Goal: Transaction & Acquisition: Book appointment/travel/reservation

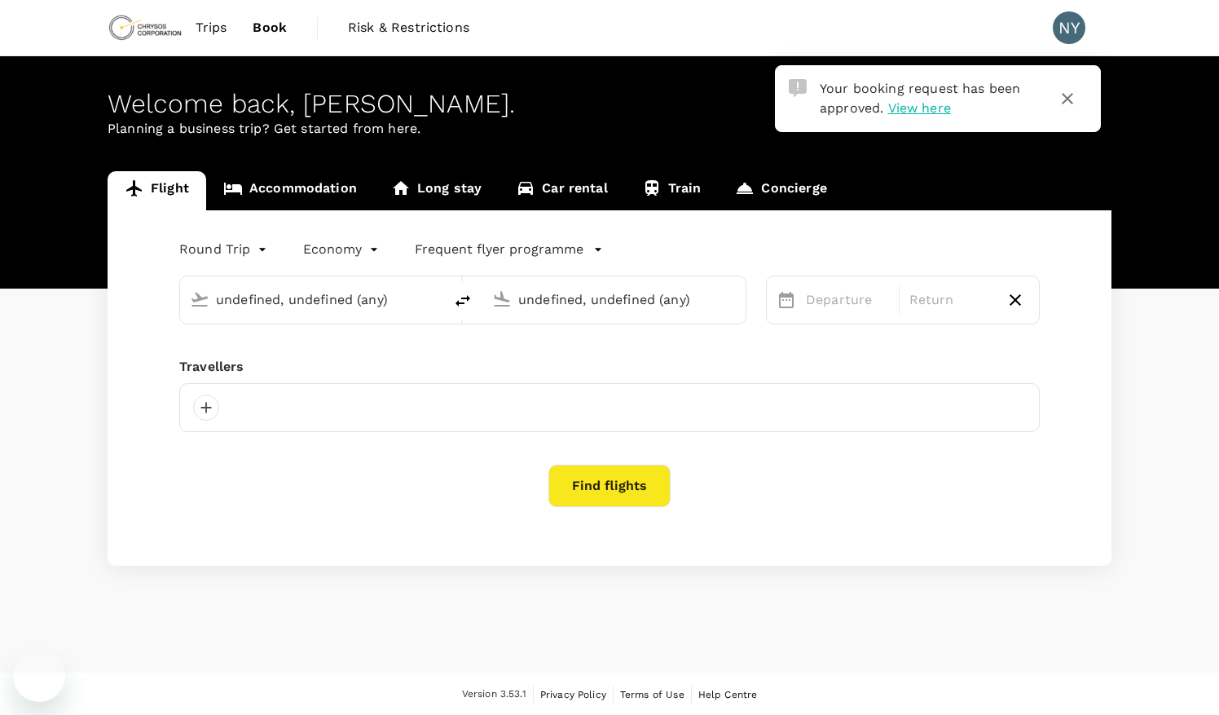
type input "[GEOGRAPHIC_DATA] ([GEOGRAPHIC_DATA])"
type input "Thunder Bay (YQT)"
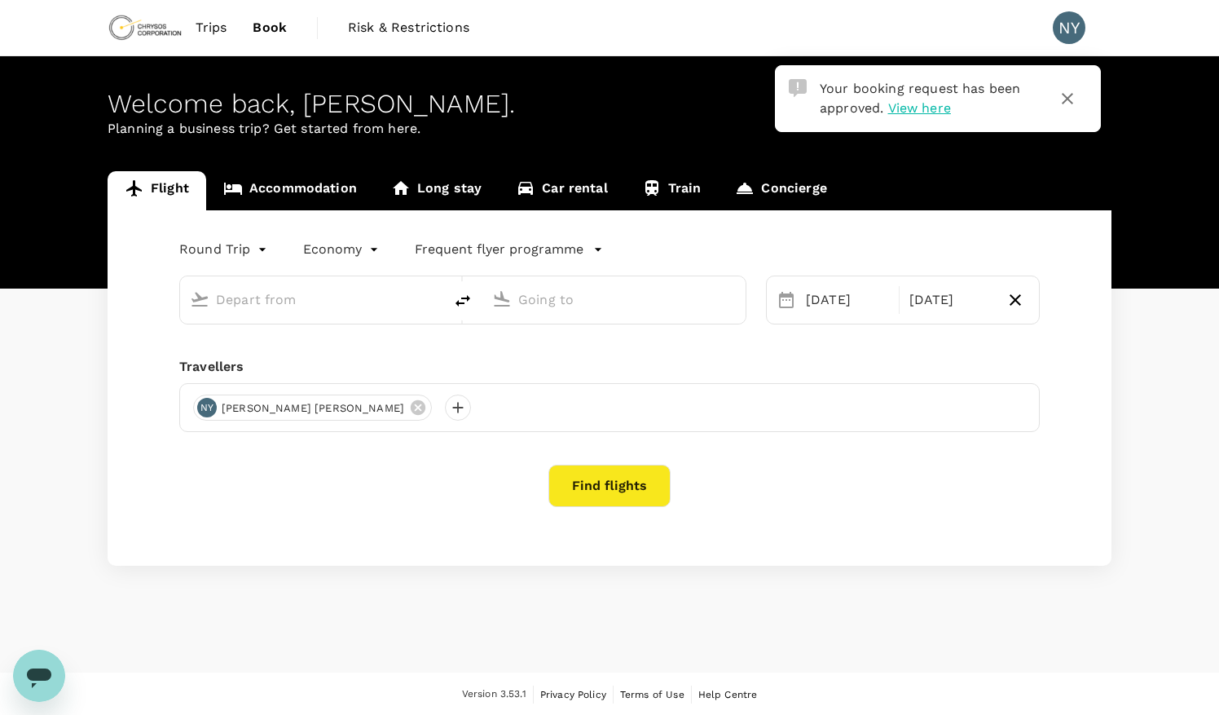
type input "[GEOGRAPHIC_DATA] ([GEOGRAPHIC_DATA])"
type input "Thunder Bay (YQT)"
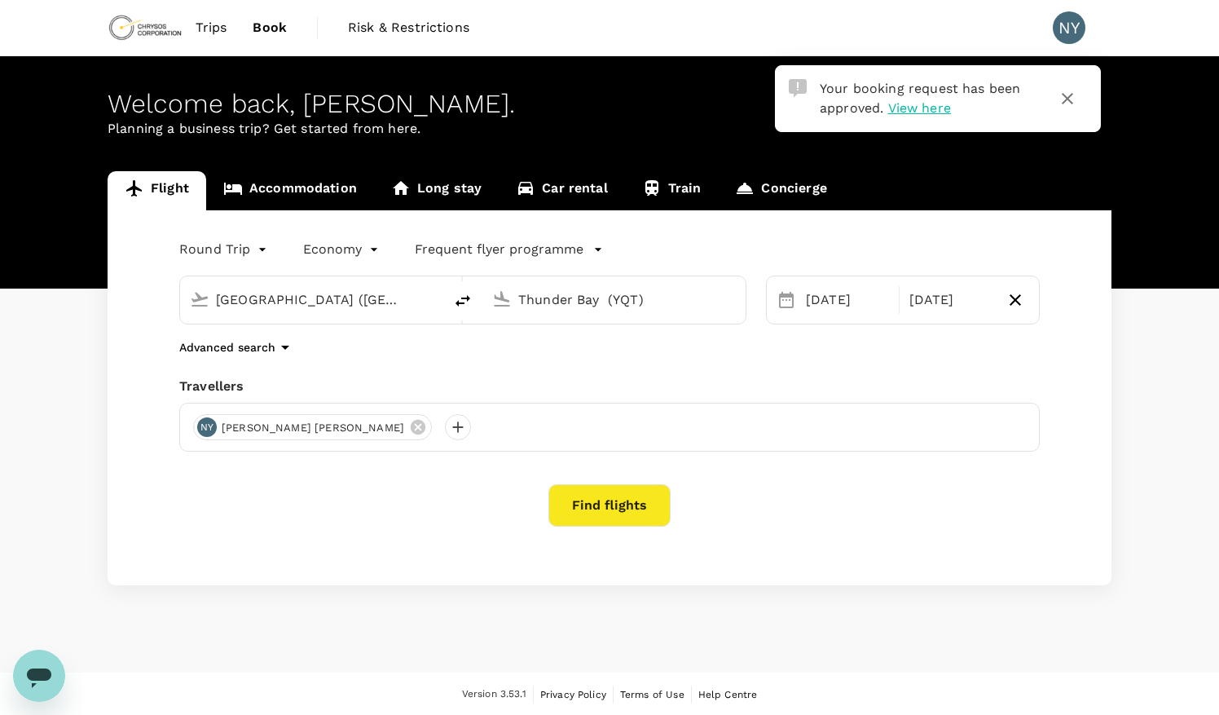
click at [668, 298] on input "Thunder Bay (YQT)" at bounding box center [614, 299] width 193 height 25
click at [225, 31] on span "Trips" at bounding box center [212, 28] width 32 height 20
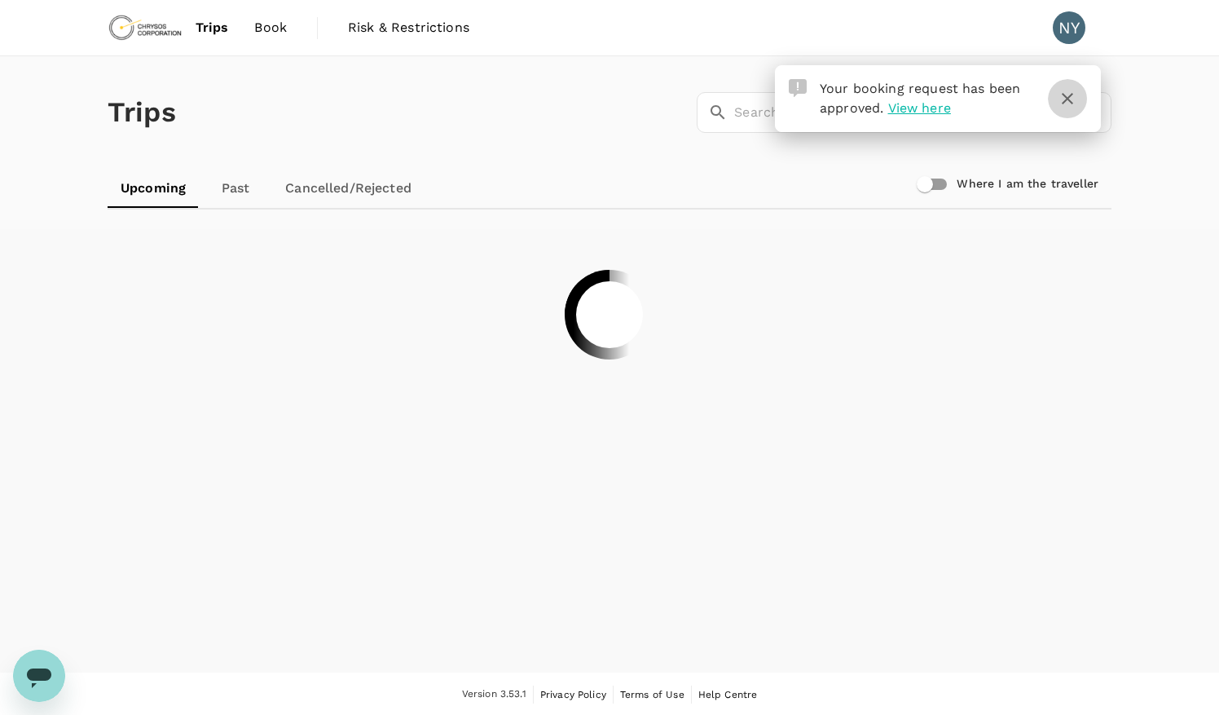
click at [1066, 94] on icon "button" at bounding box center [1068, 99] width 20 height 20
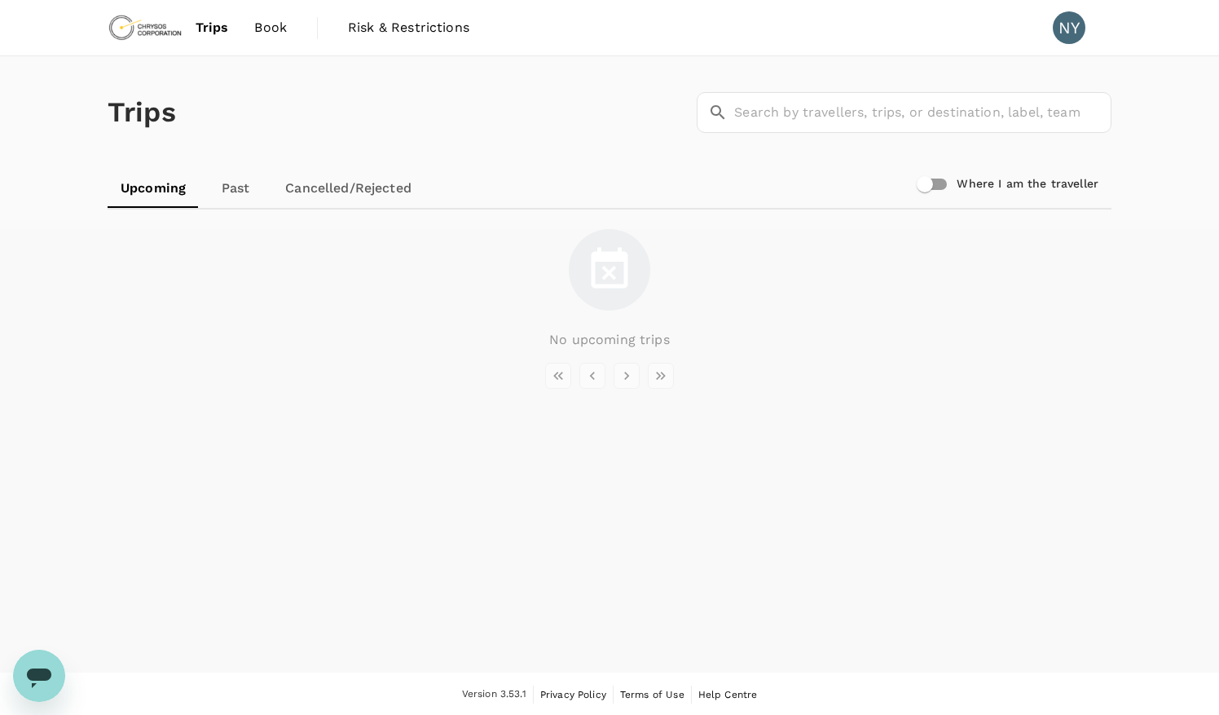
click at [265, 22] on span "Book" at bounding box center [270, 28] width 33 height 20
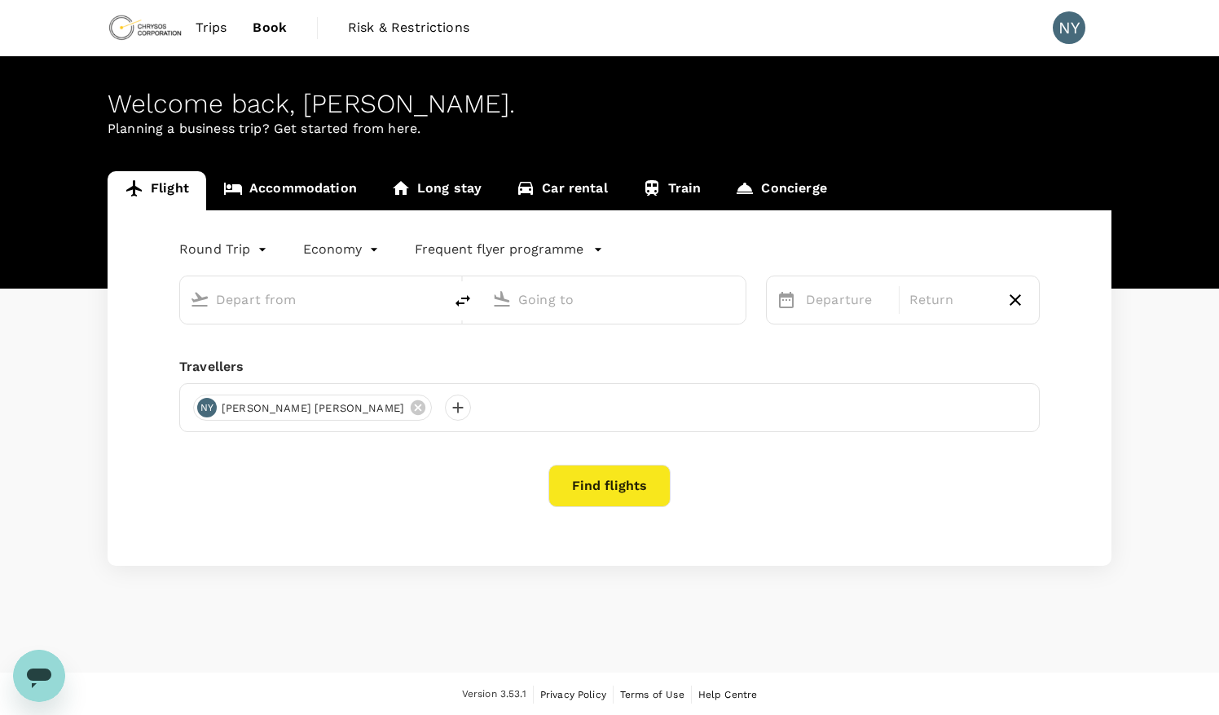
type input "Val-d'Or Airport (YVO)"
type input "Thunder Bay (YQT)"
click at [339, 176] on link "Accommodation" at bounding box center [290, 190] width 168 height 39
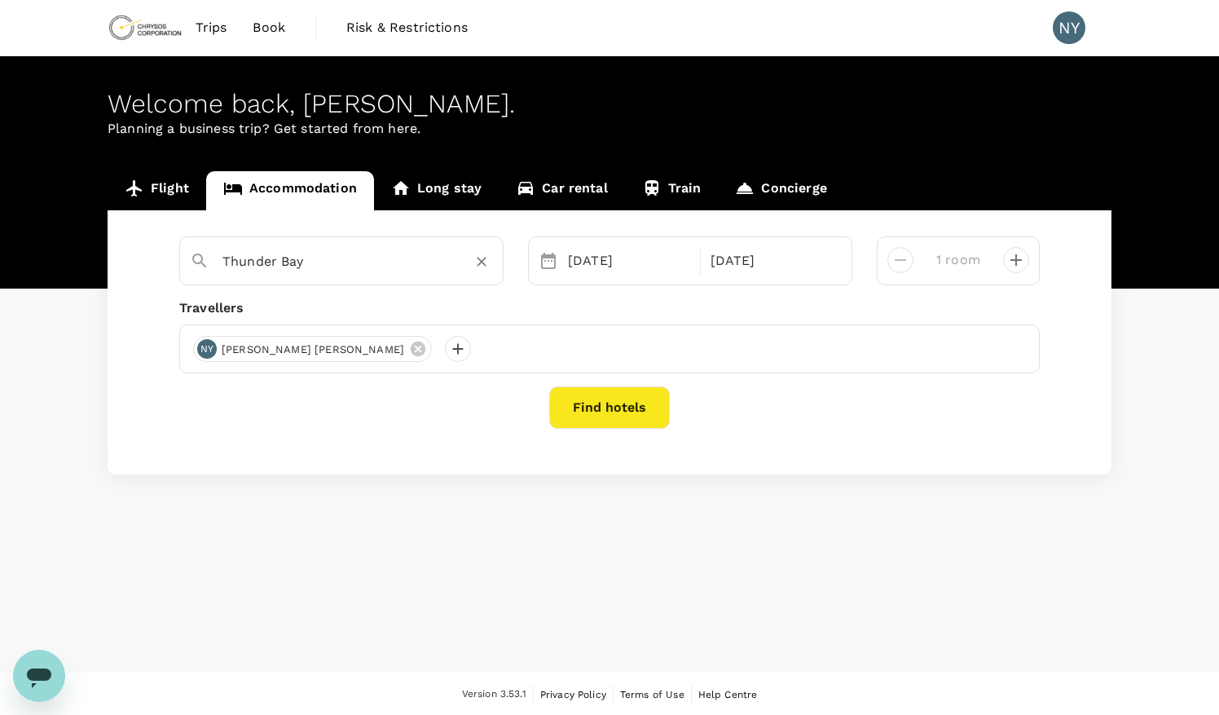
click at [475, 258] on icon "Clear" at bounding box center [482, 261] width 16 height 16
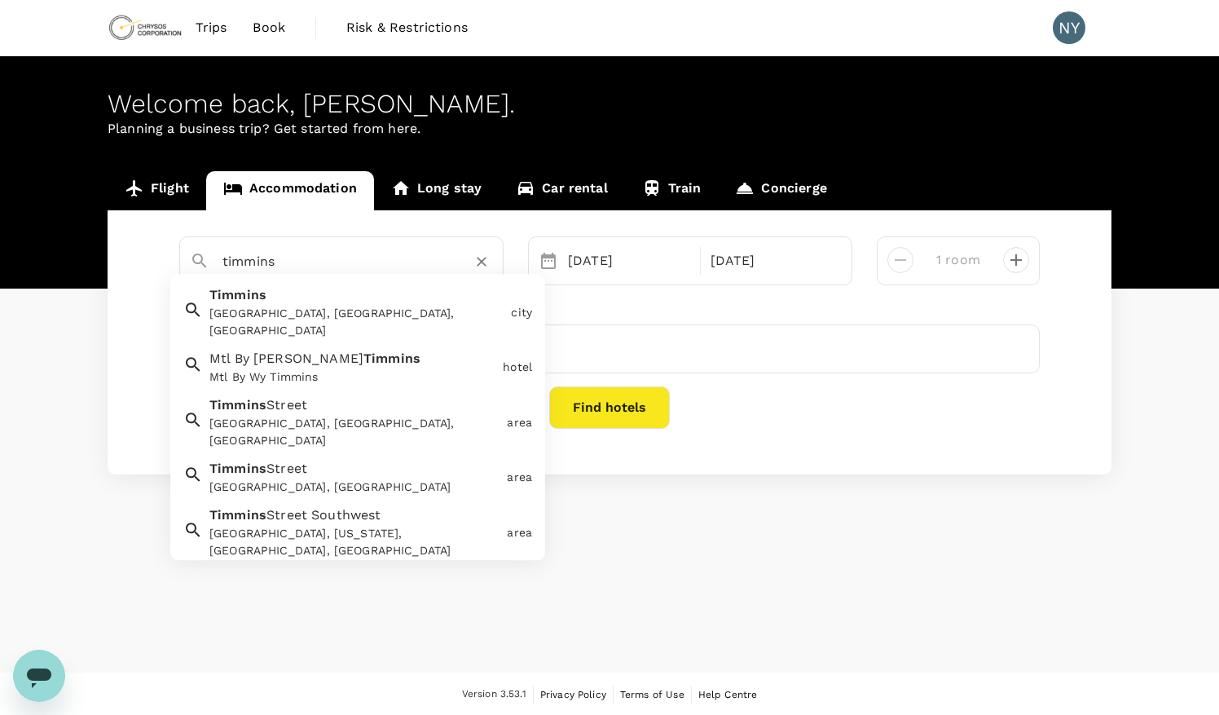
click at [475, 306] on div "Timmins, ON, Canada" at bounding box center [356, 323] width 295 height 34
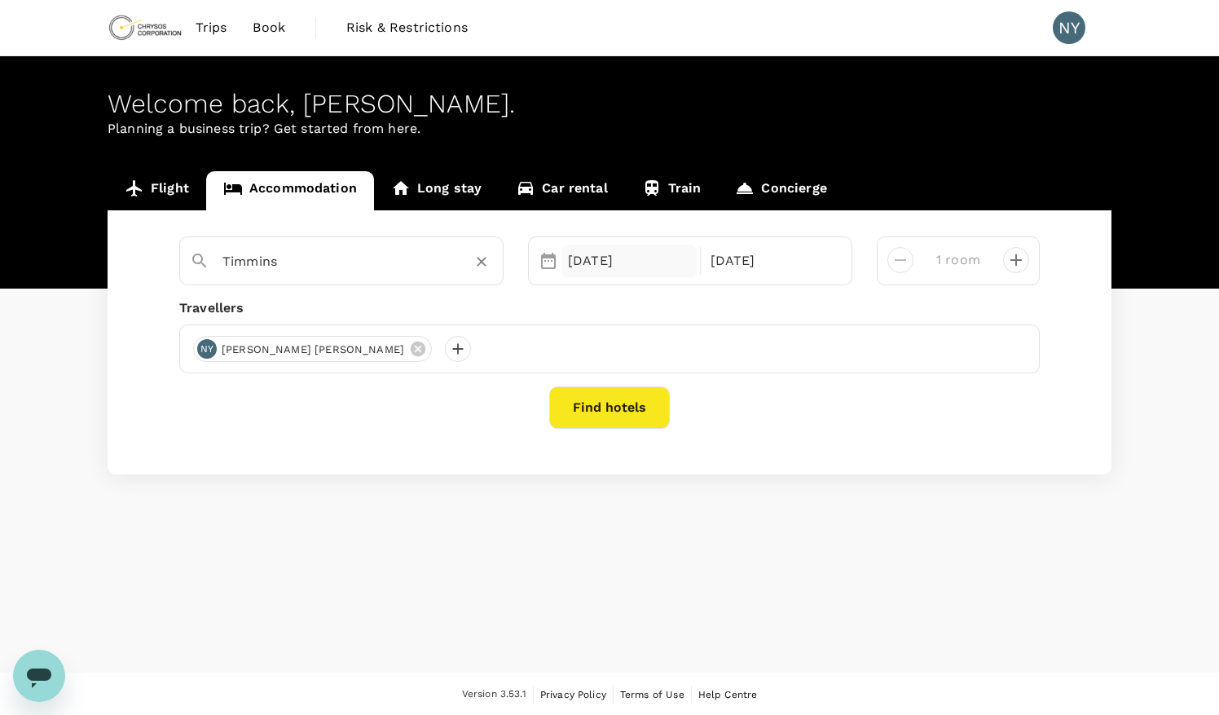
type input "Timmins"
click at [584, 259] on div "28 Sep" at bounding box center [629, 261] width 135 height 33
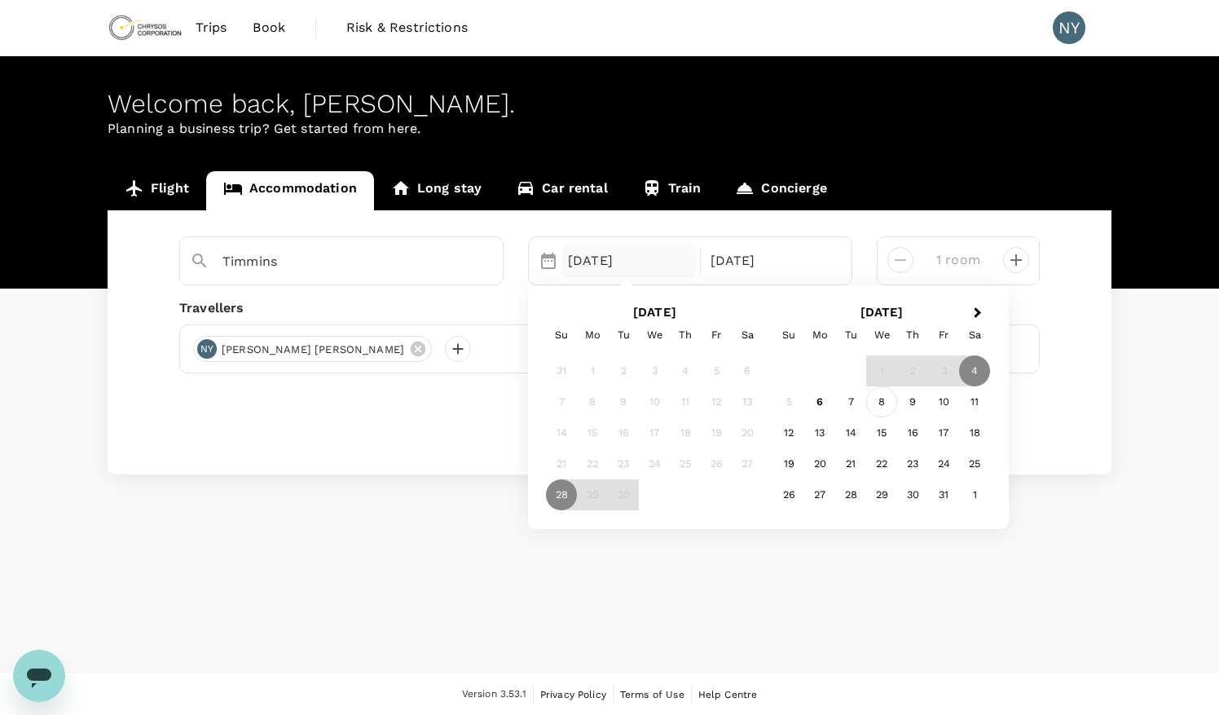
click at [880, 396] on div "8" at bounding box center [881, 402] width 31 height 31
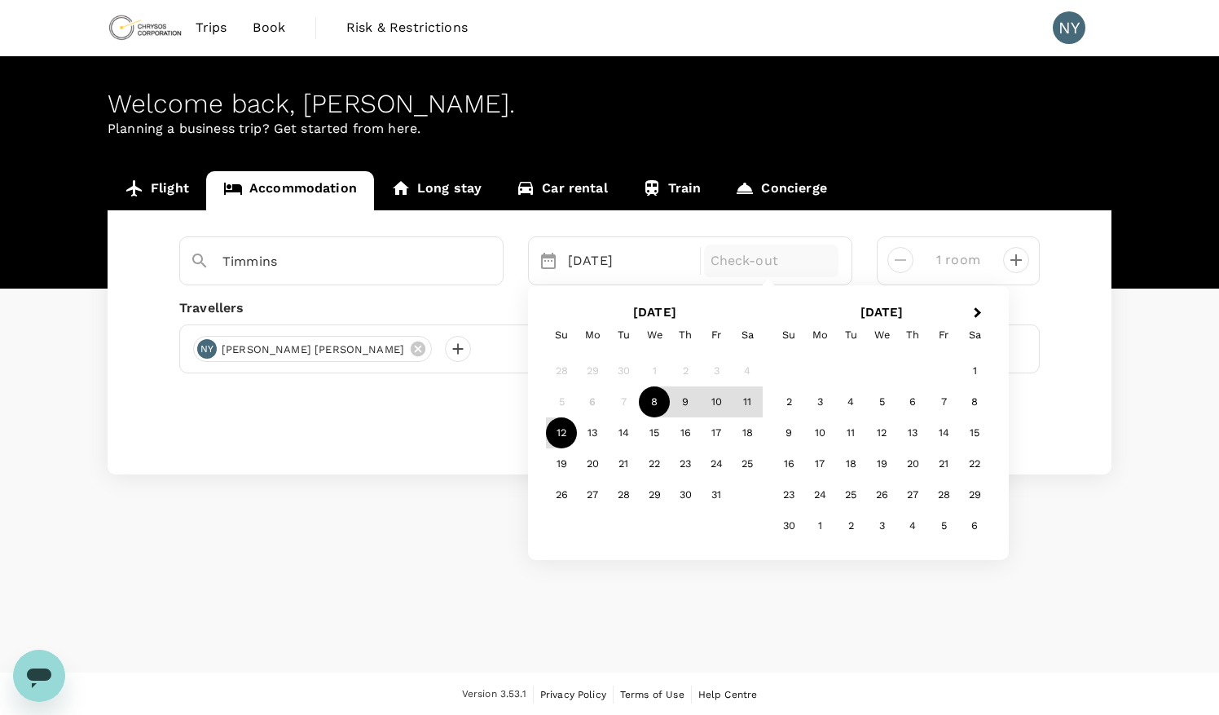
click at [566, 447] on div "12" at bounding box center [561, 433] width 31 height 31
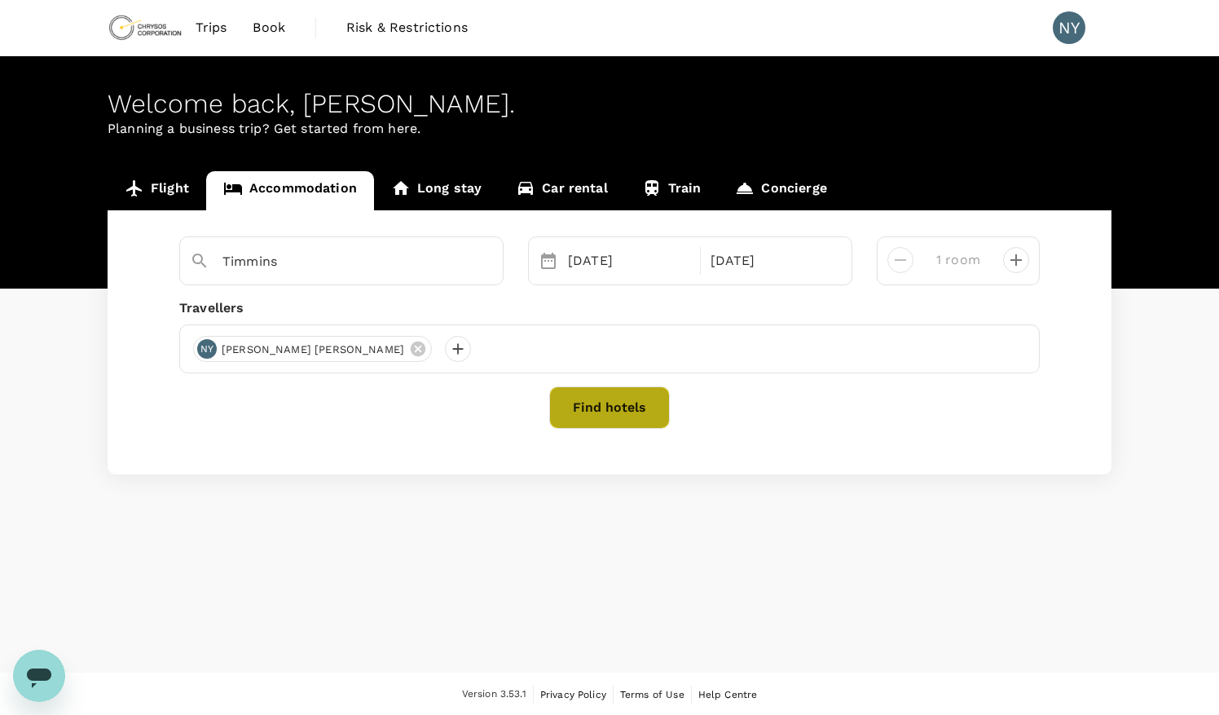
click at [591, 403] on button "Find hotels" at bounding box center [609, 407] width 121 height 42
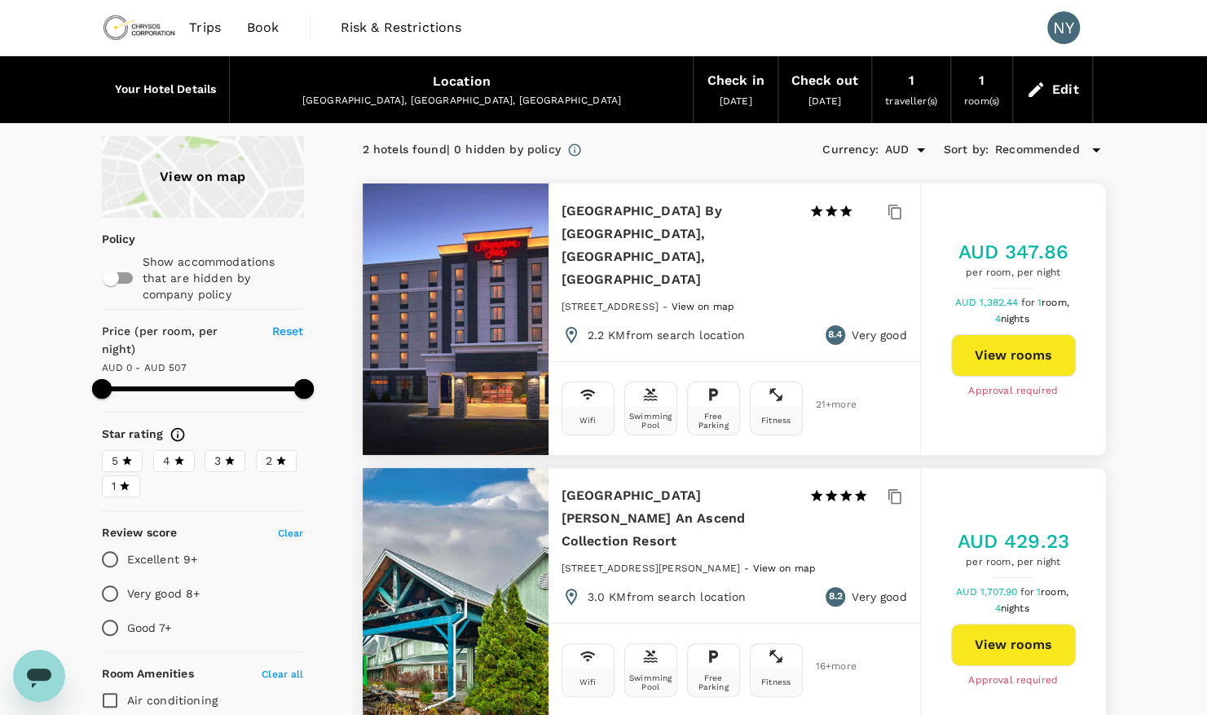
click at [490, 285] on div at bounding box center [456, 318] width 186 height 271
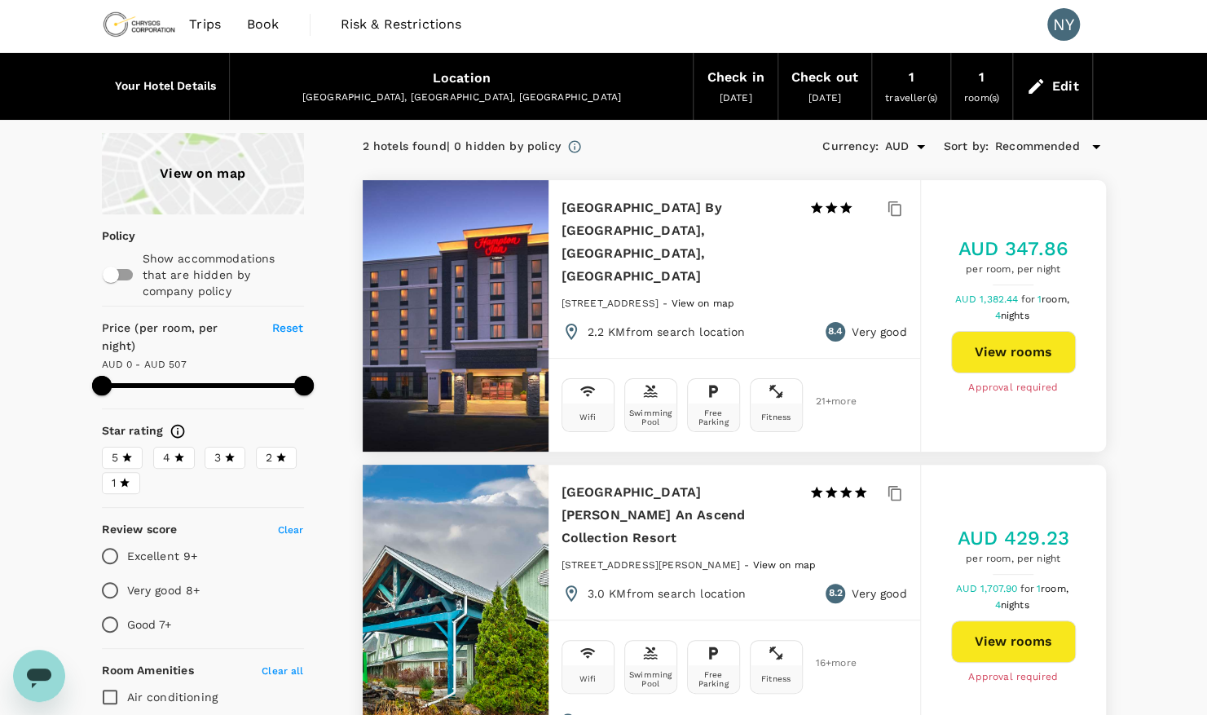
scroll to position [2, 0]
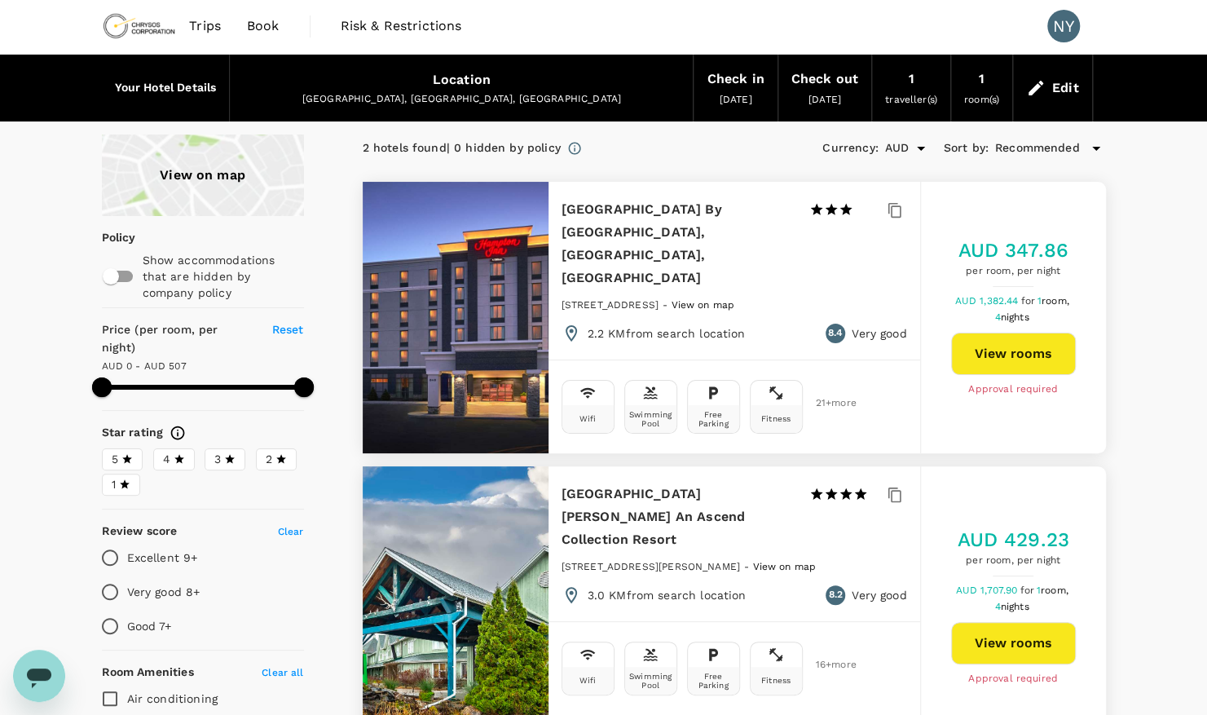
drag, startPoint x: 564, startPoint y: 254, endPoint x: 701, endPoint y: 265, distance: 137.3
click at [701, 296] on div "848 Riverside Drive, timmins - View on map" at bounding box center [735, 310] width 346 height 28
copy span "848 Riverside Drive, timmins"
type input "506"
click at [978, 333] on button "View rooms" at bounding box center [1013, 354] width 125 height 42
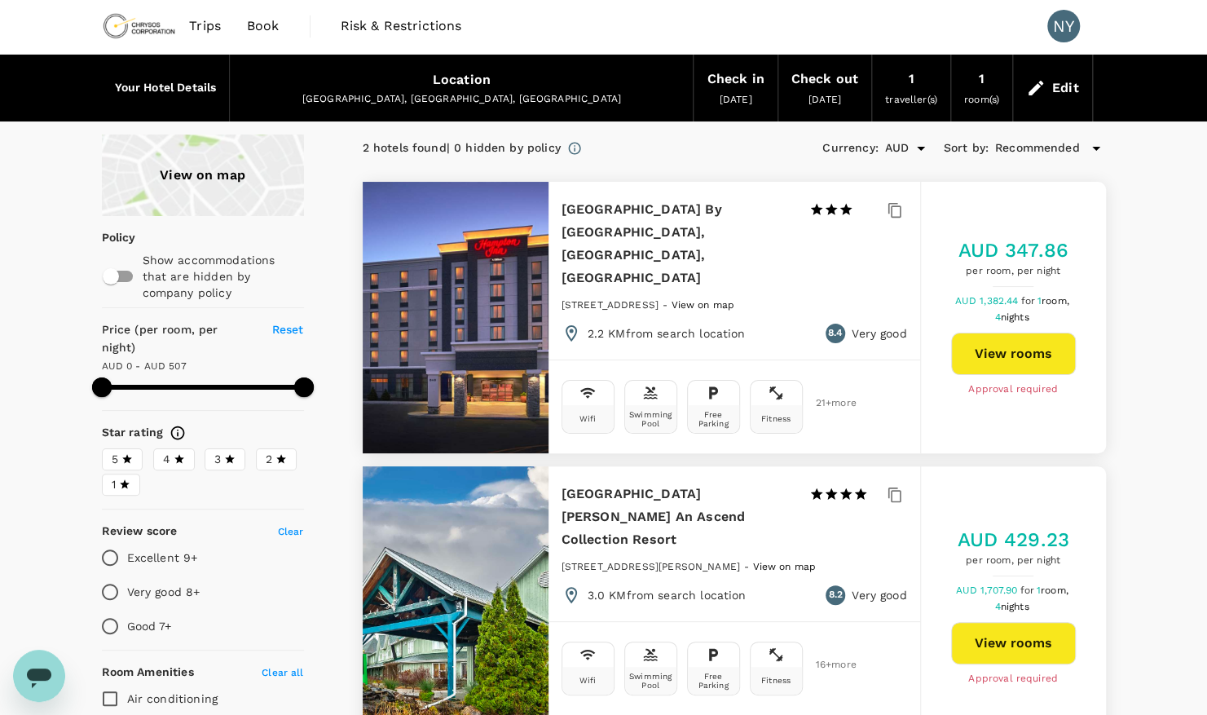
click at [498, 521] on div at bounding box center [456, 606] width 186 height 281
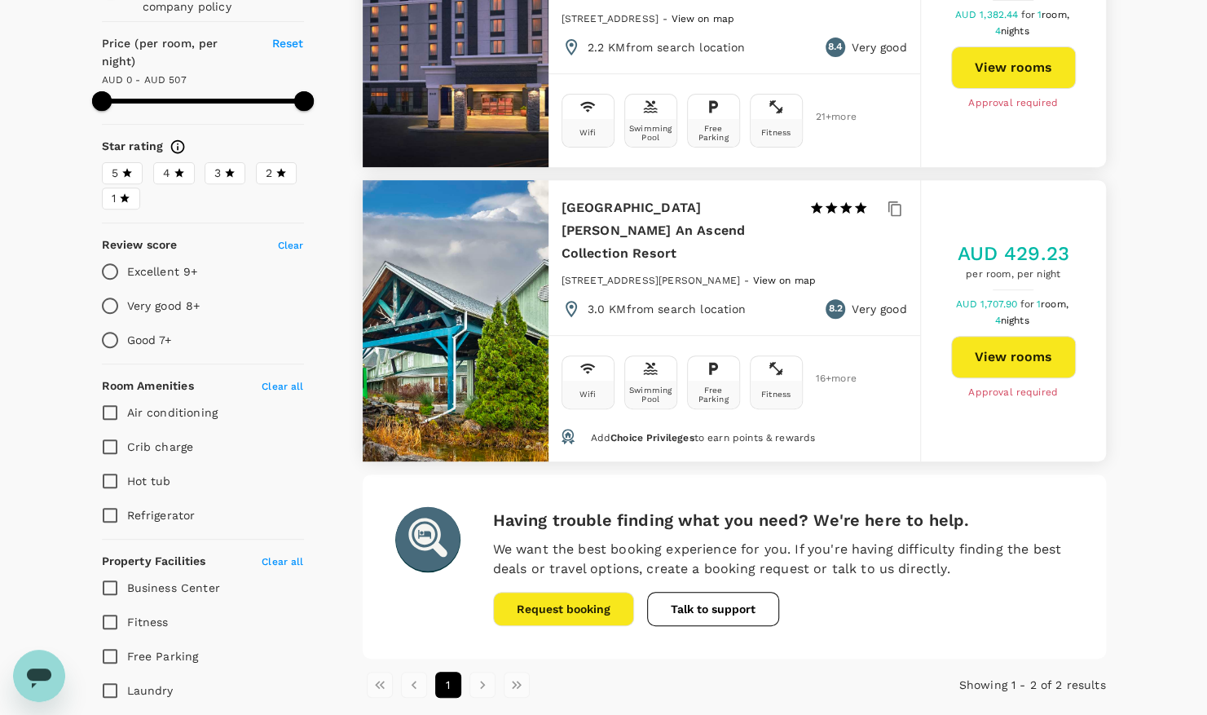
scroll to position [289, 0]
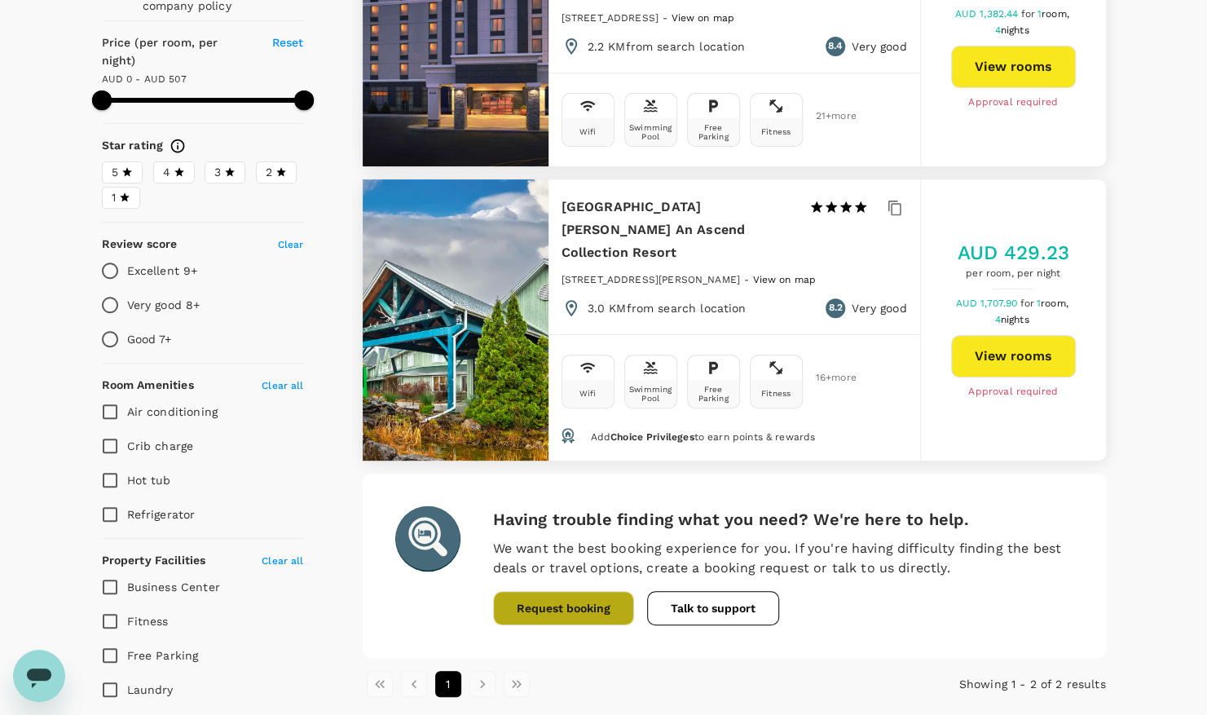
click at [562, 591] on button "Request booking" at bounding box center [563, 608] width 141 height 34
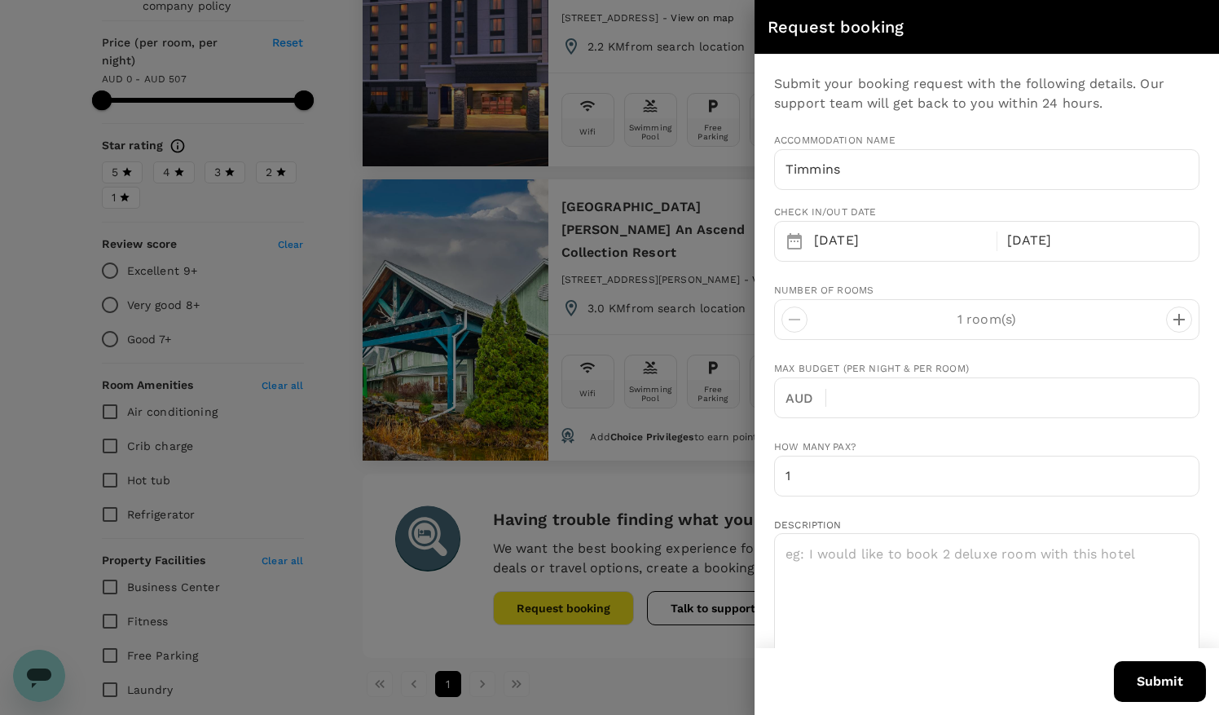
type input "yvan.carlain@chrysoscorp.com"
type input "1"
type input "4386229010"
click at [727, 443] on div at bounding box center [609, 357] width 1219 height 715
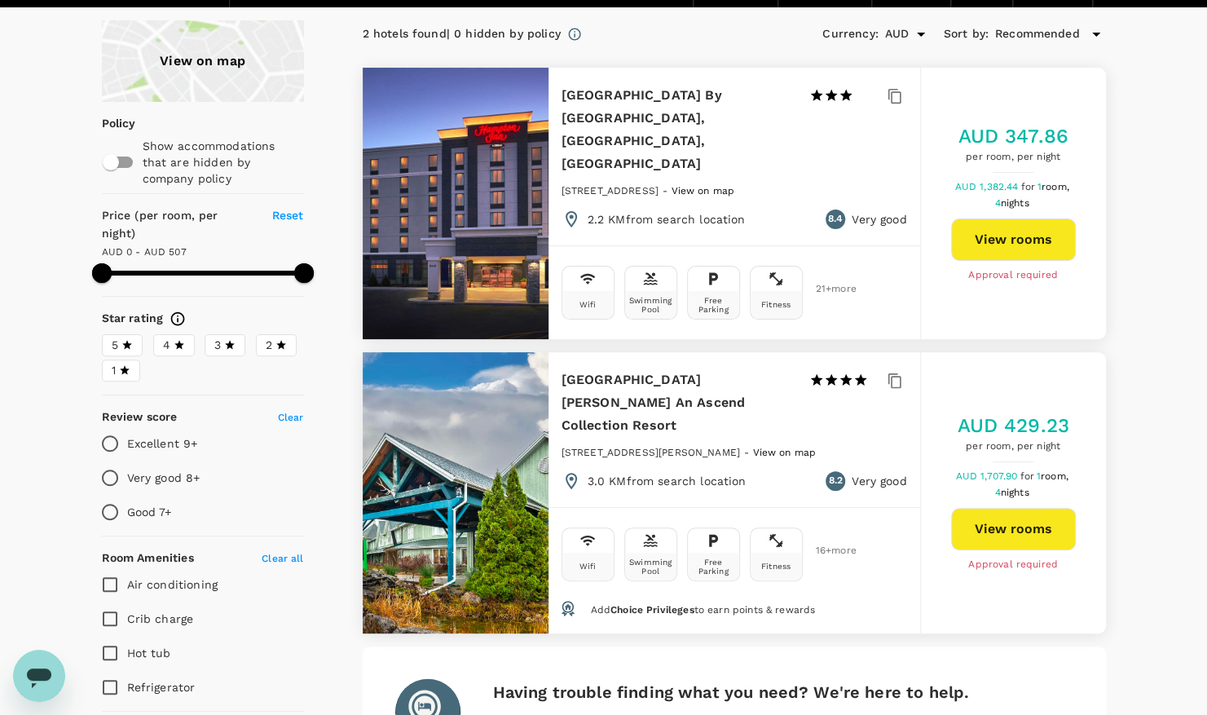
scroll to position [117, 0]
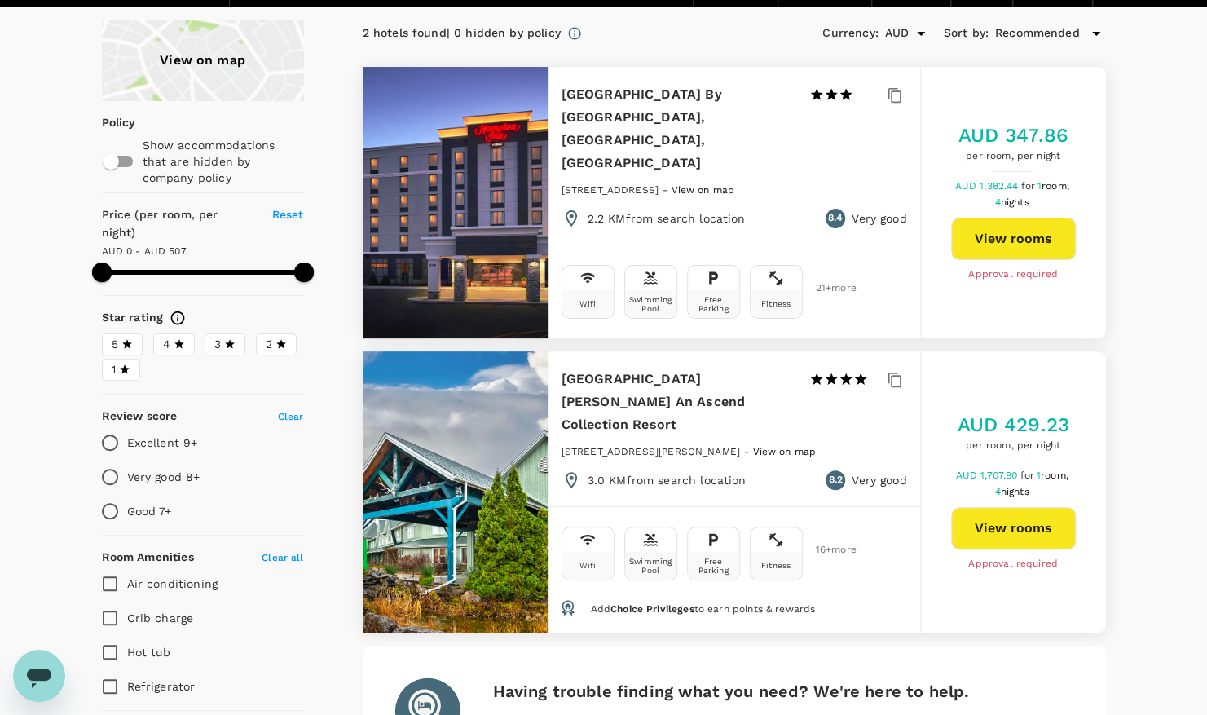
click at [886, 258] on div "Wifi Swimming Pool Free Parking Fitness 21 + more" at bounding box center [735, 288] width 346 height 60
click at [495, 184] on div at bounding box center [456, 202] width 186 height 271
click at [990, 218] on button "View rooms" at bounding box center [1013, 239] width 125 height 42
click at [1016, 507] on button "View rooms" at bounding box center [1013, 528] width 125 height 42
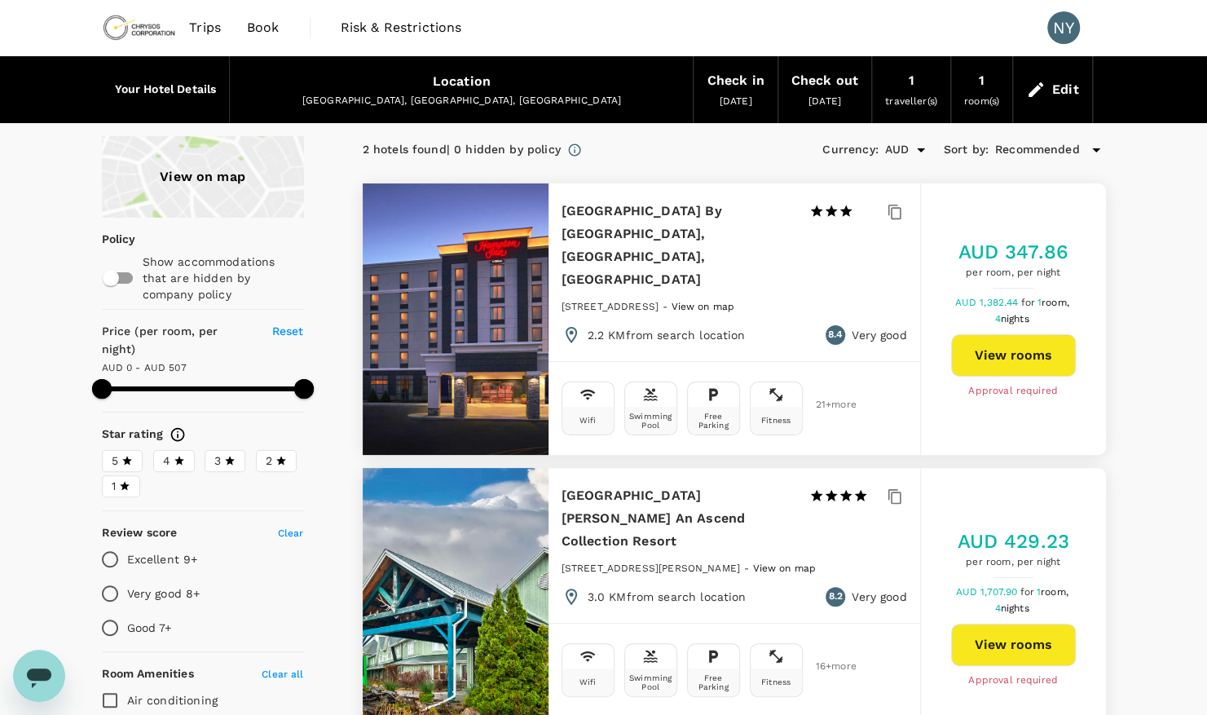
click at [190, 84] on h6 "Your Hotel Details" at bounding box center [166, 90] width 102 height 18
click at [127, 276] on input "checkbox" at bounding box center [110, 277] width 93 height 31
checkbox input "true"
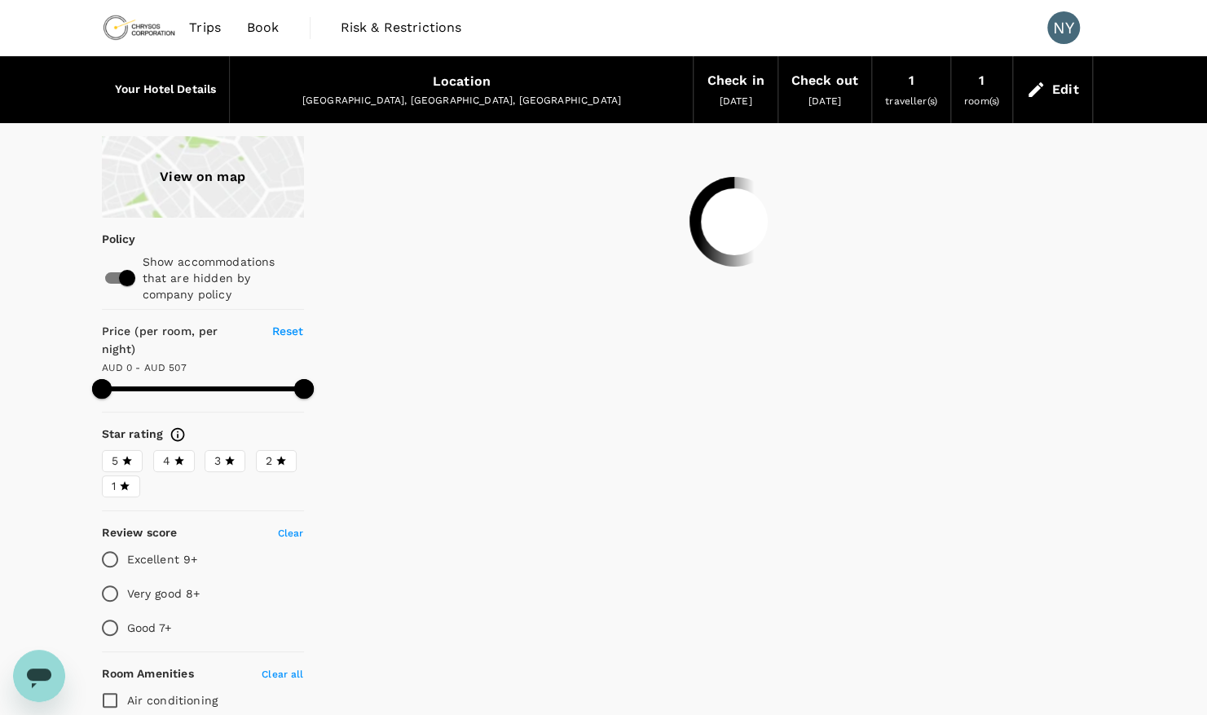
type input "578"
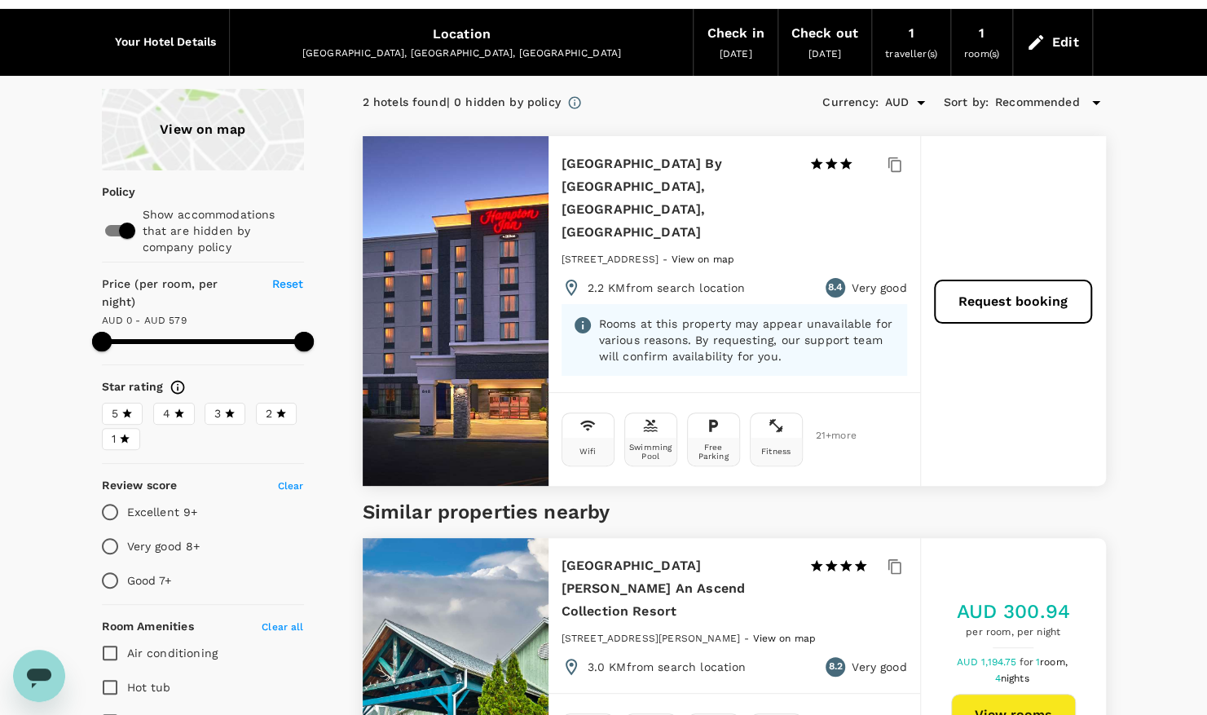
scroll to position [46, 0]
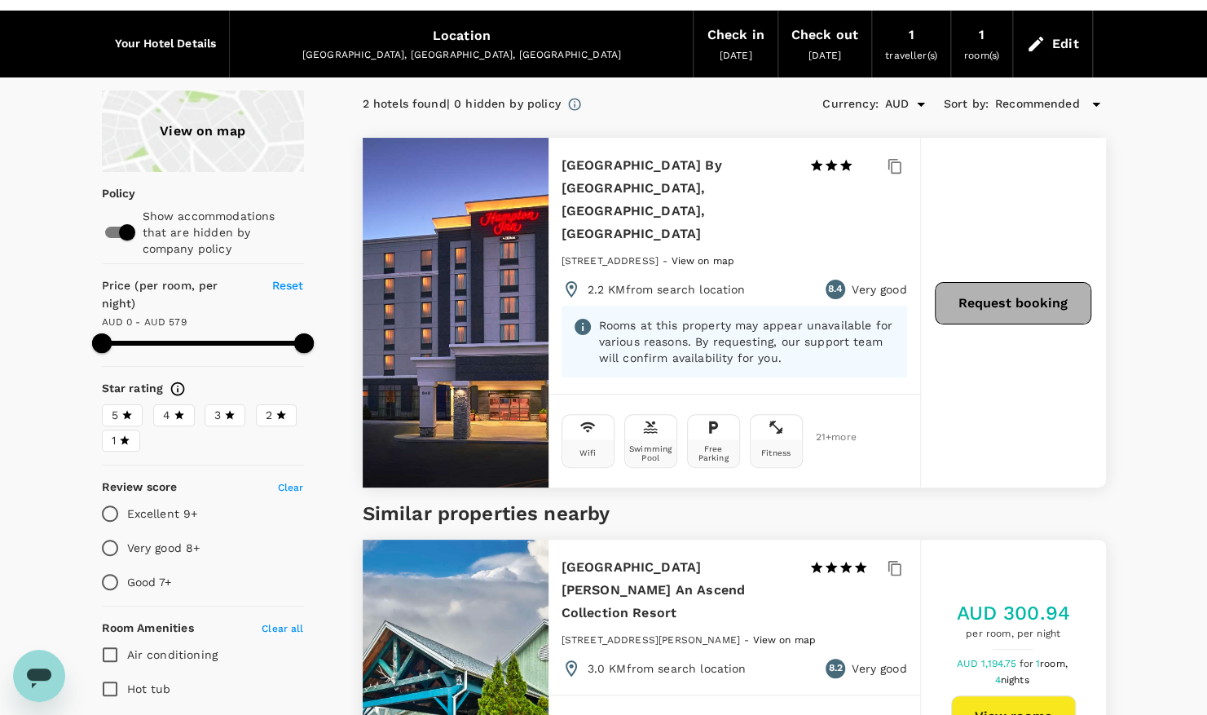
click at [959, 282] on button "Request booking" at bounding box center [1013, 303] width 156 height 42
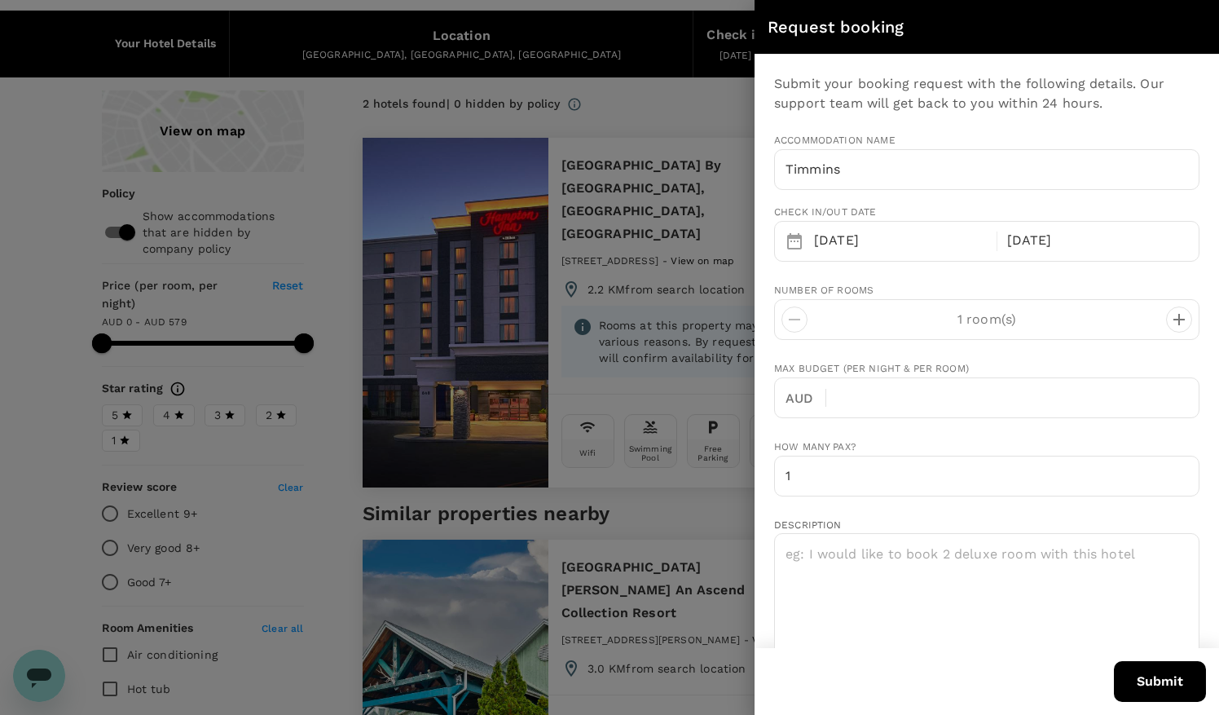
click at [607, 342] on div at bounding box center [609, 357] width 1219 height 715
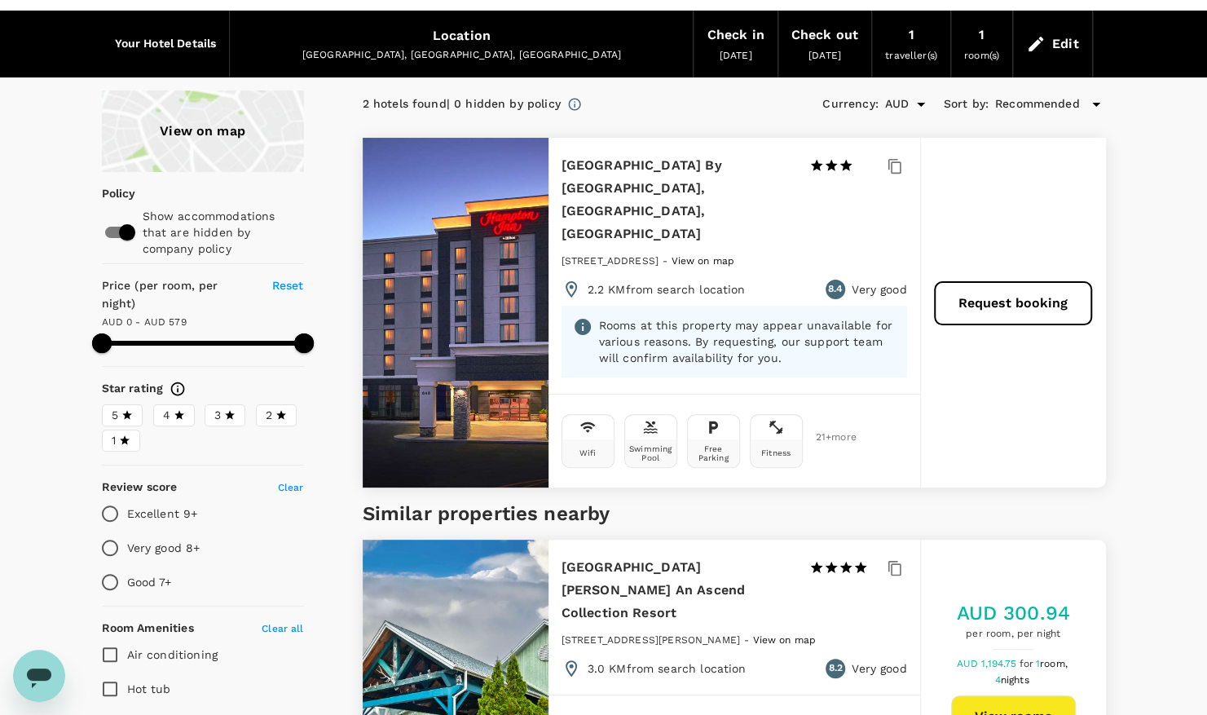
click at [607, 342] on div "Hampton Inn By Hilton Timmins, Ontario, Canada 1 Star 2 Stars 3 Stars 4 Stars 5…" at bounding box center [735, 266] width 372 height 256
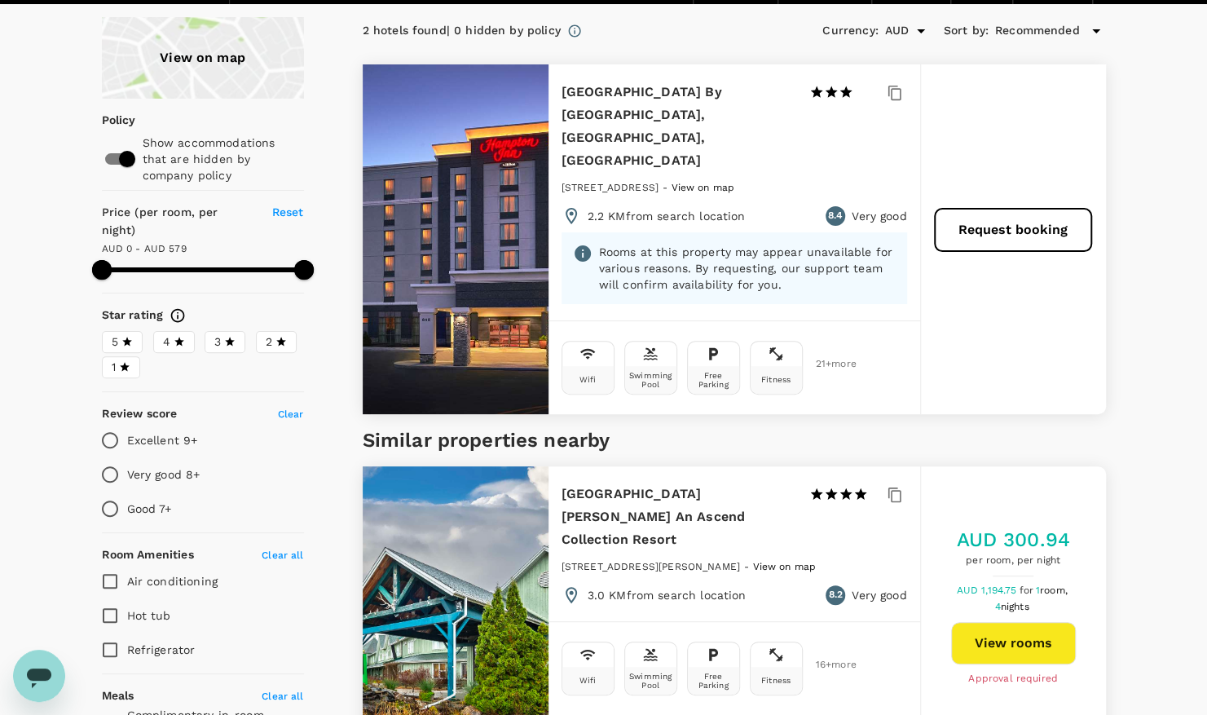
scroll to position [0, 0]
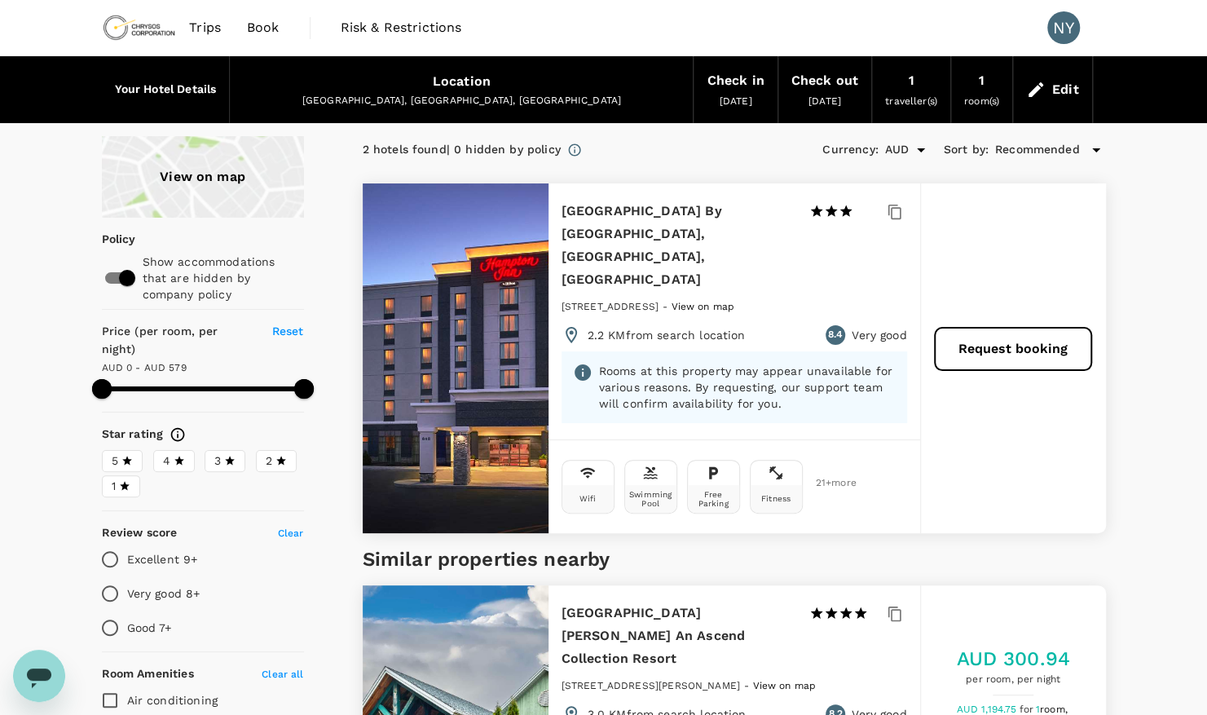
click at [221, 28] on link "Trips" at bounding box center [205, 27] width 58 height 55
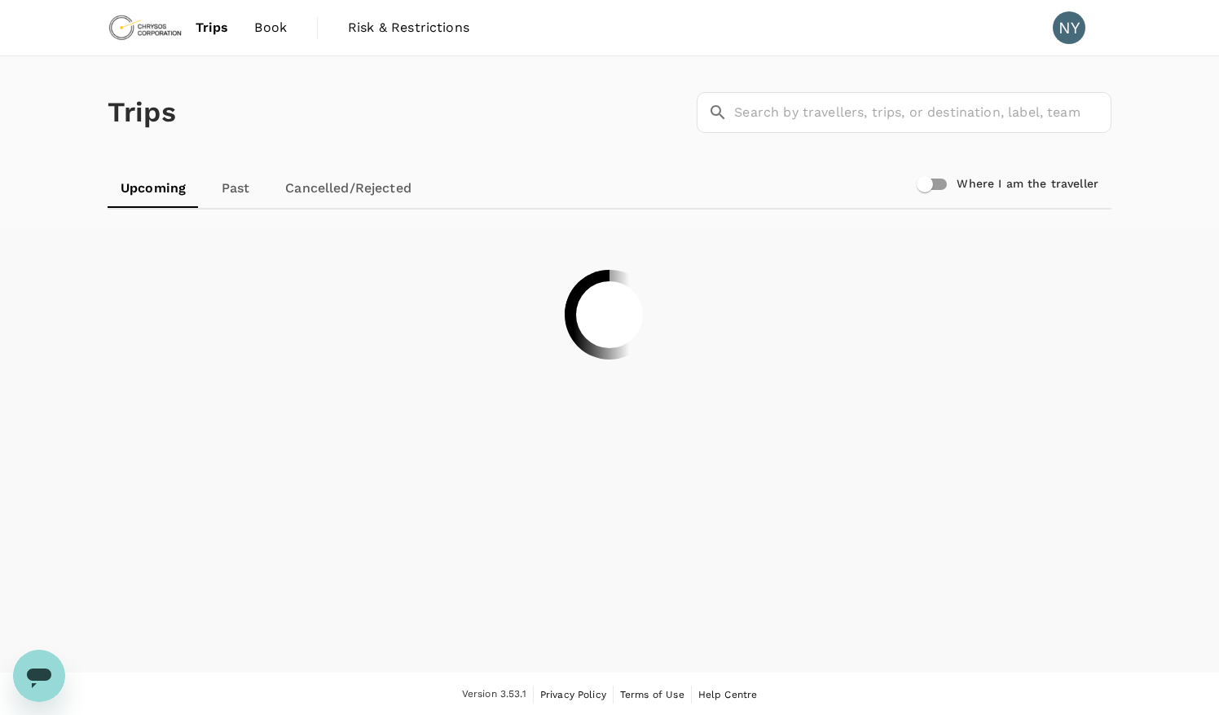
click at [289, 20] on link "Book" at bounding box center [270, 27] width 59 height 55
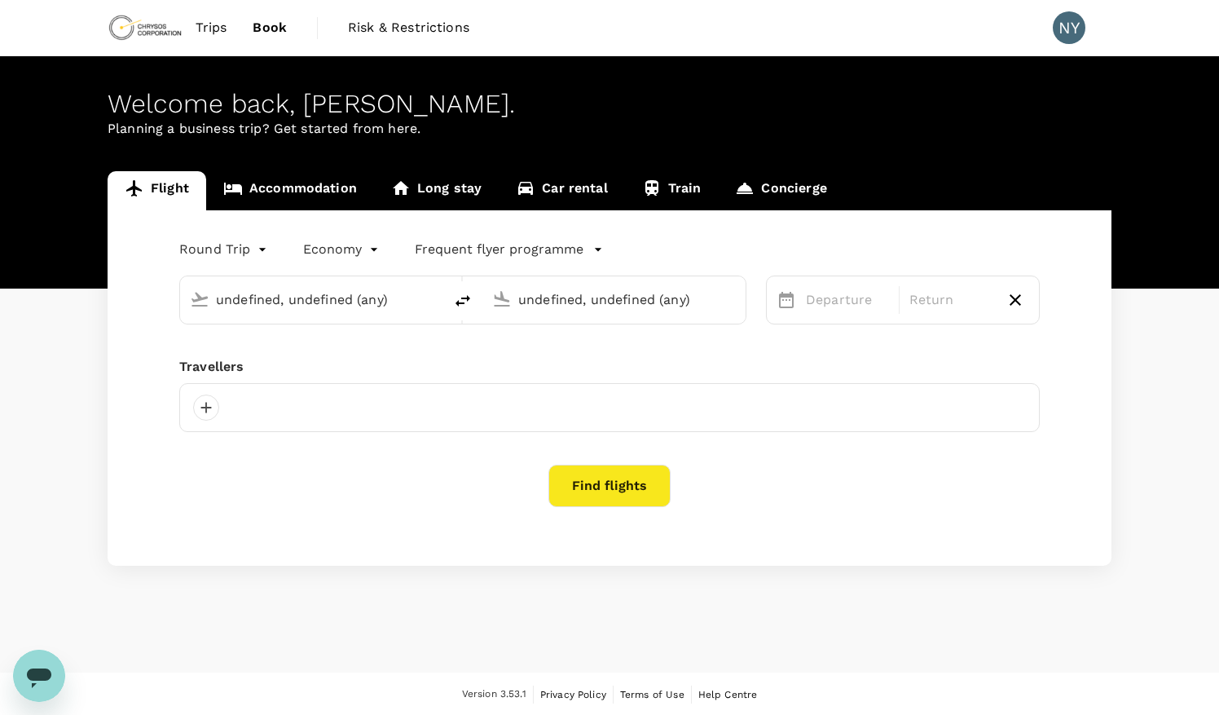
type input "Val-d'Or Airport (YVO)"
type input "Thunder Bay (YQT)"
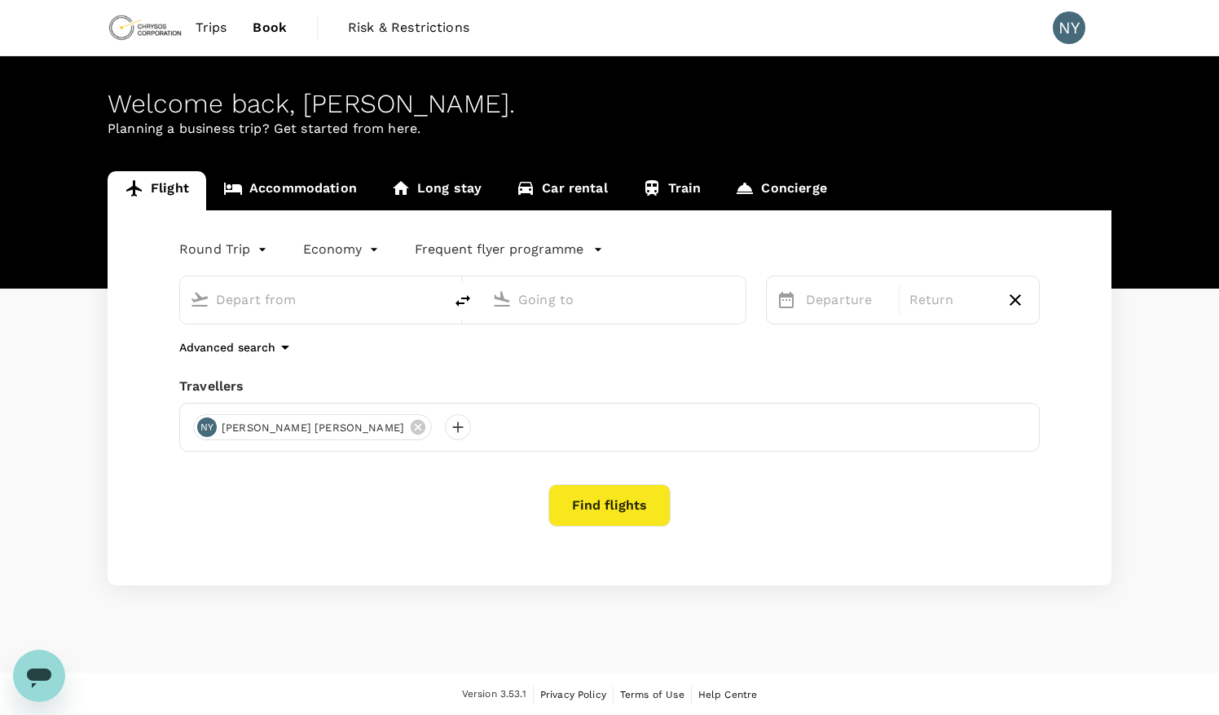
type input "Val-d'Or Airport (YVO)"
type input "Thunder Bay (YQT)"
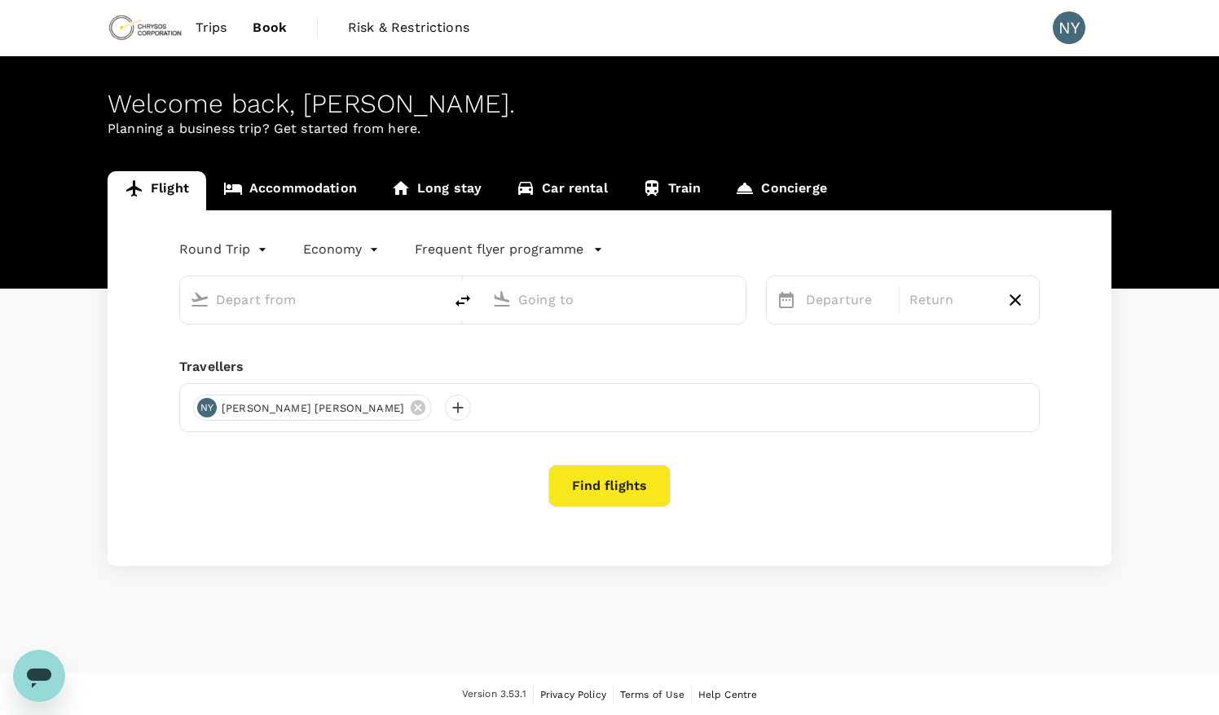
click at [562, 179] on link "Car rental" at bounding box center [562, 190] width 126 height 39
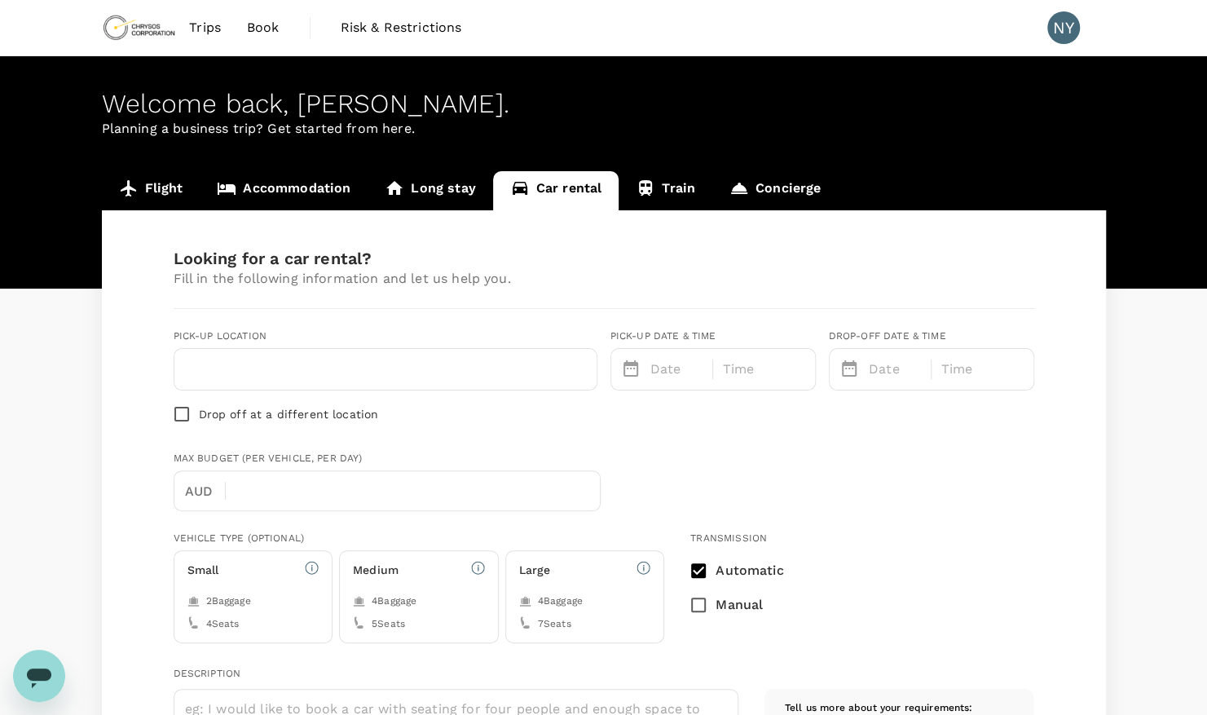
click at [408, 371] on input "text" at bounding box center [385, 369] width 403 height 26
type input "l"
click at [685, 359] on p "Date" at bounding box center [676, 369] width 53 height 20
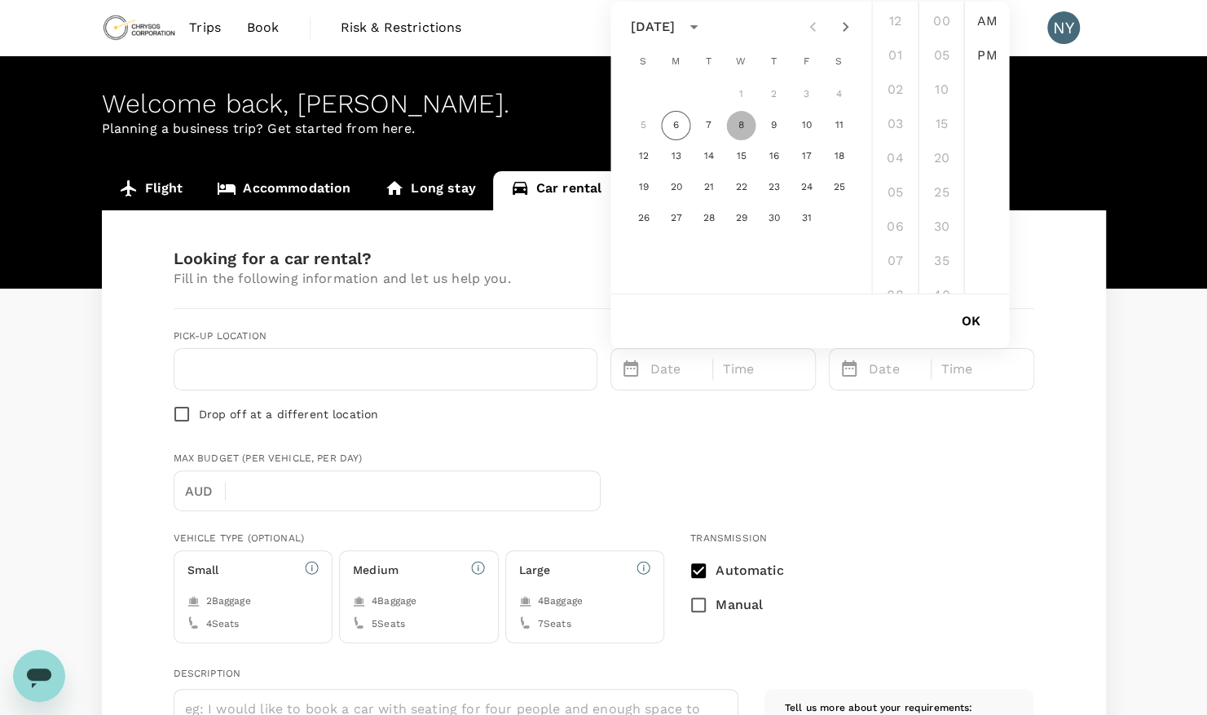
click at [733, 126] on button "8" at bounding box center [740, 125] width 29 height 29
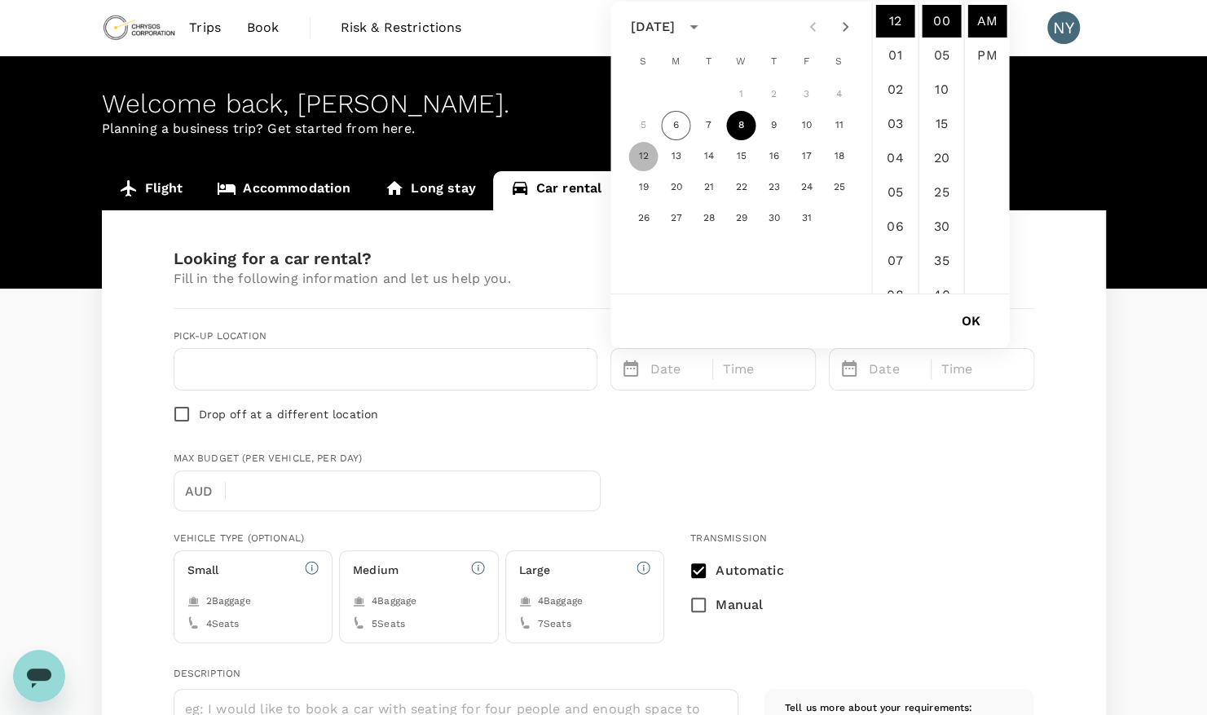
click at [634, 153] on button "12" at bounding box center [642, 156] width 29 height 29
click at [732, 127] on button "8" at bounding box center [740, 125] width 29 height 29
type input "10/08/2025 12:00 AM"
click at [772, 450] on div "Max Budget (per vehicle, per day) AUD ​" at bounding box center [600, 477] width 867 height 67
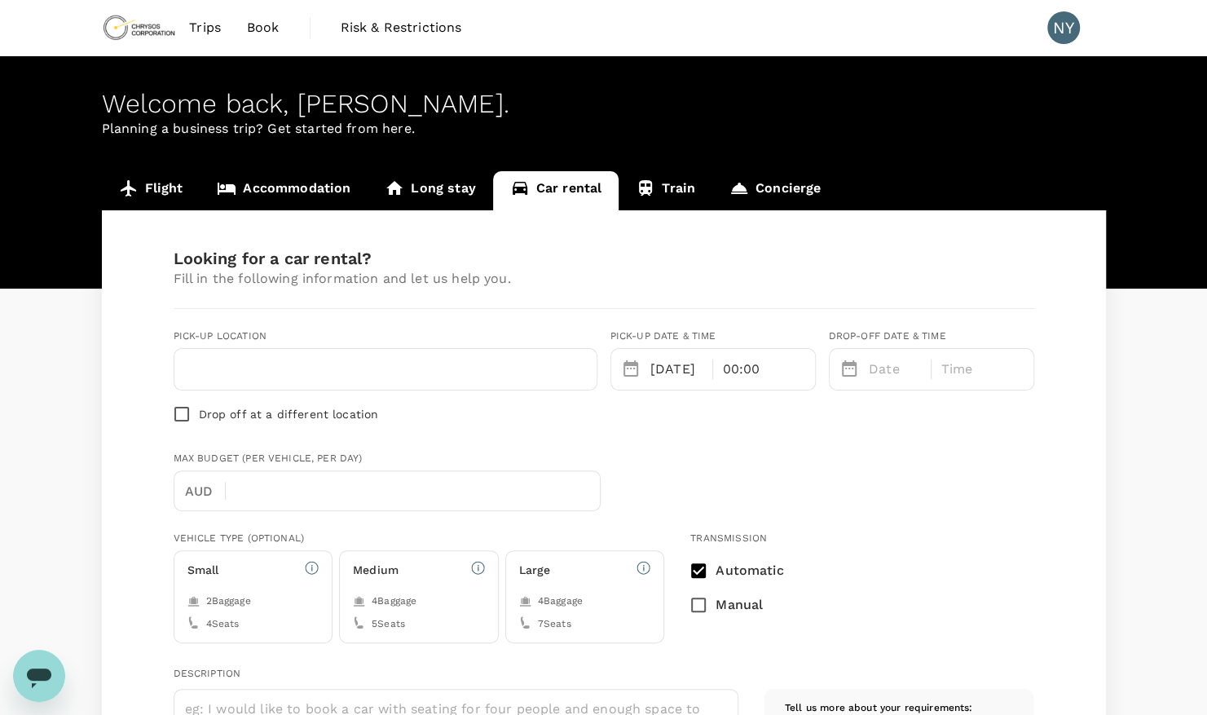
click at [768, 370] on div "00:00" at bounding box center [764, 369] width 102 height 41
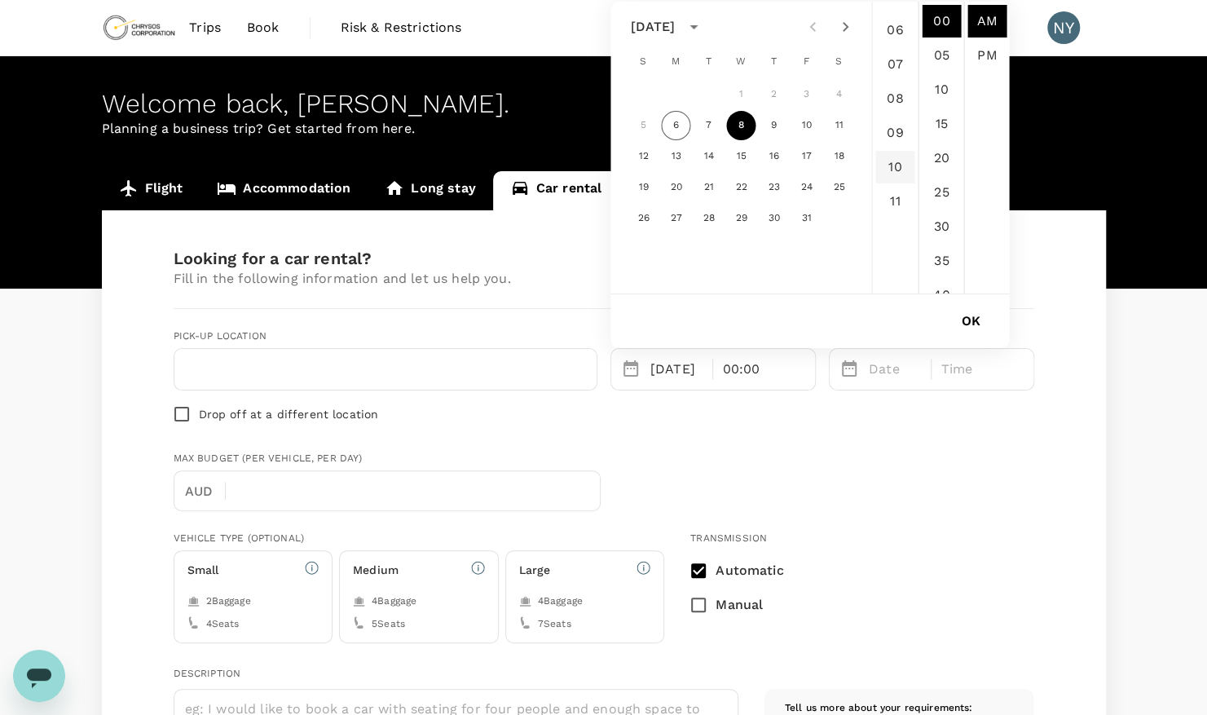
click at [890, 176] on li "10" at bounding box center [894, 167] width 39 height 33
type input "10/08/2025 10:00 AM"
click at [964, 327] on button "OK" at bounding box center [970, 321] width 64 height 41
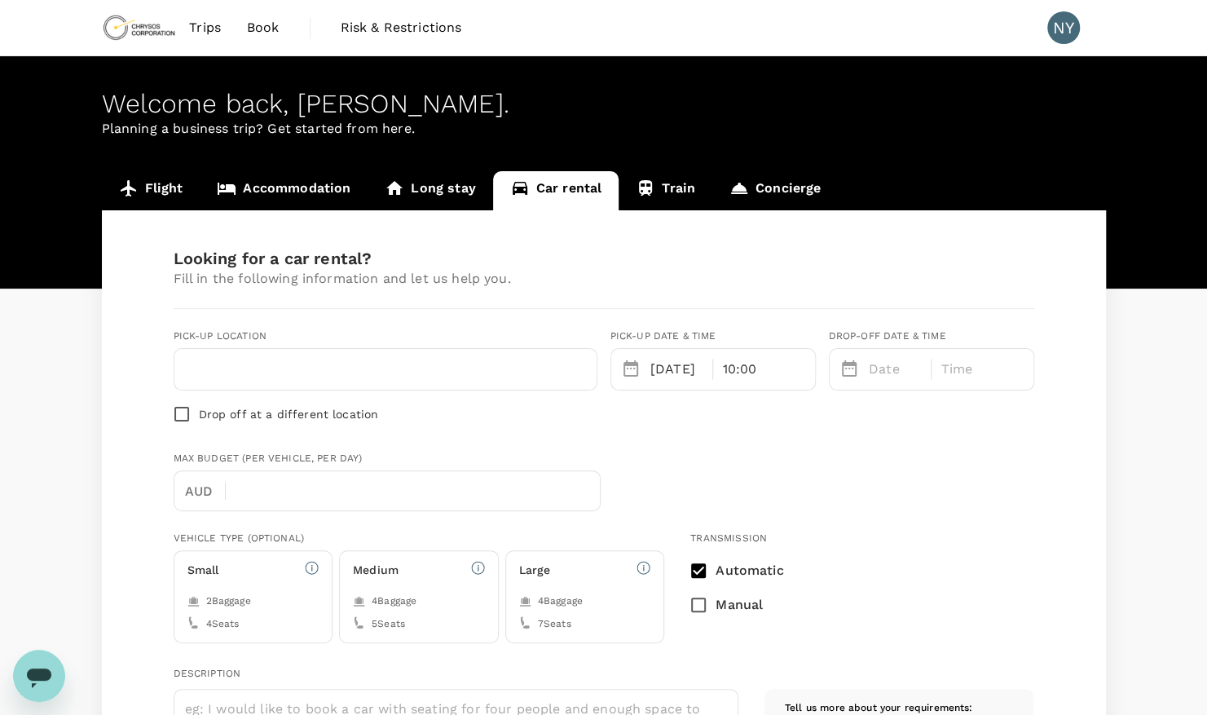
click at [871, 372] on p "Date" at bounding box center [895, 369] width 53 height 20
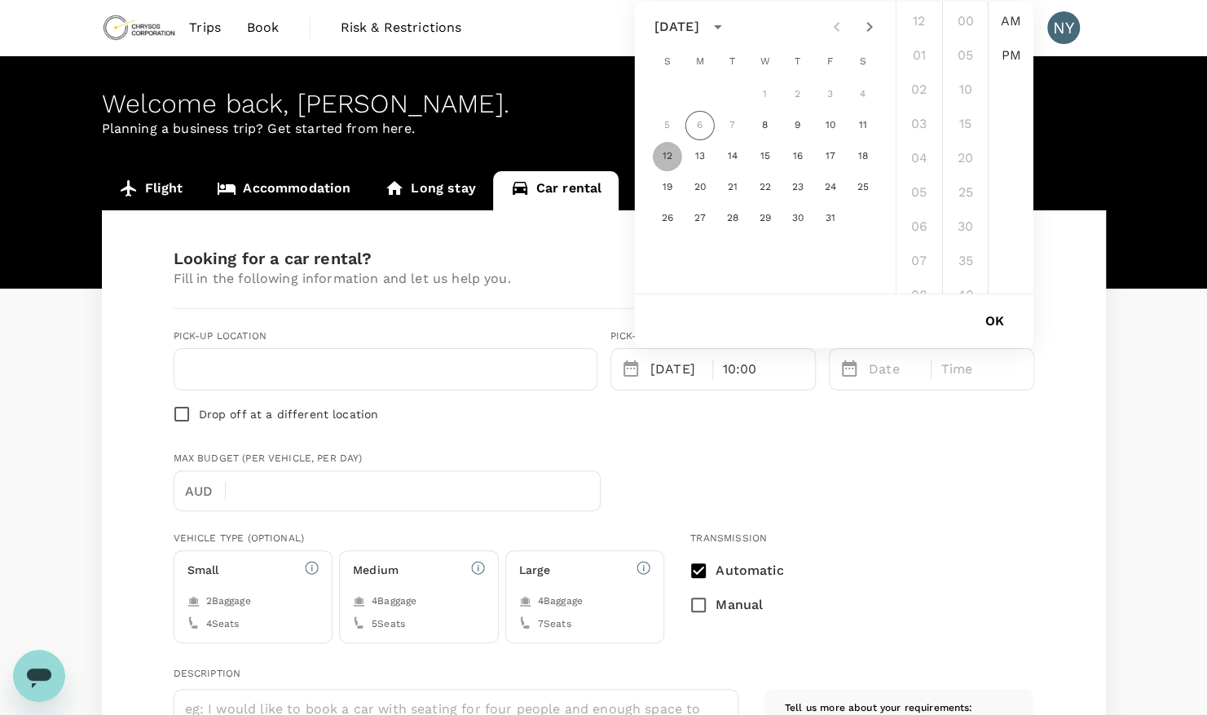
click at [663, 155] on button "12" at bounding box center [667, 156] width 29 height 29
click at [913, 176] on li "09" at bounding box center [919, 178] width 39 height 33
click at [1002, 59] on li "PM" at bounding box center [1011, 55] width 39 height 33
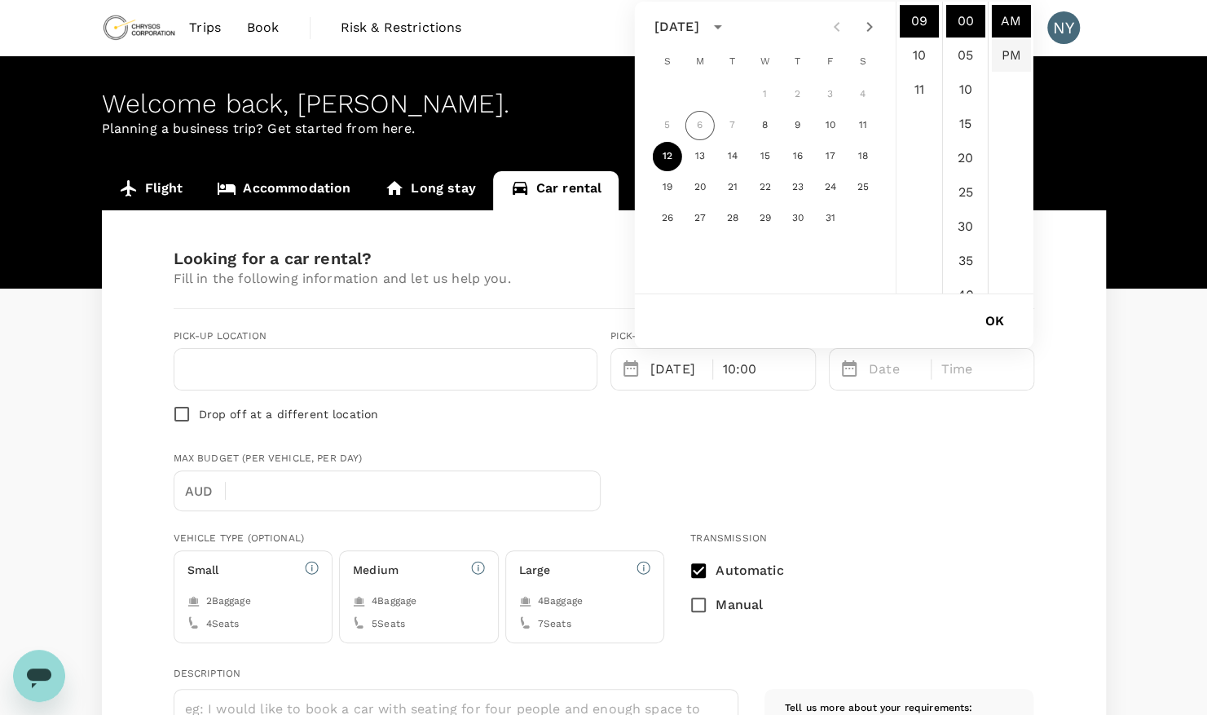
type input "10/12/2025 09:00 PM"
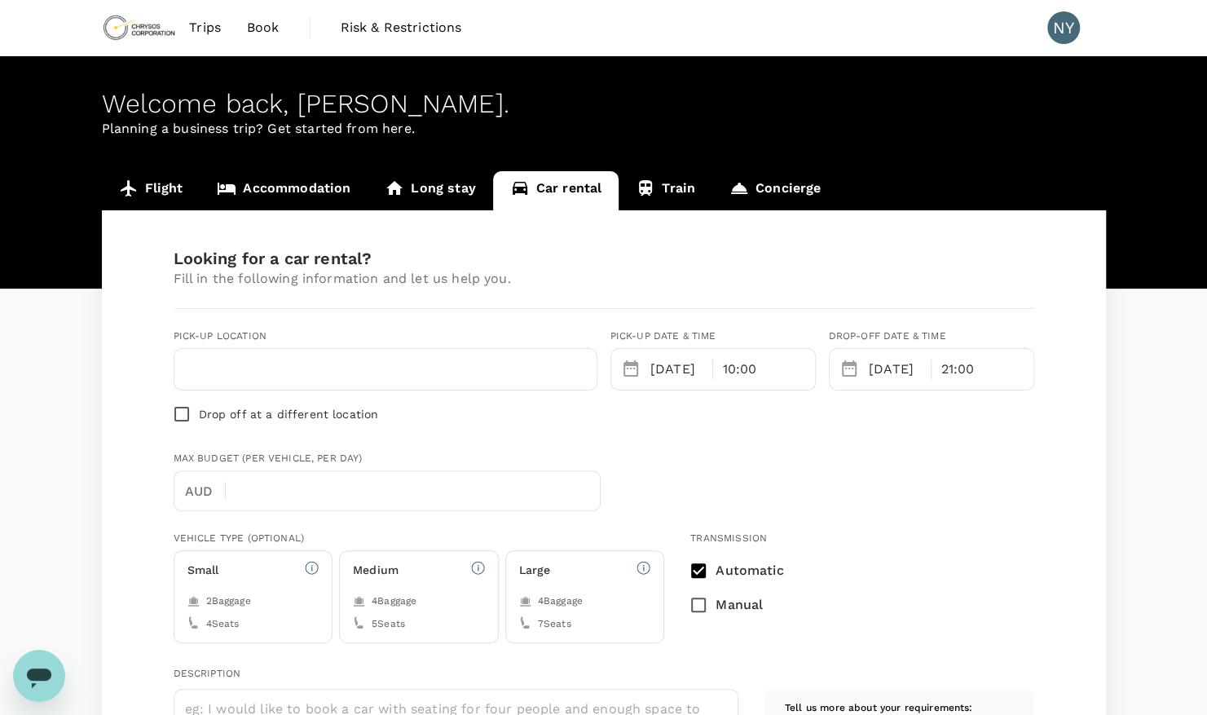
scroll to position [34, 0]
click at [882, 397] on div "Pick-up location Drop off at a different location Pick-up date & time 10/08/202…" at bounding box center [598, 373] width 874 height 116
click at [697, 445] on div "Max Budget (per vehicle, per day) AUD ​" at bounding box center [600, 477] width 867 height 67
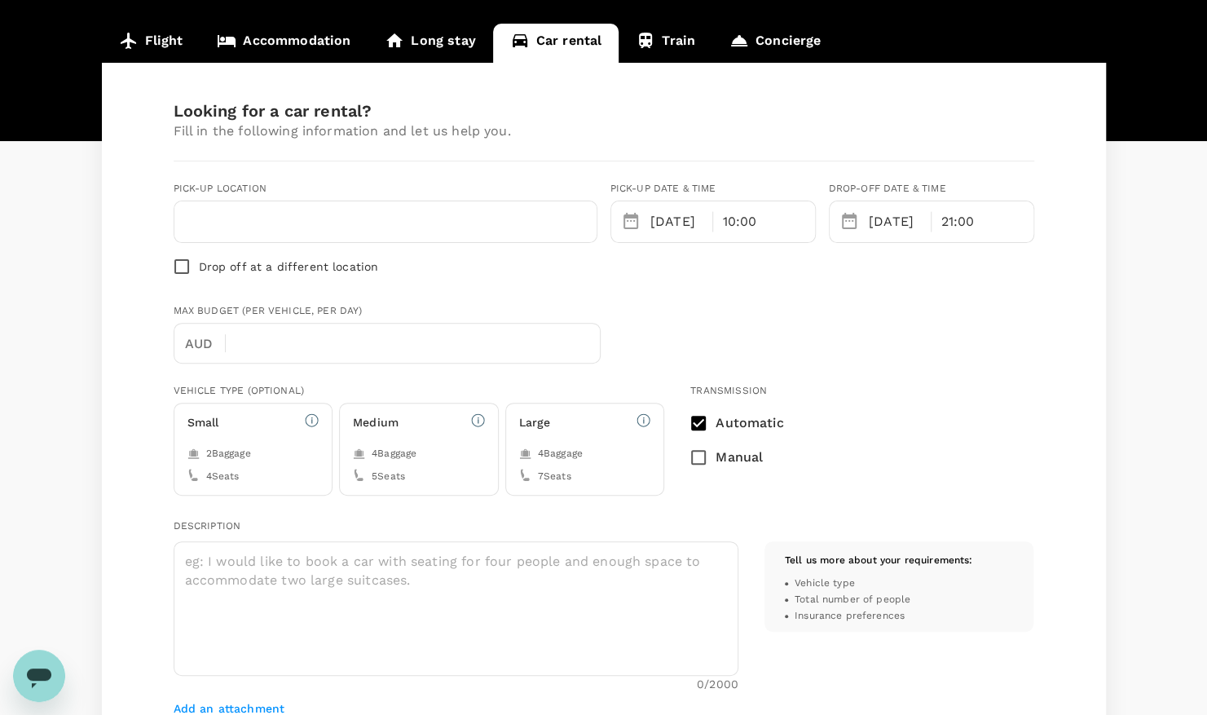
scroll to position [171, 0]
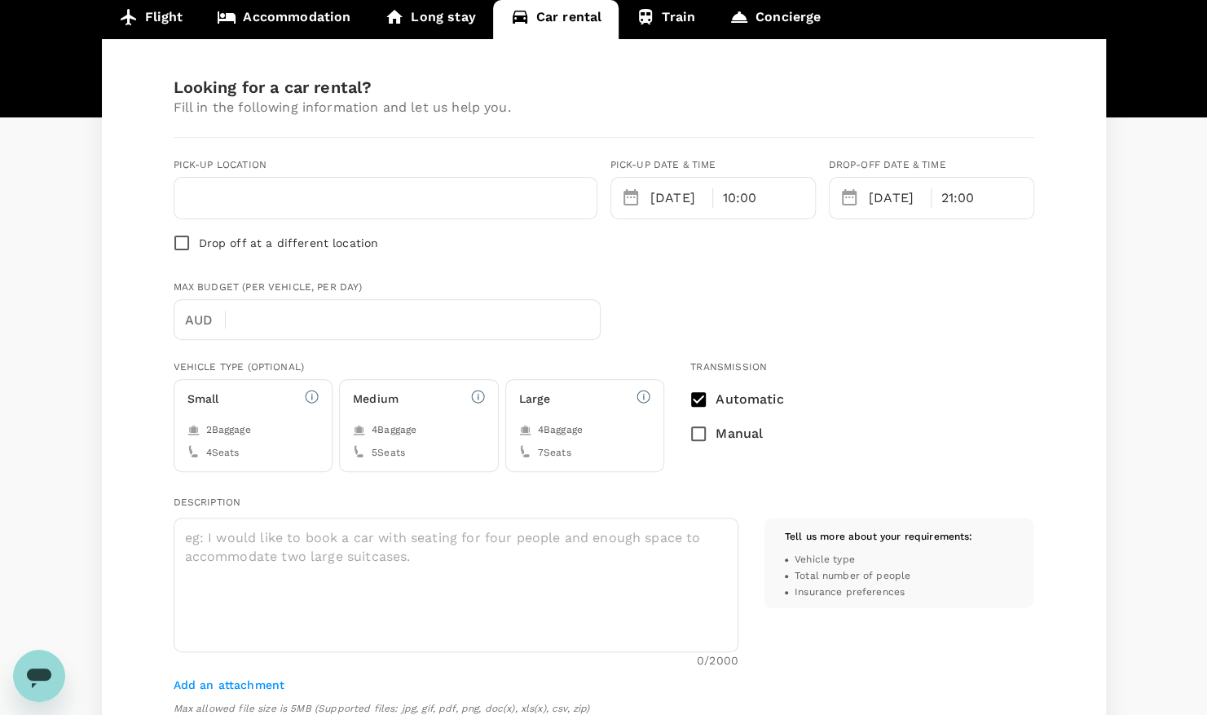
click at [269, 186] on input "text" at bounding box center [385, 198] width 403 height 26
type input "b"
type input "a"
click at [535, 209] on input "valdor" at bounding box center [385, 198] width 403 height 26
type input "v"
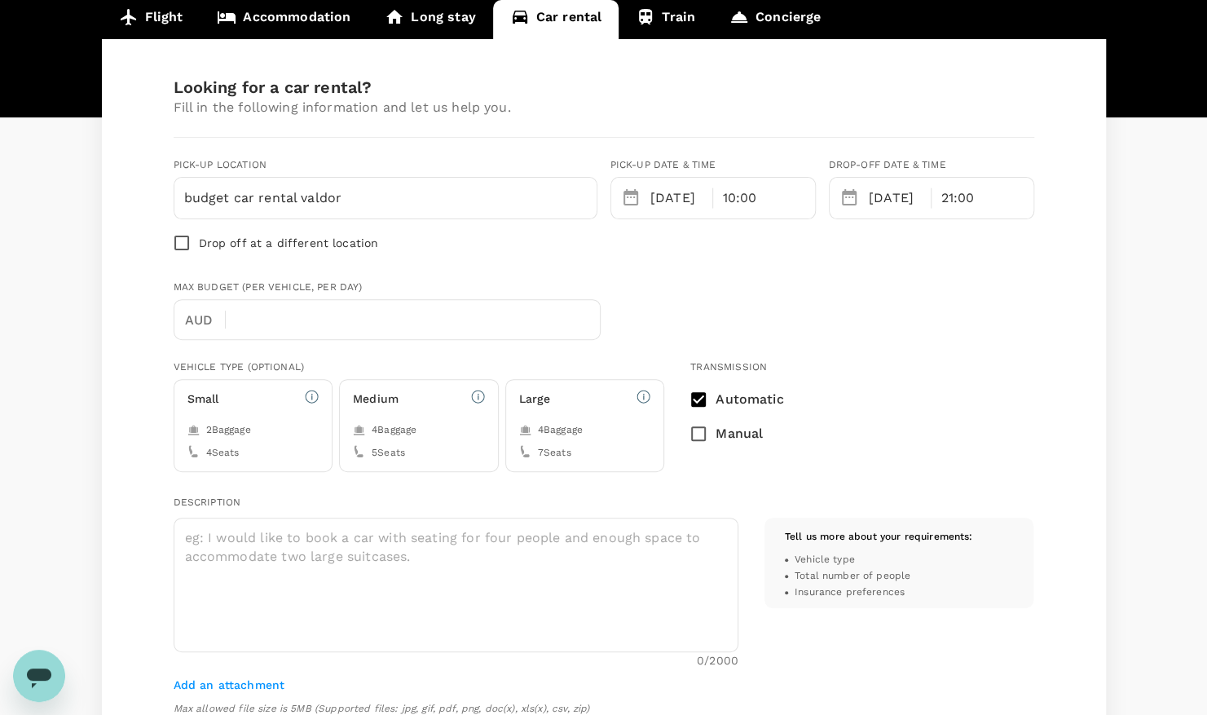
type input "budget car rental valdor"
click at [191, 244] on input "Drop off at a different location" at bounding box center [182, 243] width 34 height 34
checkbox input "true"
click at [404, 195] on input "text" at bounding box center [491, 198] width 192 height 26
click at [346, 203] on input "budget car rental valdor" at bounding box center [280, 198] width 192 height 26
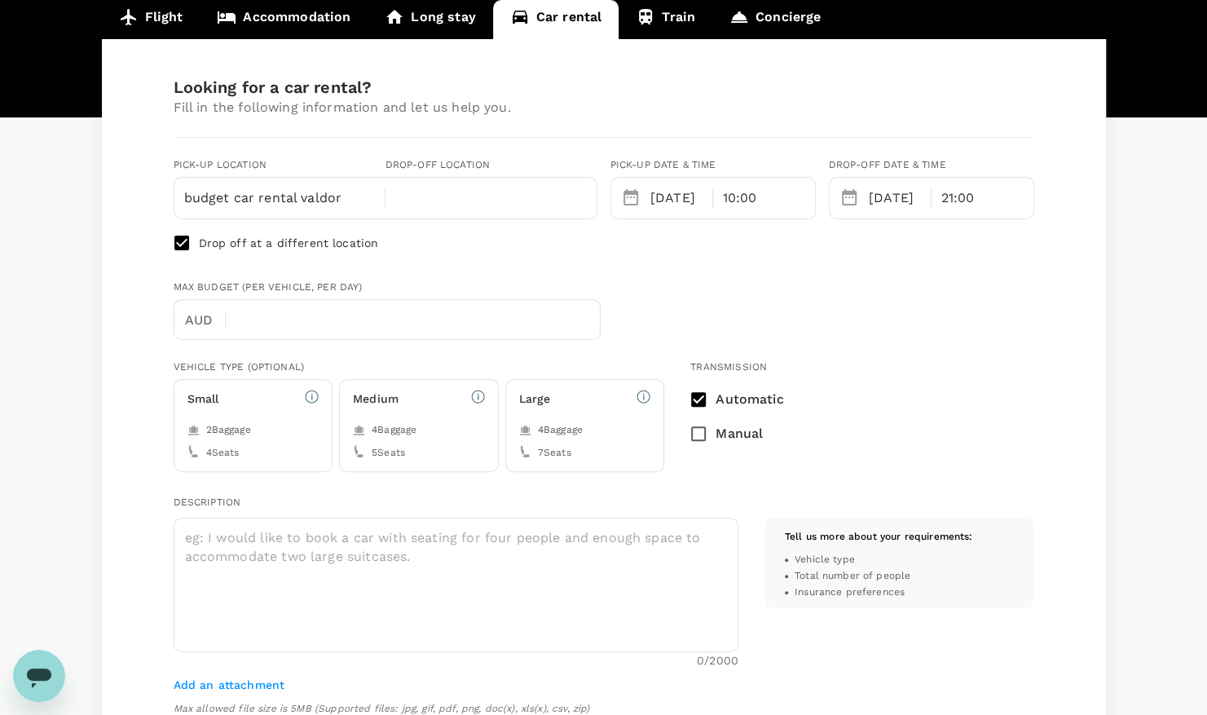
click at [412, 189] on input "text" at bounding box center [491, 198] width 192 height 26
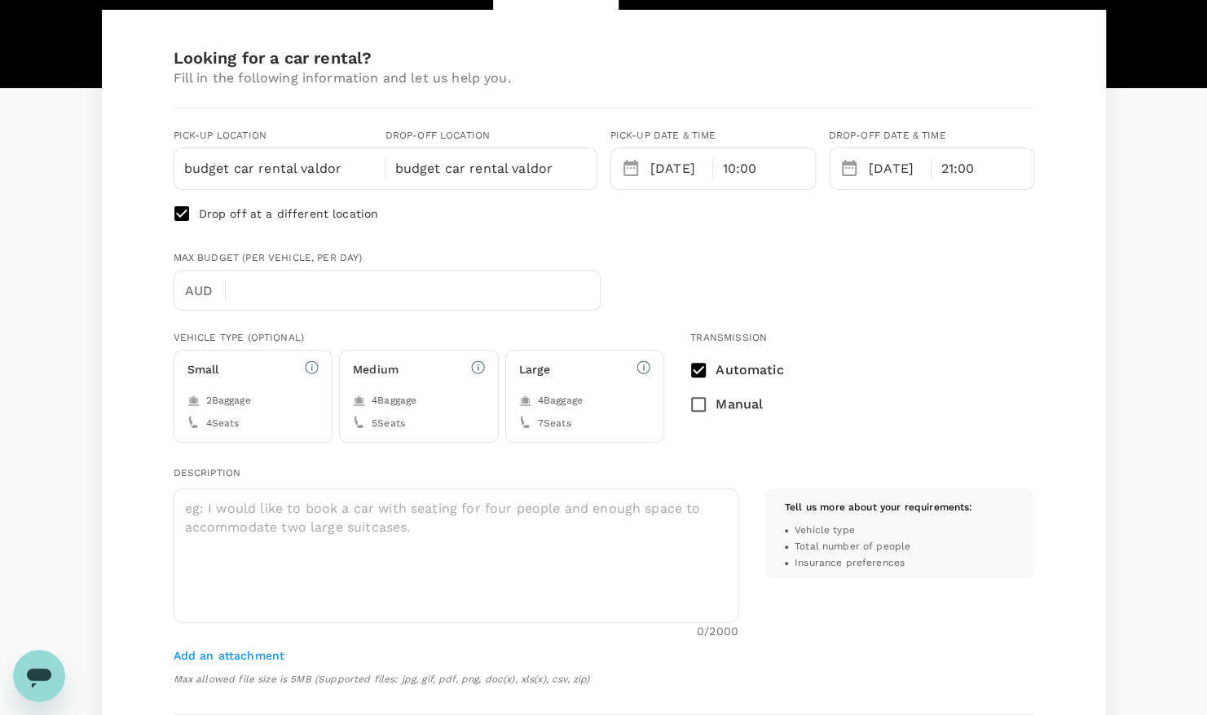
scroll to position [200, 0]
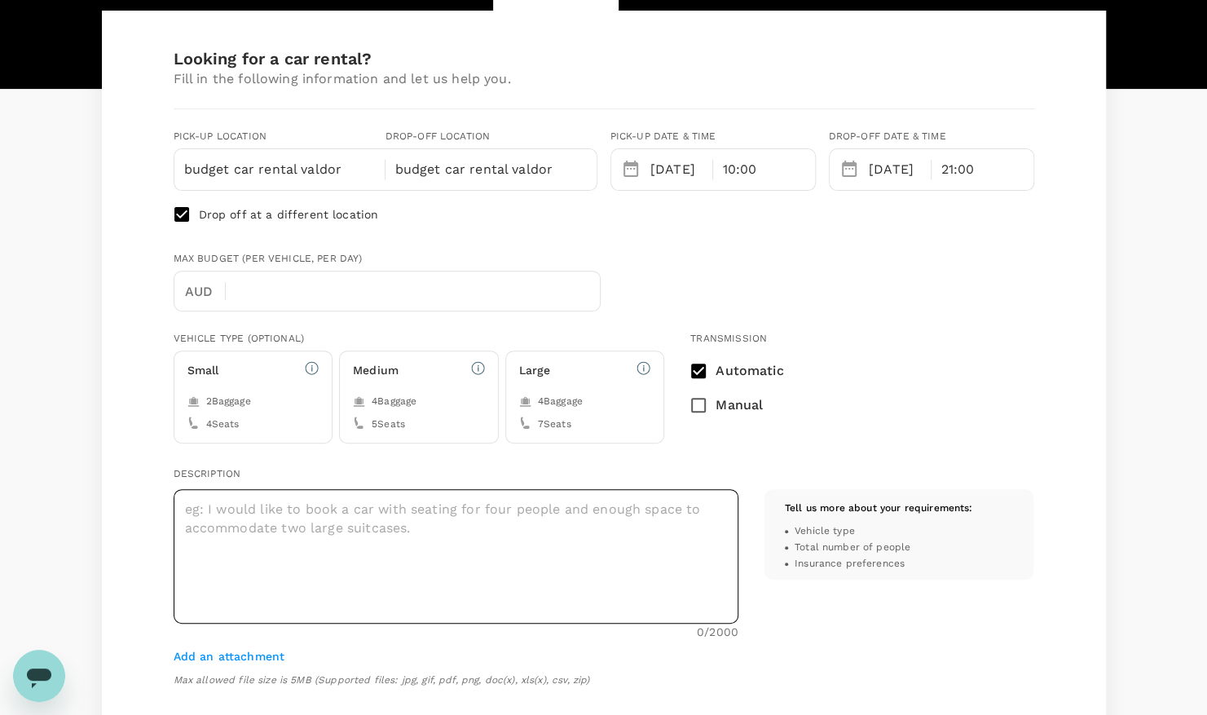
type input "budget car rental valdor"
click at [468, 530] on textarea at bounding box center [456, 556] width 565 height 134
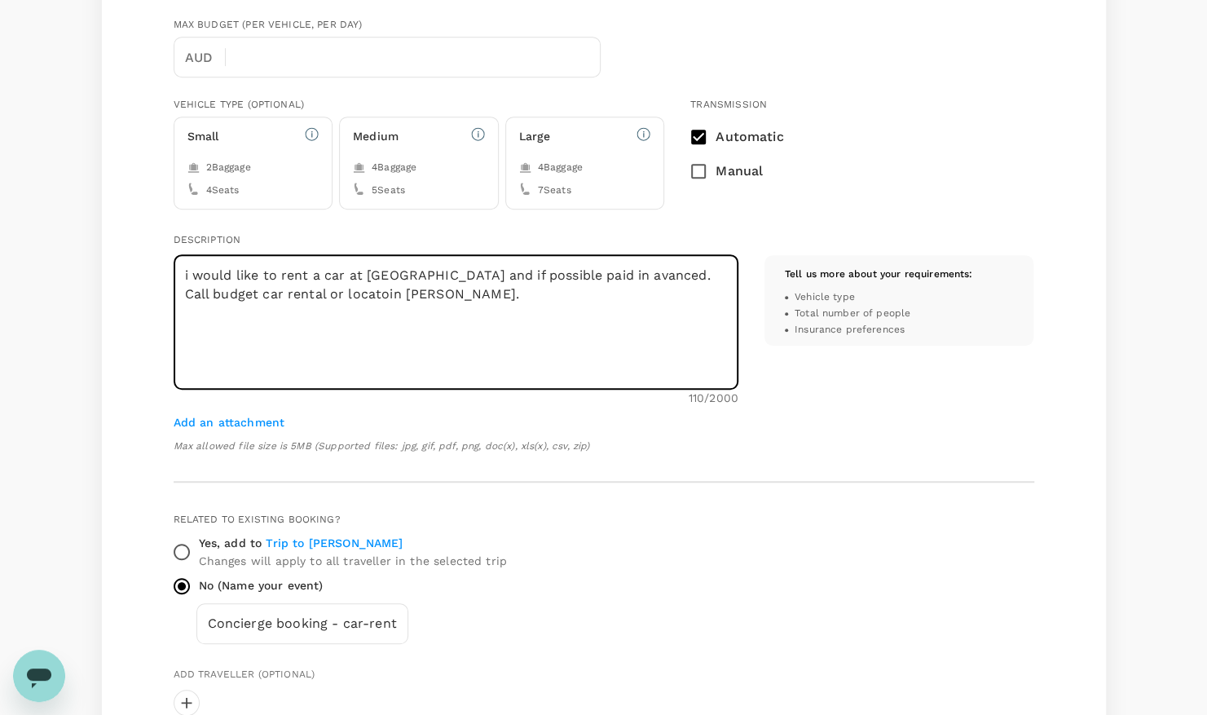
scroll to position [433, 0]
type textarea "i would like to rent a car at valdor and if possible paid in avanced. Call budg…"
click at [189, 549] on input "Yes, add to Trip to Timmins Changes will apply to all traveller in the selected…" at bounding box center [182, 553] width 34 height 34
radio input "true"
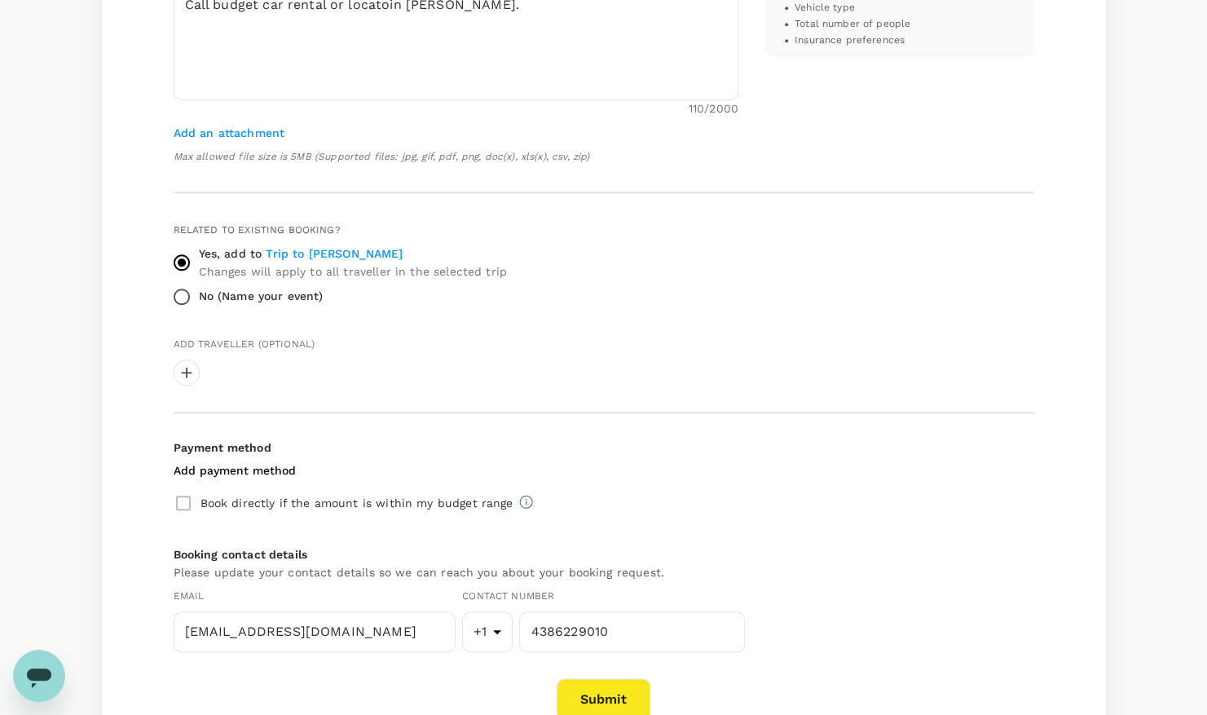
scroll to position [751, 0]
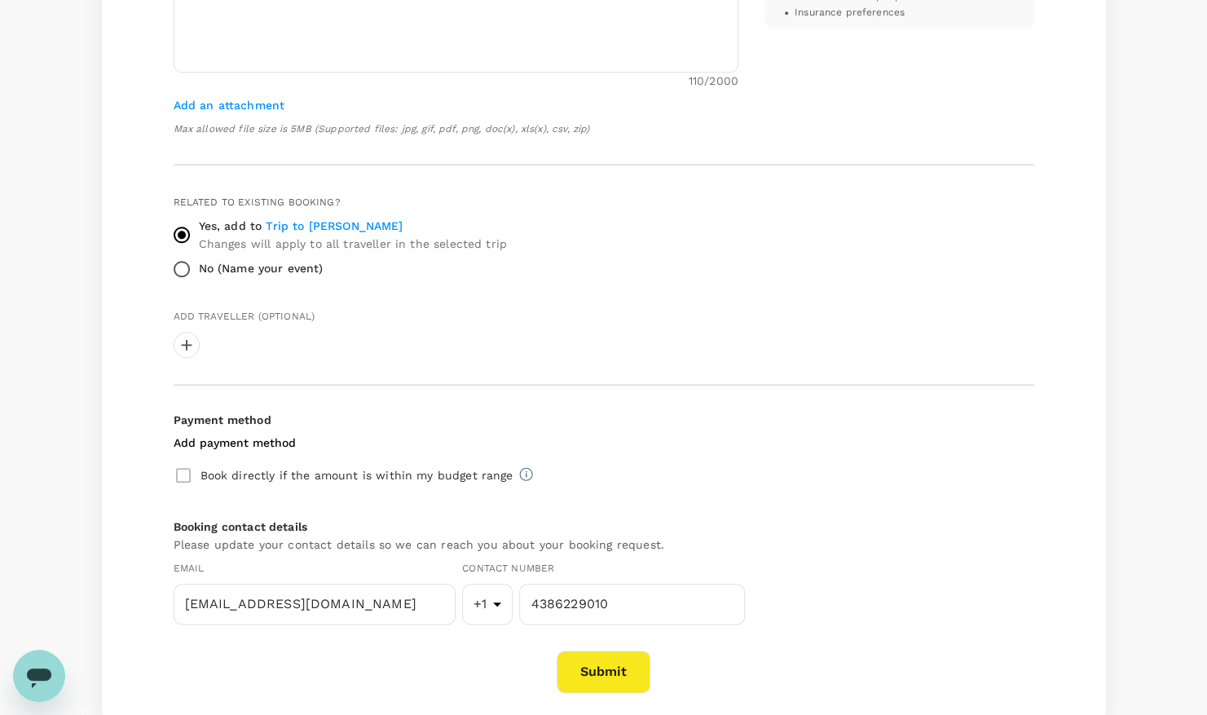
click at [185, 469] on div "Book directly if the amount is within my budget range" at bounding box center [604, 475] width 861 height 34
click at [182, 472] on div "Book directly if the amount is within my budget range" at bounding box center [604, 475] width 861 height 34
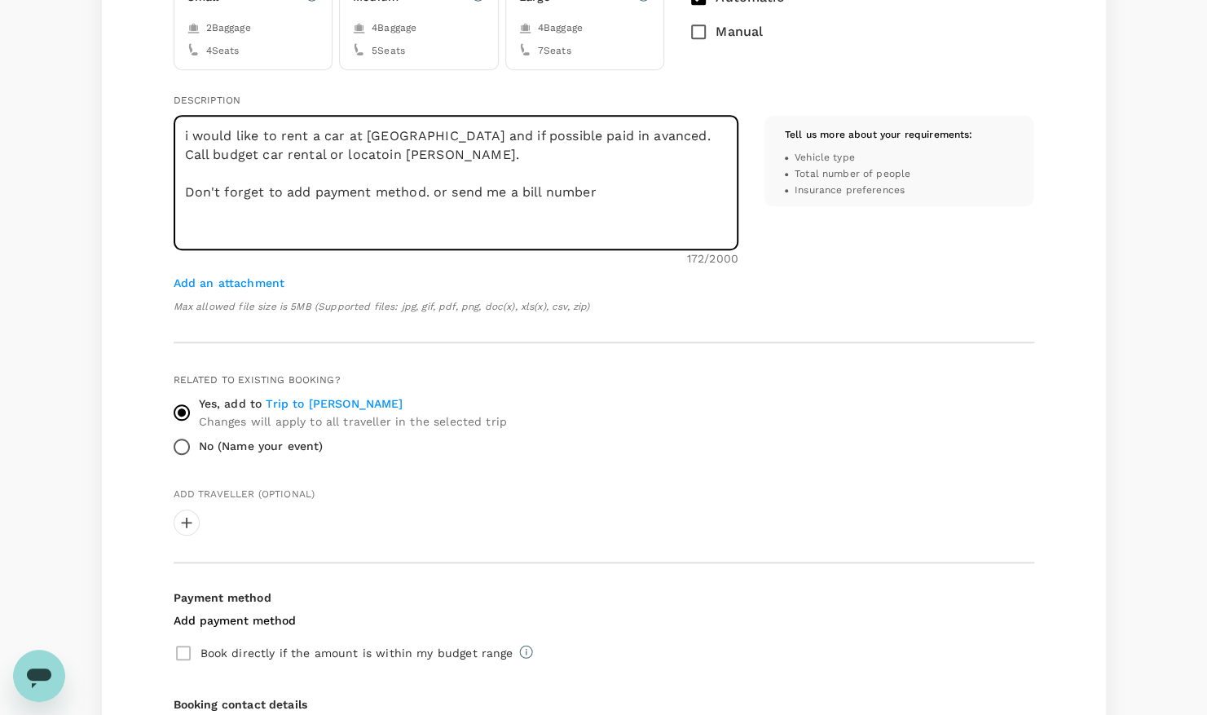
scroll to position [853, 0]
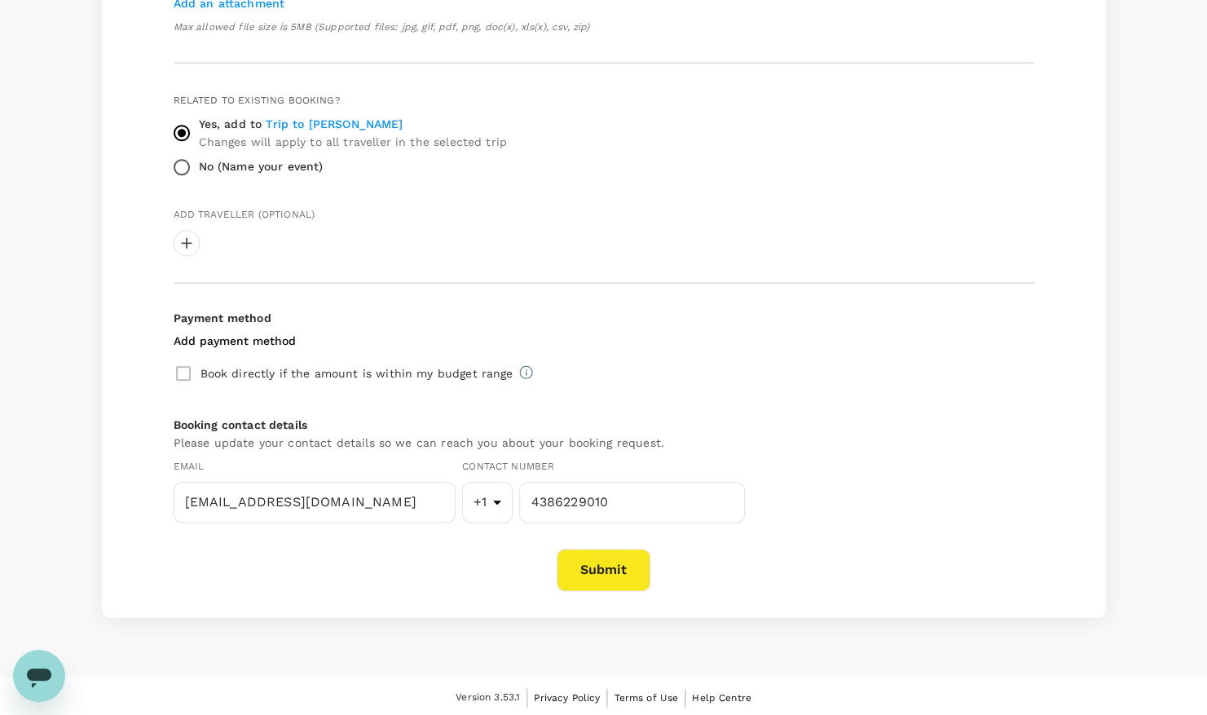
type textarea "i would like to rent a car at valdor and if possible paid in avanced. Call budg…"
click at [578, 549] on button "Submit" at bounding box center [604, 570] width 94 height 42
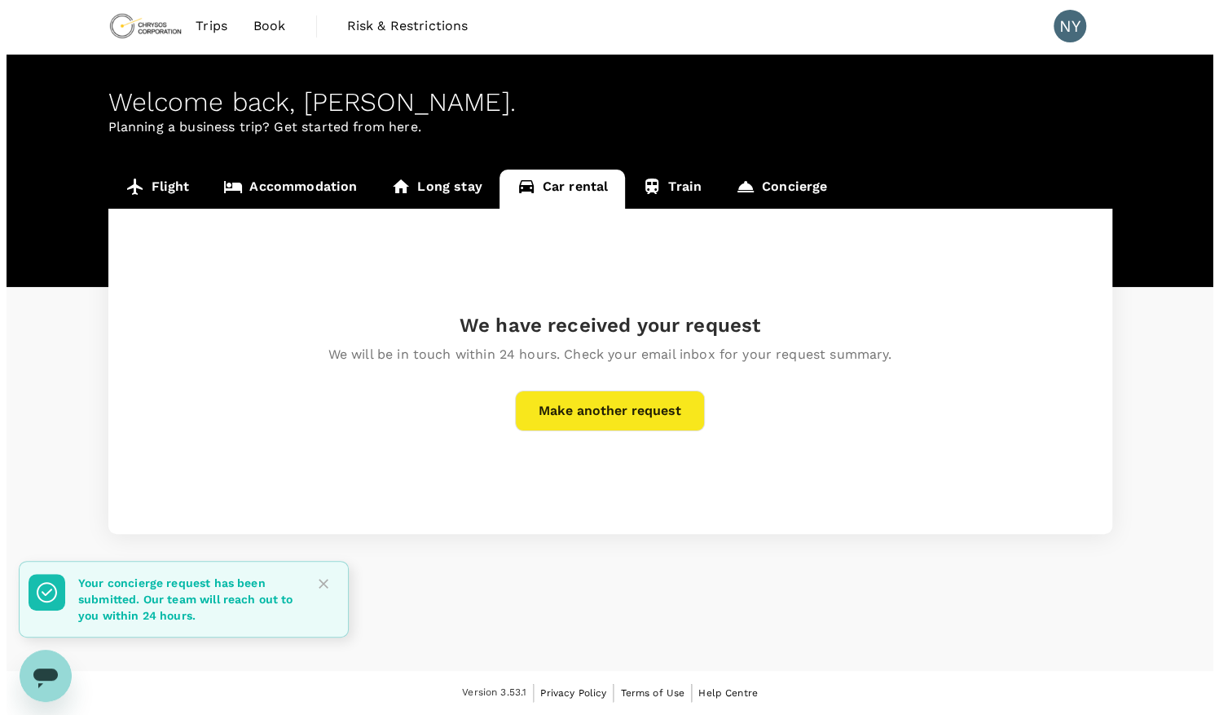
scroll to position [0, 0]
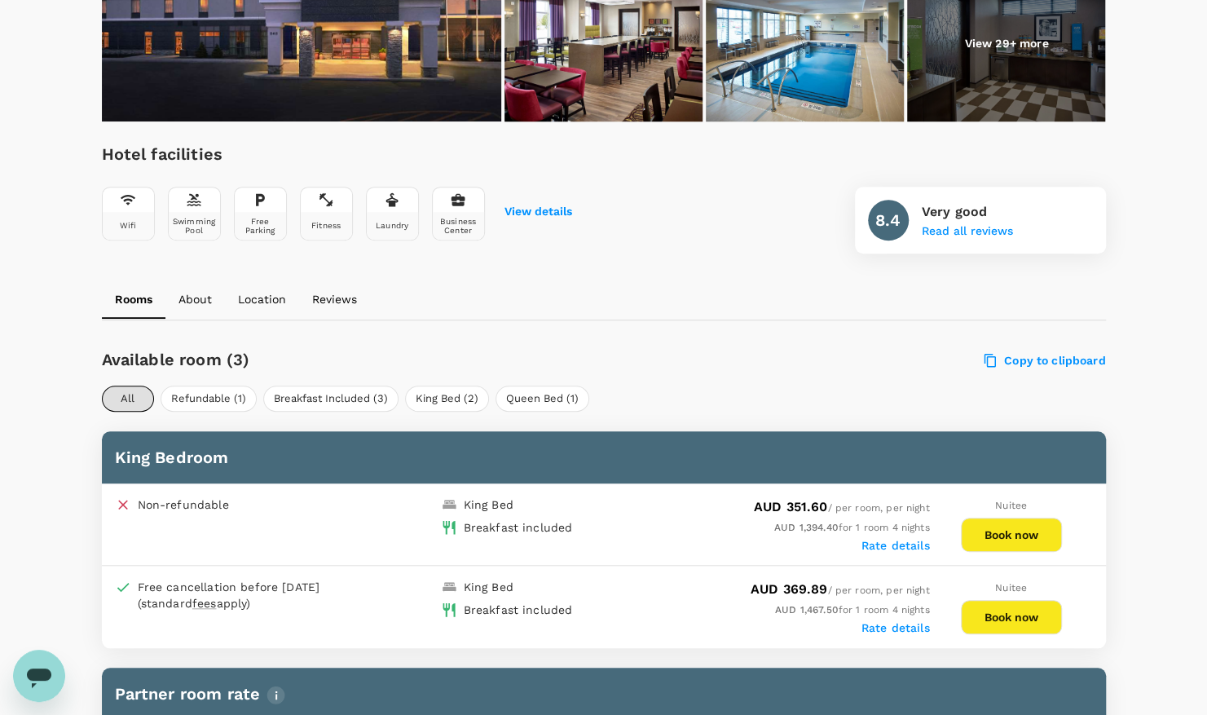
scroll to position [496, 0]
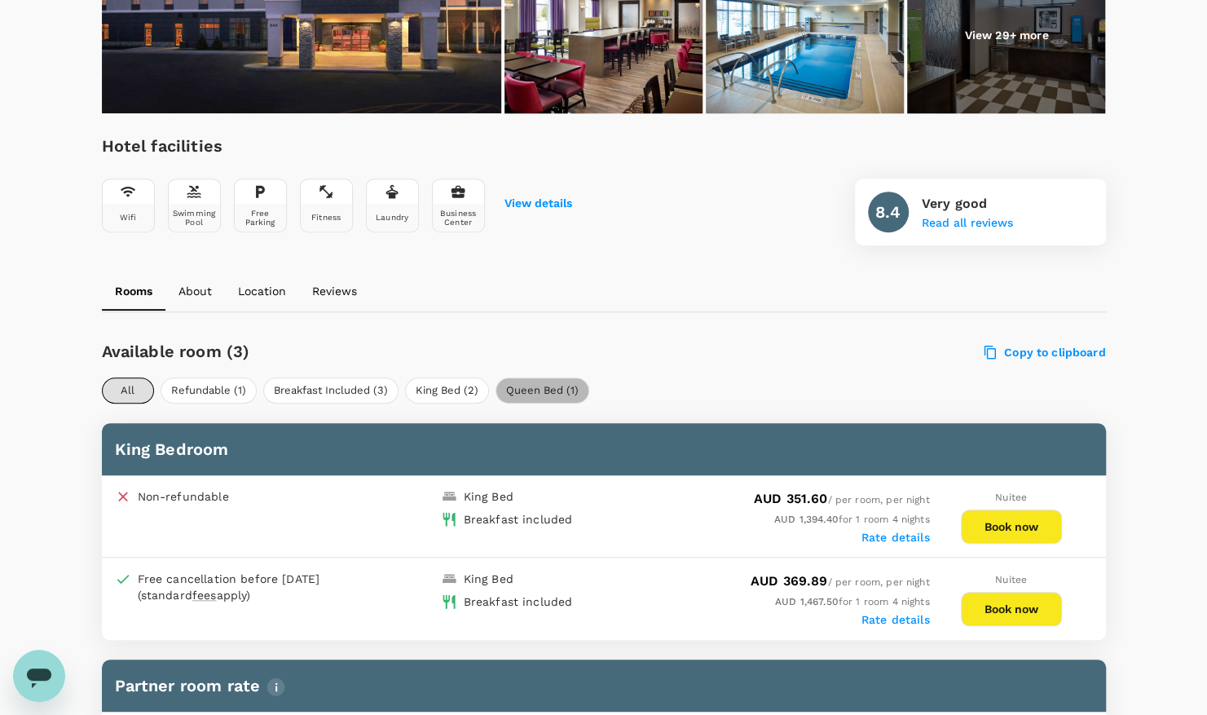
click at [537, 377] on button "Queen Bed (1)" at bounding box center [543, 390] width 94 height 26
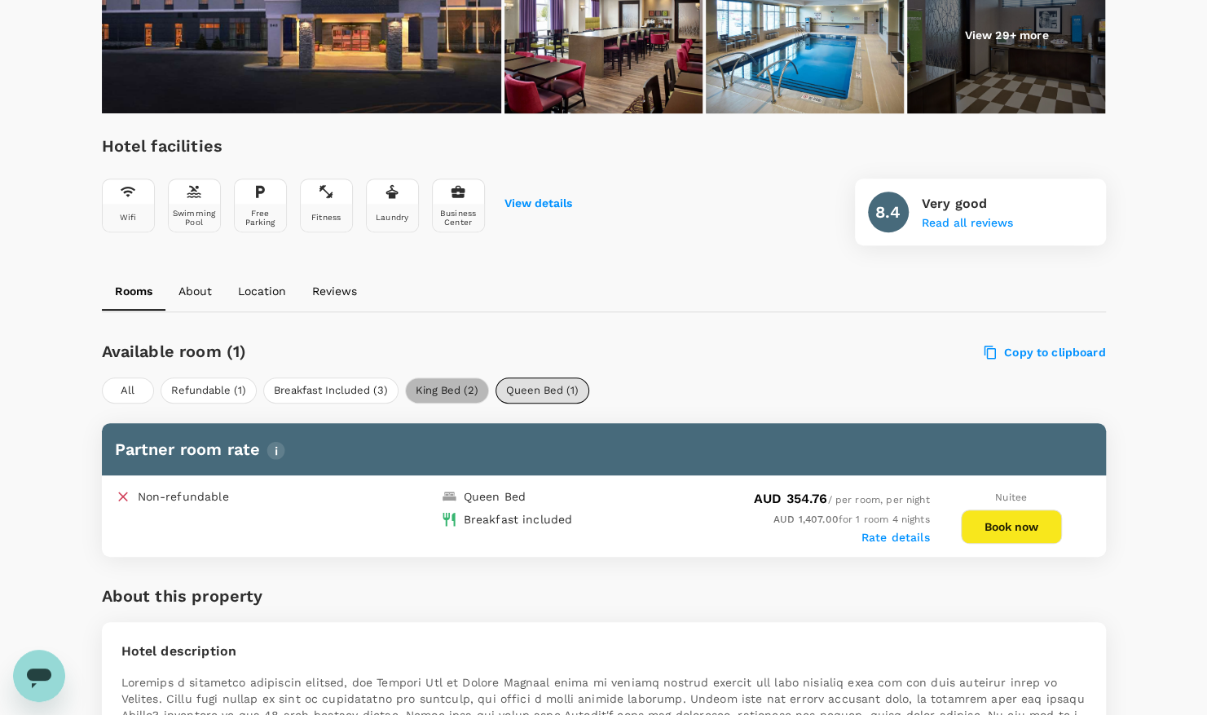
click at [443, 377] on button "King Bed (2)" at bounding box center [447, 390] width 84 height 26
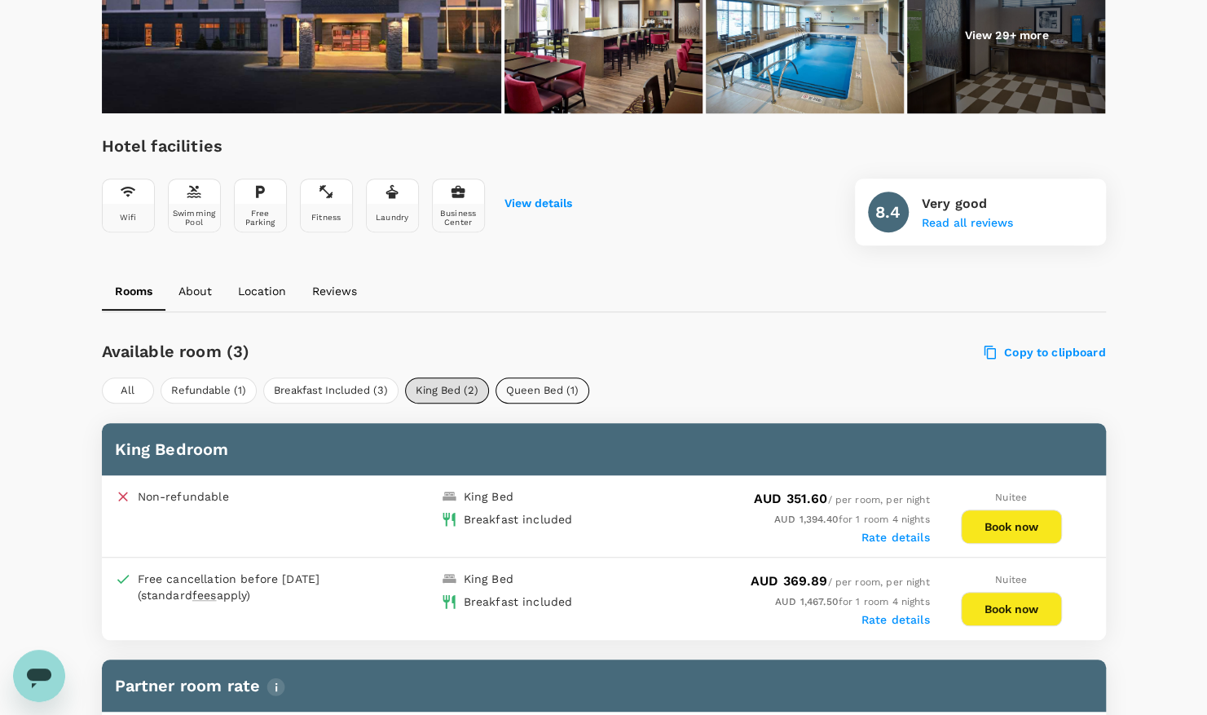
click at [502, 377] on button "Queen Bed (1)" at bounding box center [543, 390] width 94 height 26
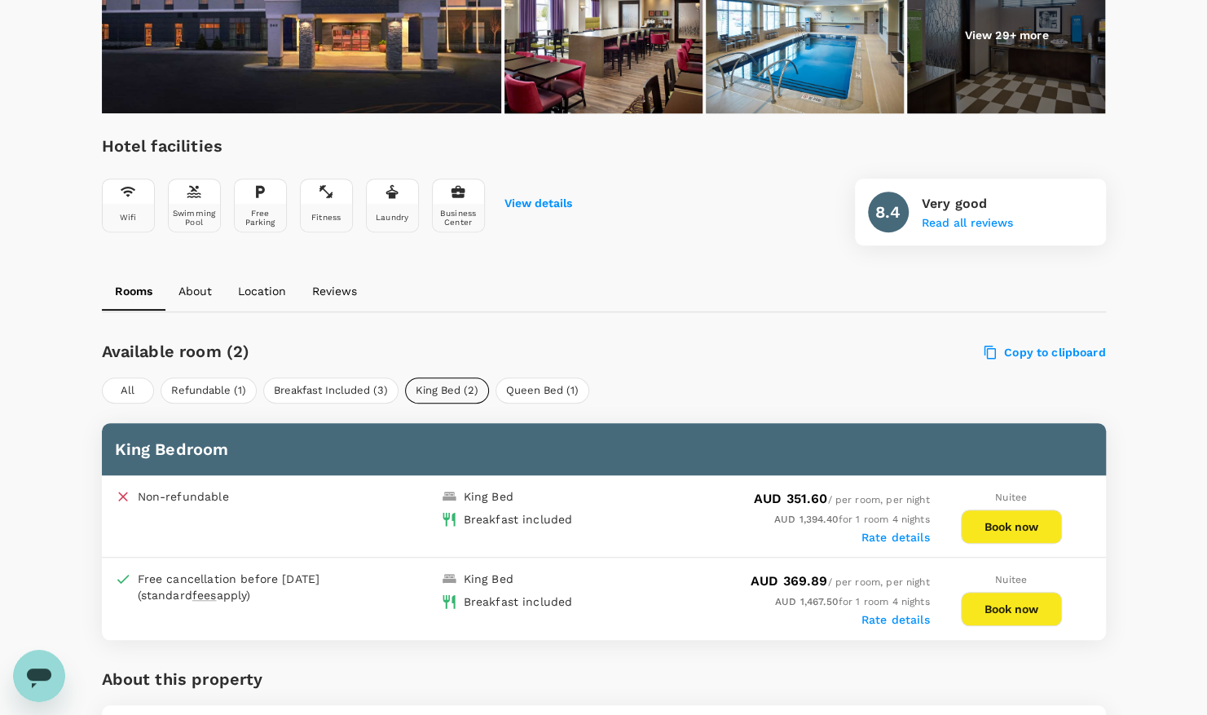
click at [409, 377] on button "King Bed (2)" at bounding box center [447, 390] width 84 height 26
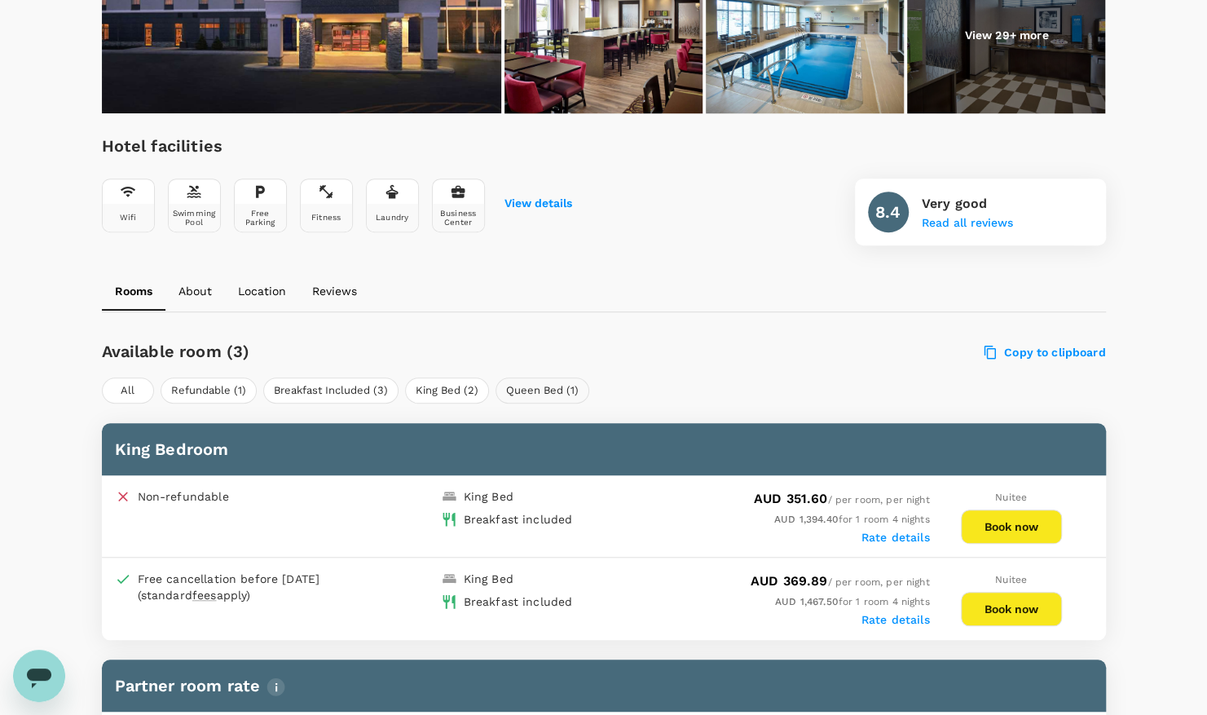
click at [534, 377] on button "Queen Bed (1)" at bounding box center [543, 390] width 94 height 26
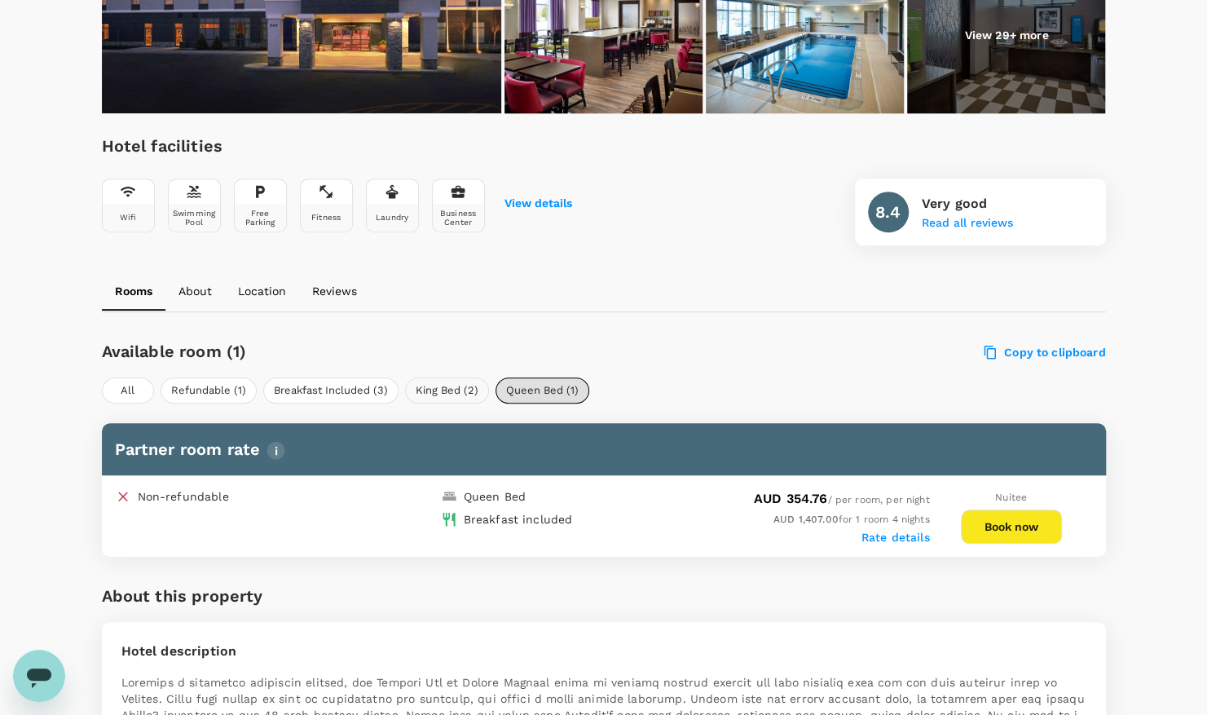
click at [458, 377] on button "King Bed (2)" at bounding box center [447, 390] width 84 height 26
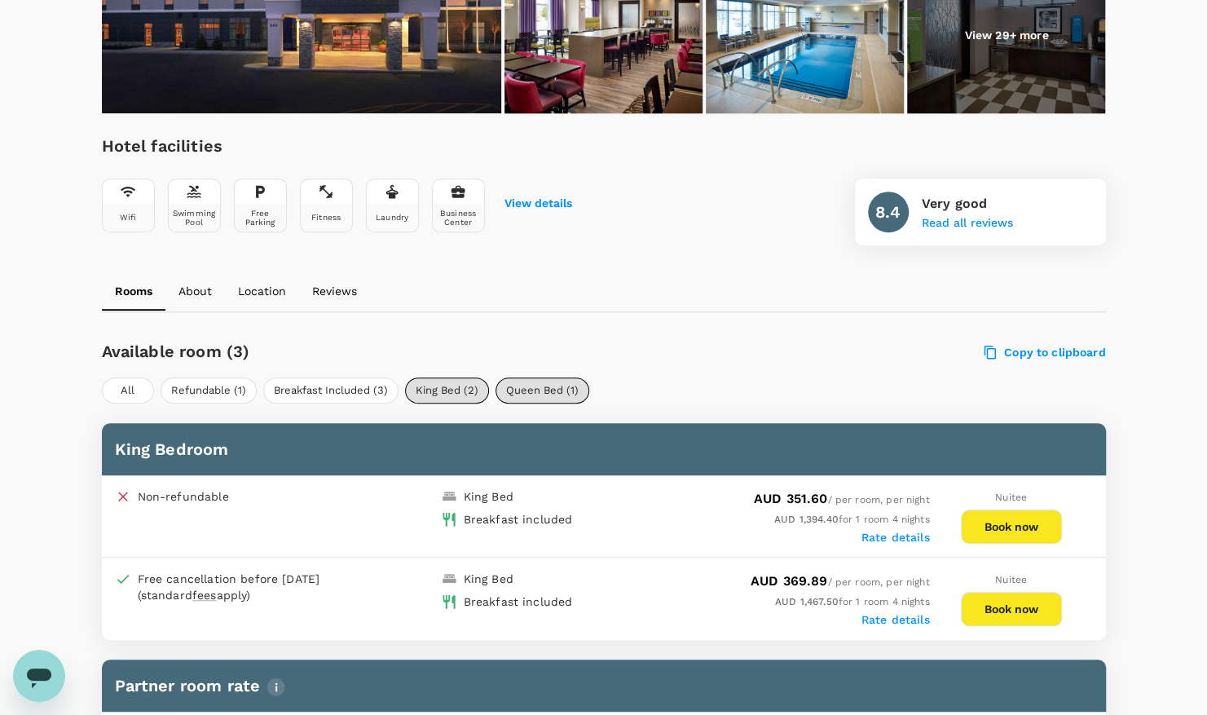
click at [1030, 509] on button "Book now" at bounding box center [1011, 526] width 101 height 34
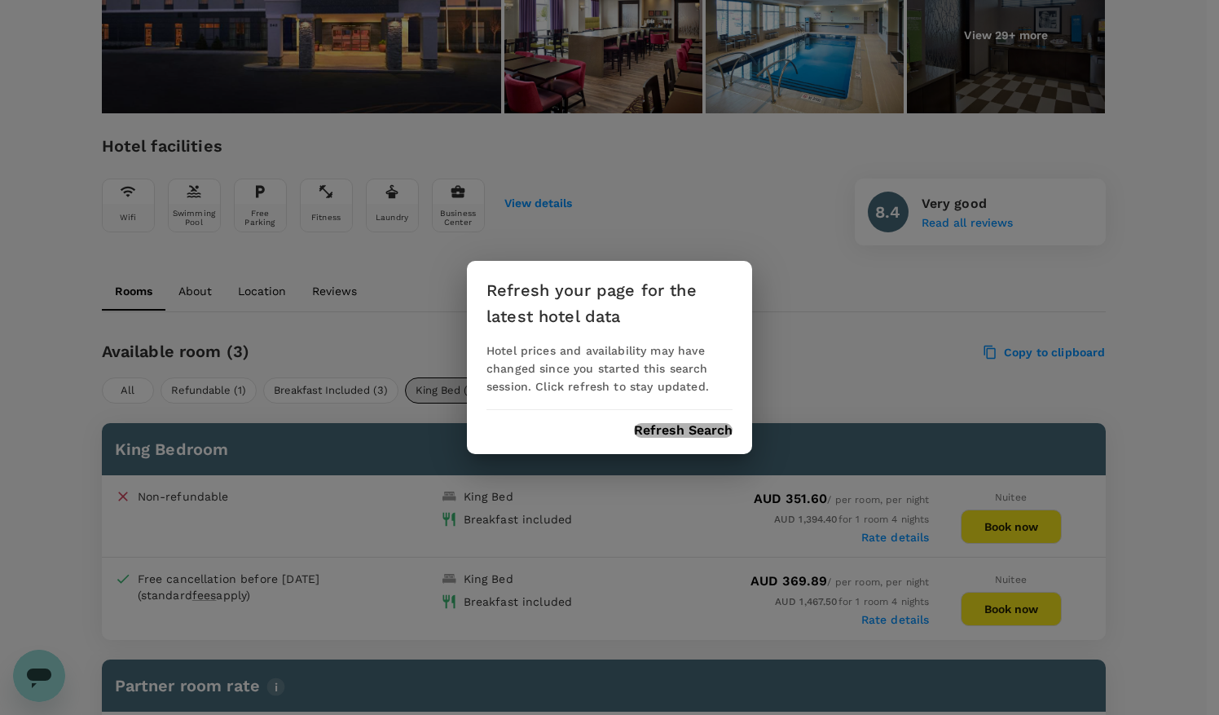
click at [684, 425] on button "Refresh Search" at bounding box center [683, 430] width 99 height 15
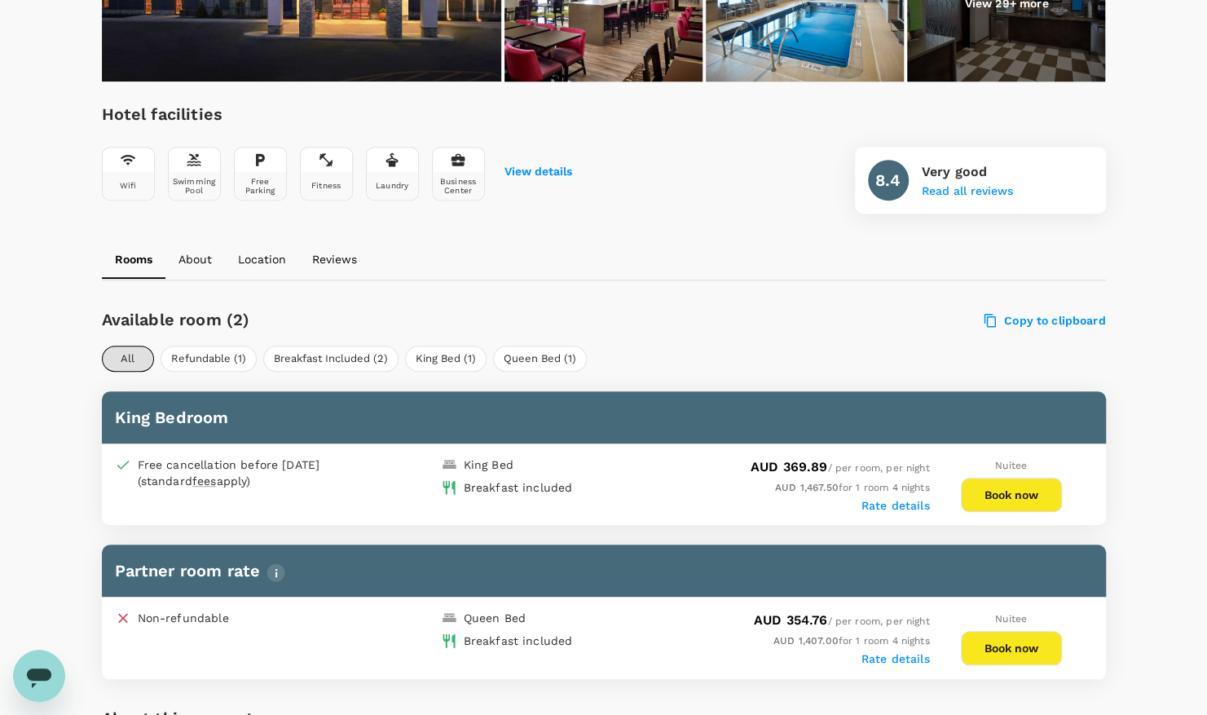
scroll to position [528, 0]
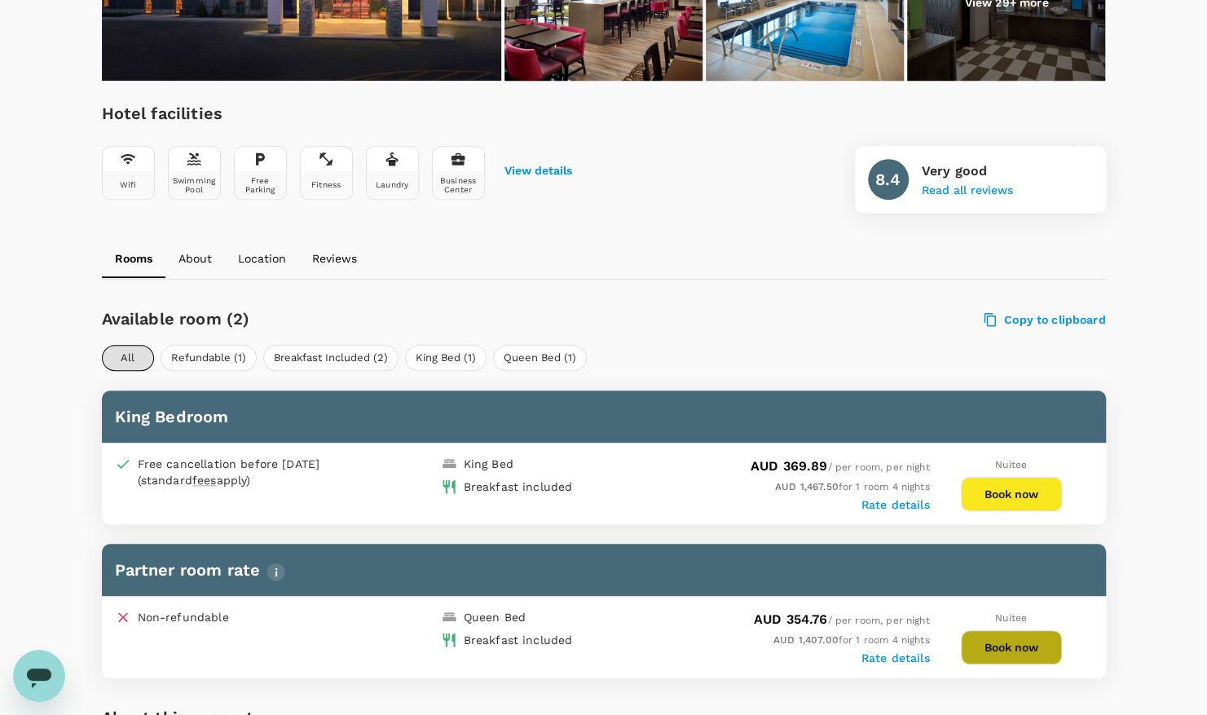
click at [989, 630] on button "Book now" at bounding box center [1011, 647] width 101 height 34
click at [983, 630] on div at bounding box center [1012, 648] width 64 height 37
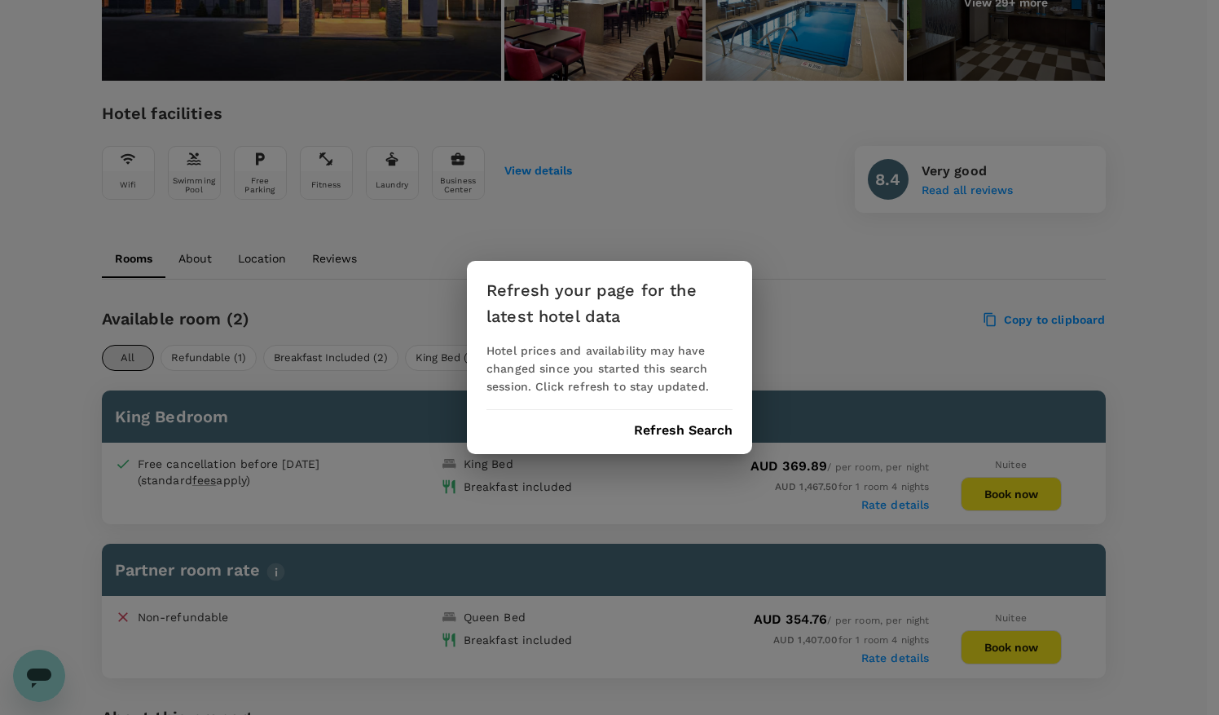
click at [690, 435] on button "Refresh Search" at bounding box center [683, 430] width 99 height 15
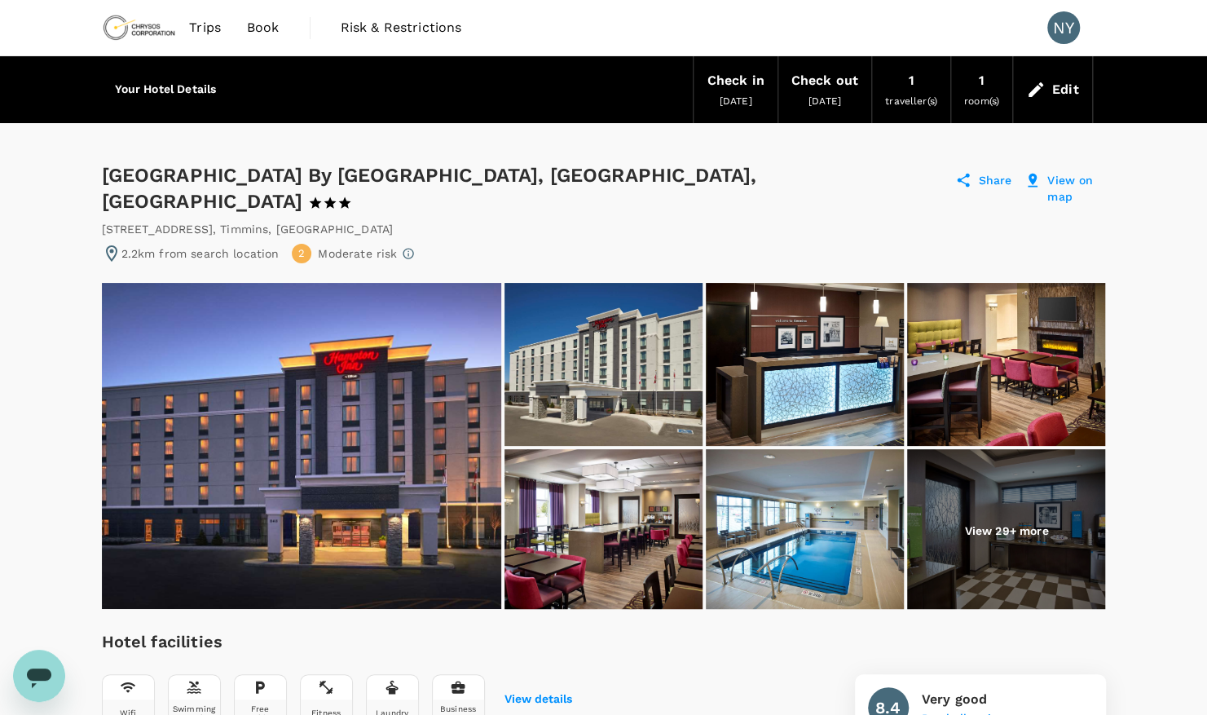
click at [987, 103] on span "room(s)" at bounding box center [981, 100] width 35 height 11
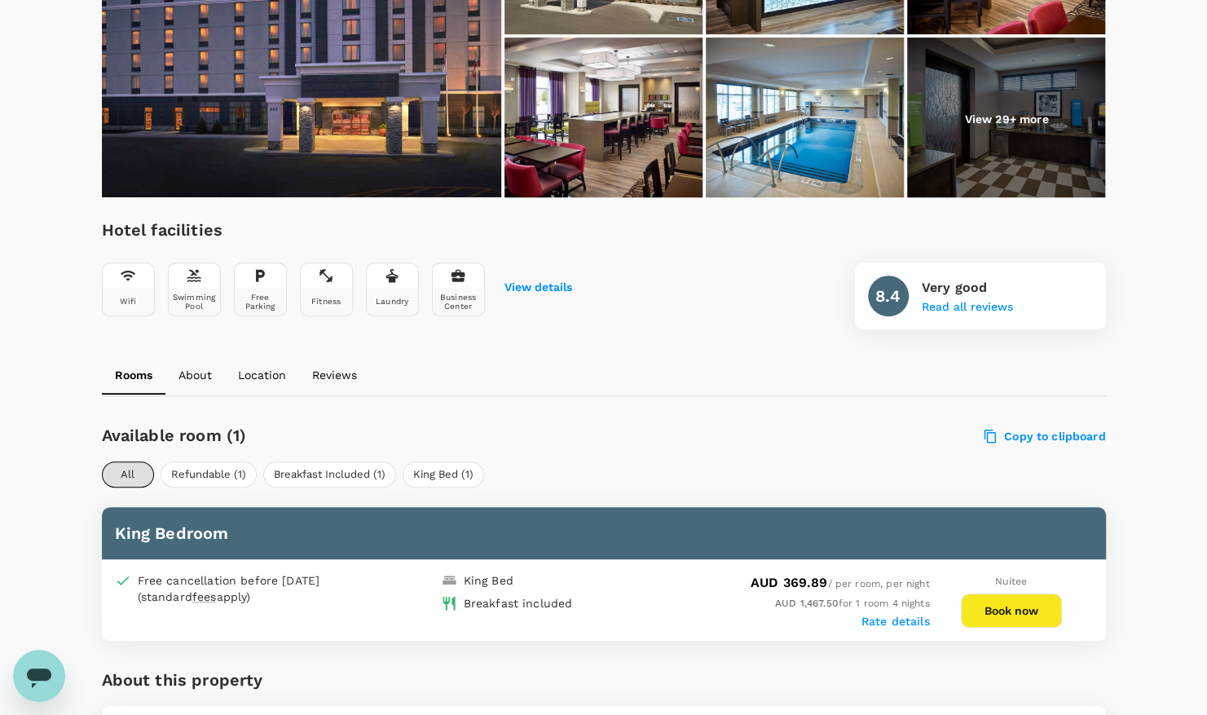
scroll to position [412, 0]
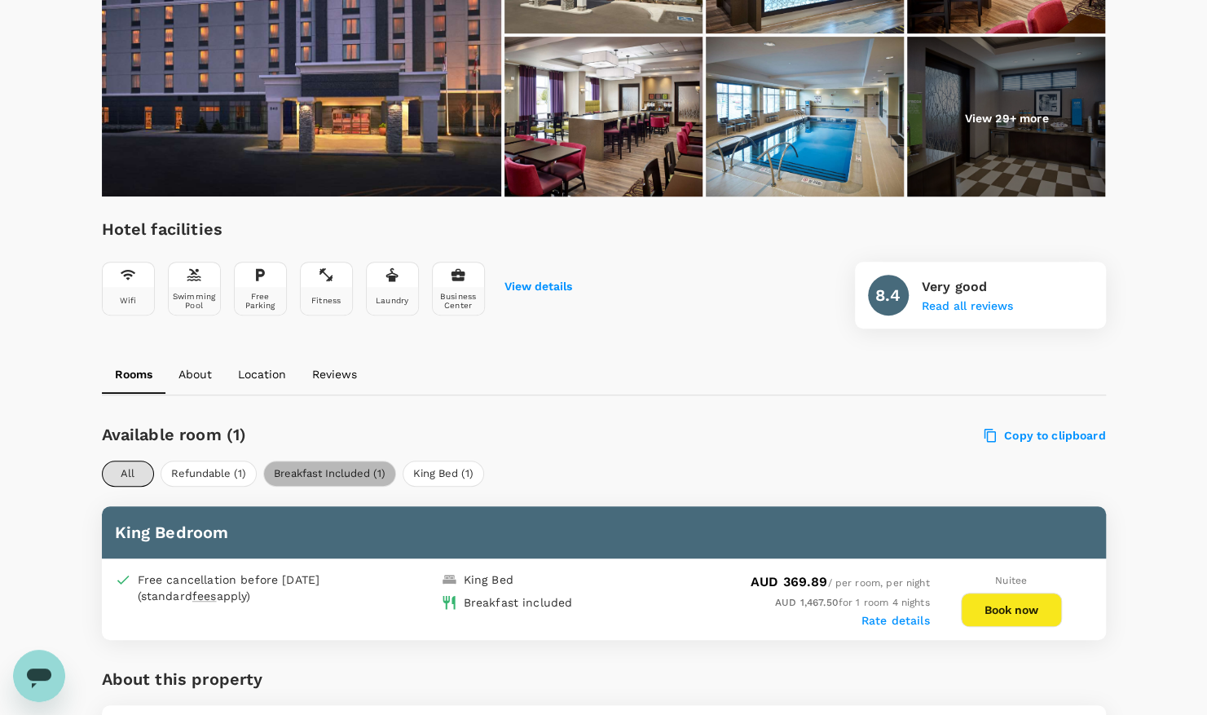
click at [364, 461] on button "Breakfast Included (1)" at bounding box center [329, 474] width 133 height 26
click at [403, 461] on button "King Bed (1)" at bounding box center [444, 474] width 82 height 26
click at [124, 461] on button "All" at bounding box center [128, 474] width 52 height 26
click at [976, 593] on button "Book now" at bounding box center [1011, 610] width 101 height 34
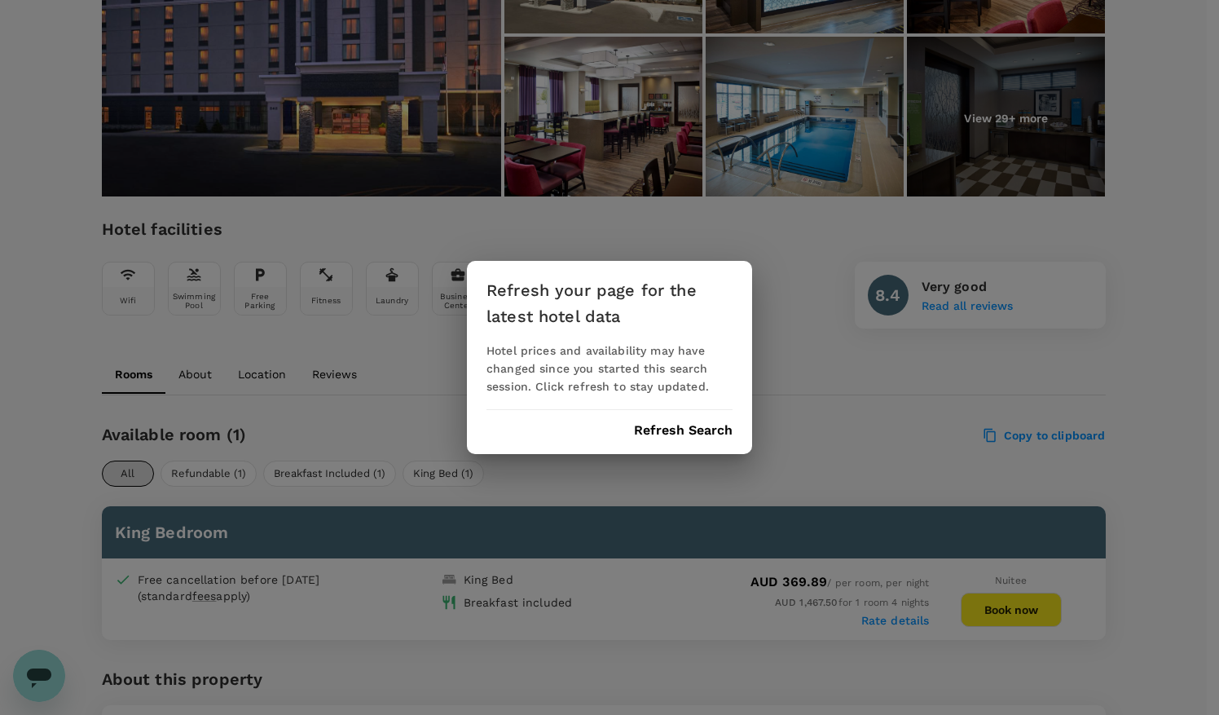
click at [698, 421] on div "Refresh your page for the latest hotel data Hotel prices and availability may h…" at bounding box center [609, 357] width 285 height 193
click at [685, 432] on button "Refresh Search" at bounding box center [683, 430] width 99 height 15
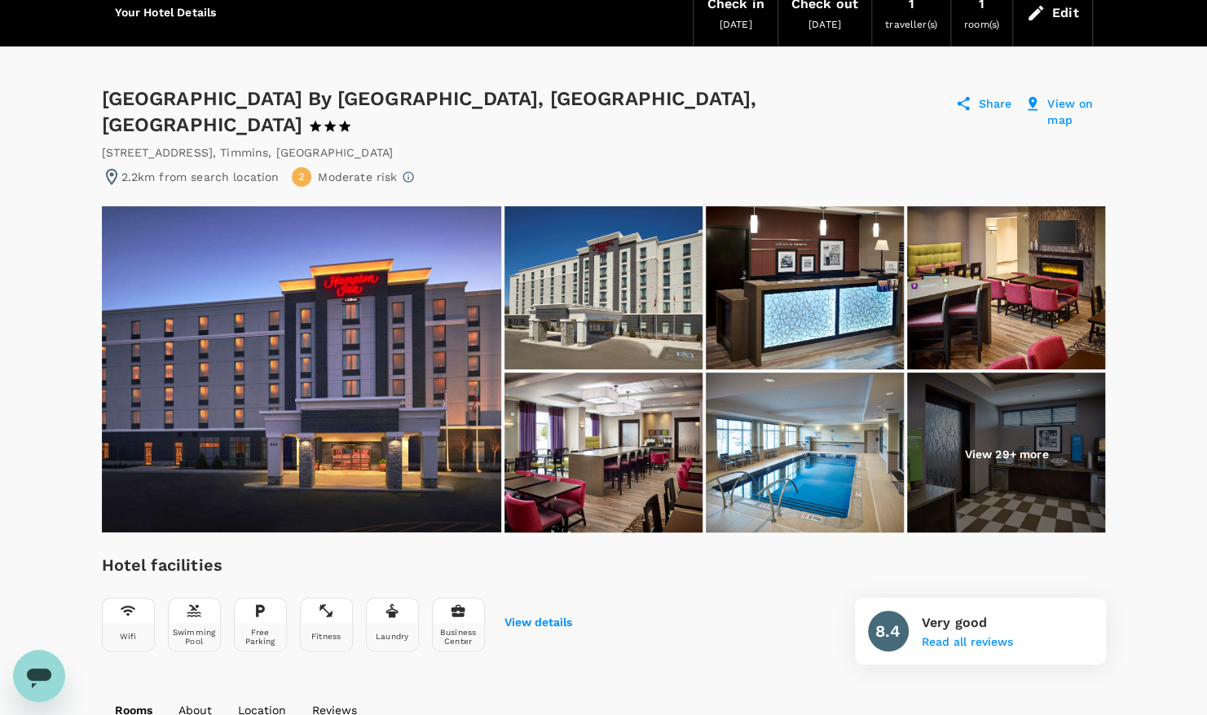
scroll to position [75, 0]
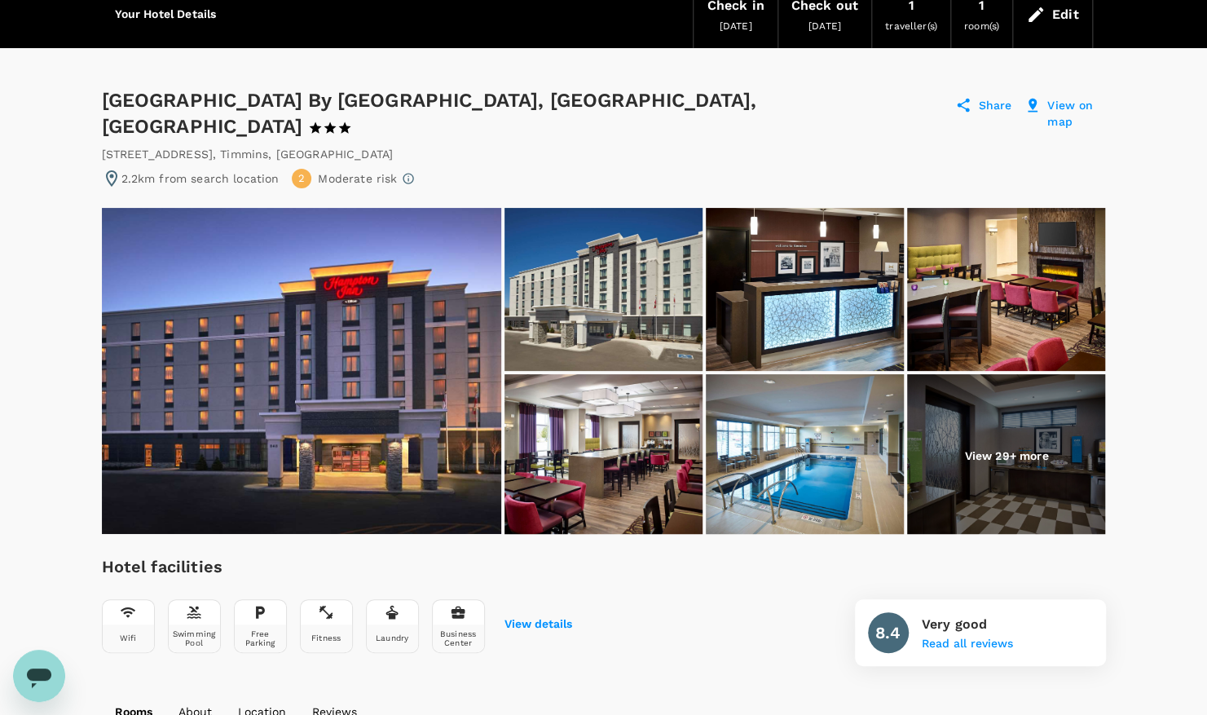
click at [302, 171] on span "2" at bounding box center [301, 178] width 7 height 15
click at [333, 170] on p "Moderate risk" at bounding box center [357, 178] width 79 height 16
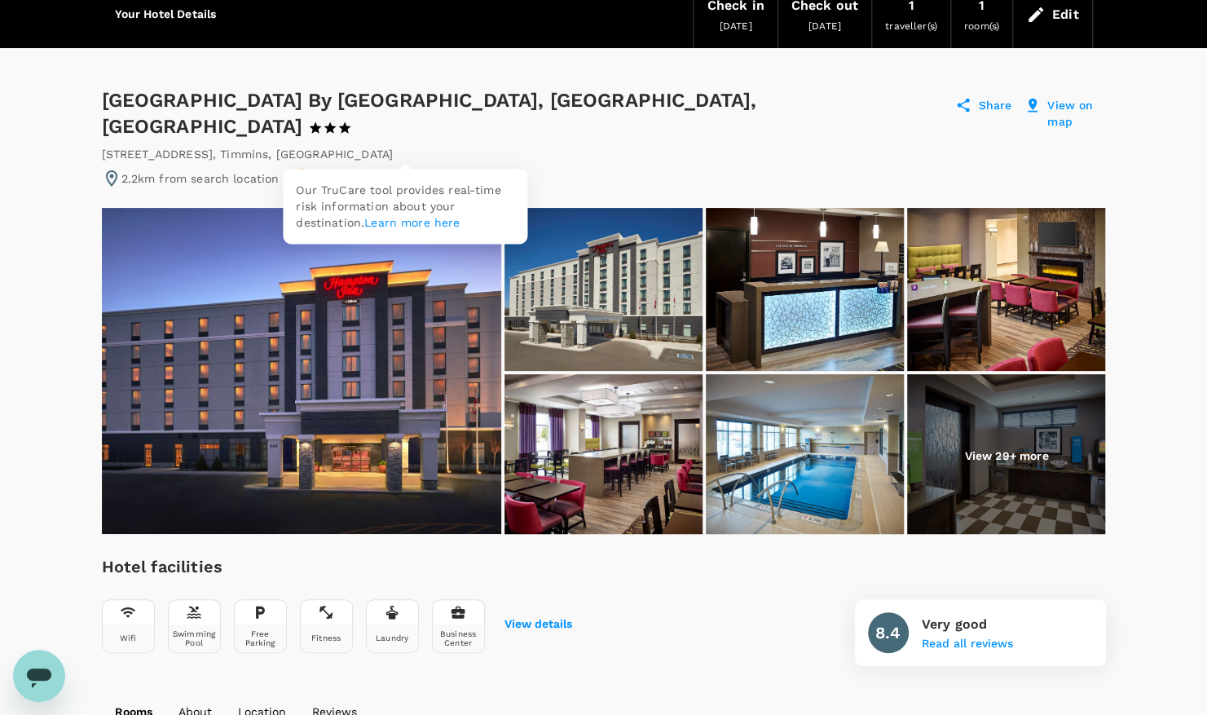
click at [407, 173] on icon at bounding box center [408, 178] width 11 height 11
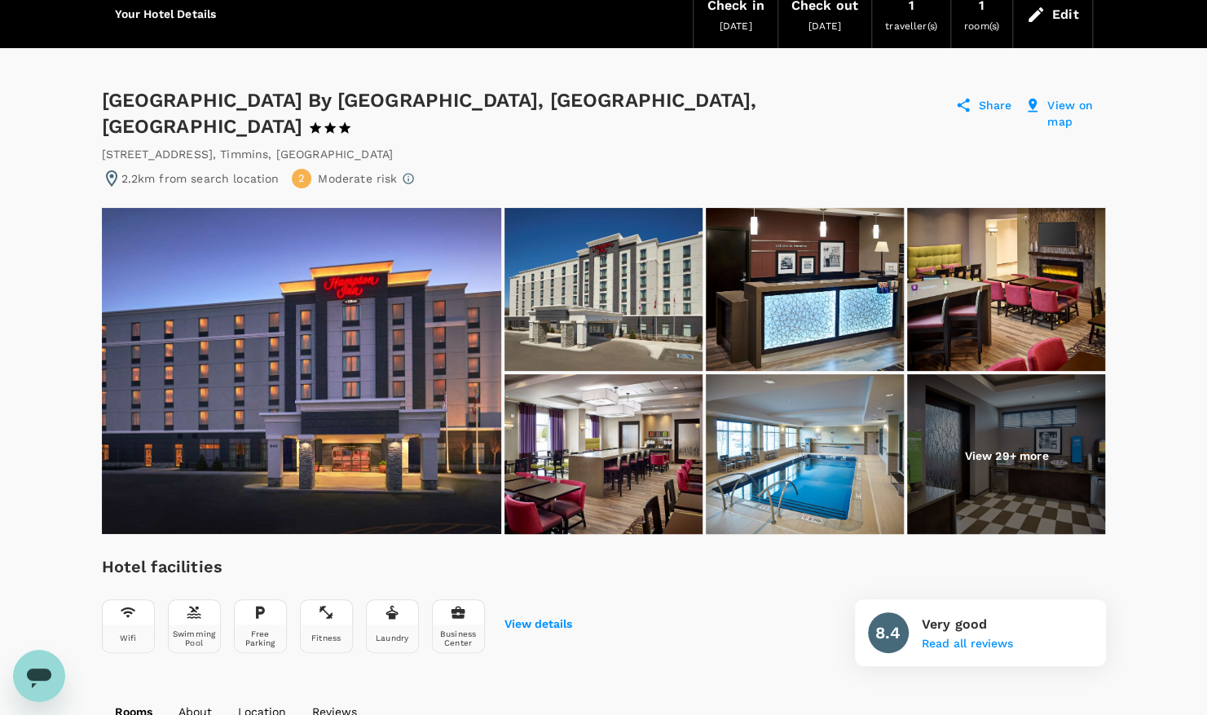
click at [295, 169] on div "2" at bounding box center [302, 179] width 20 height 20
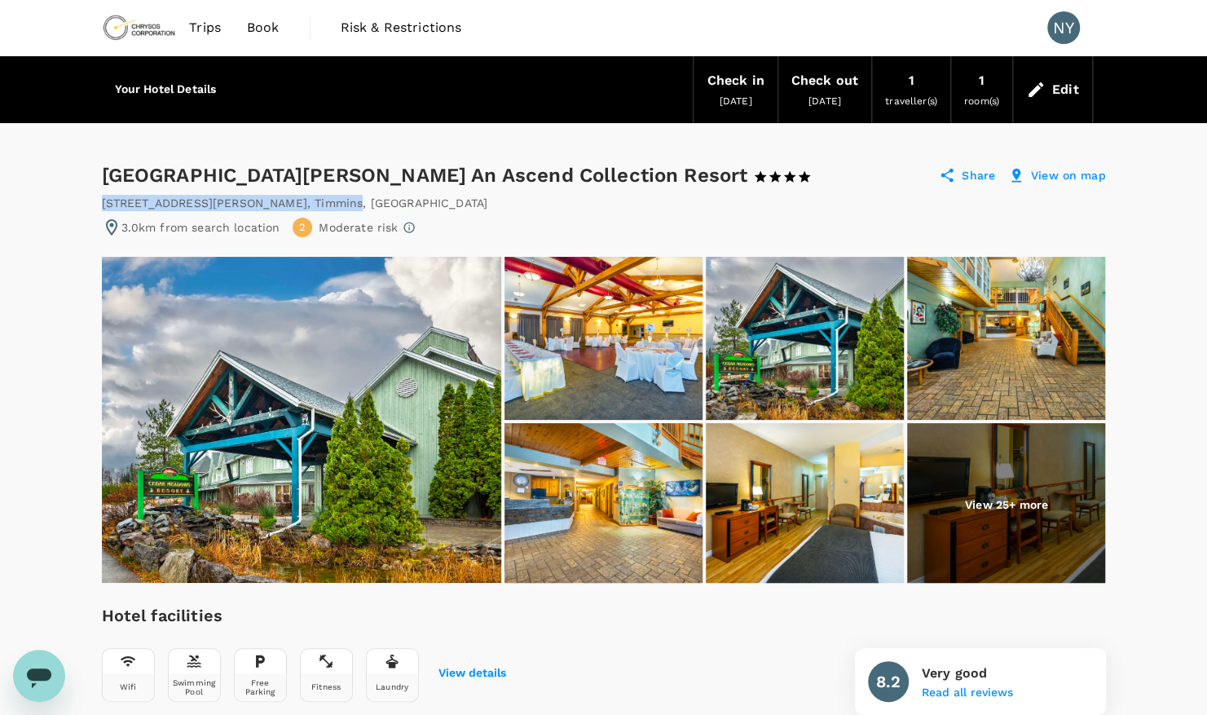
drag, startPoint x: 271, startPoint y: 200, endPoint x: 91, endPoint y: 187, distance: 180.5
copy div "[STREET_ADDRESS][PERSON_NAME]"
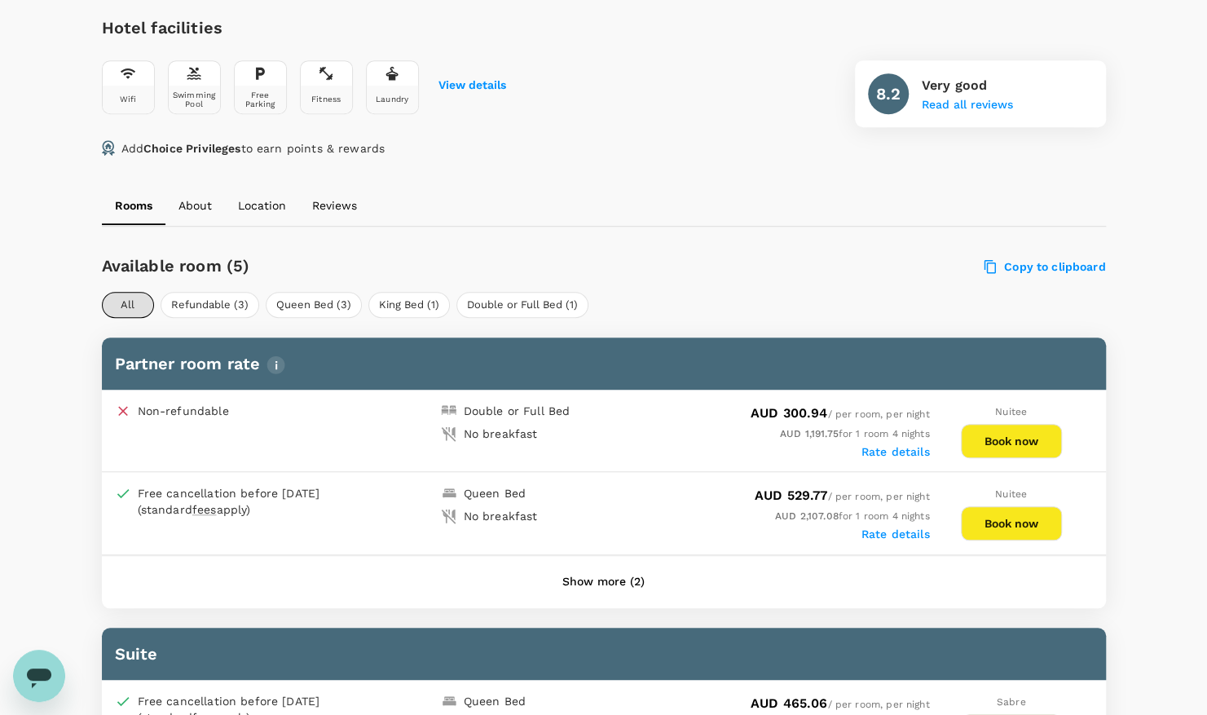
scroll to position [588, 0]
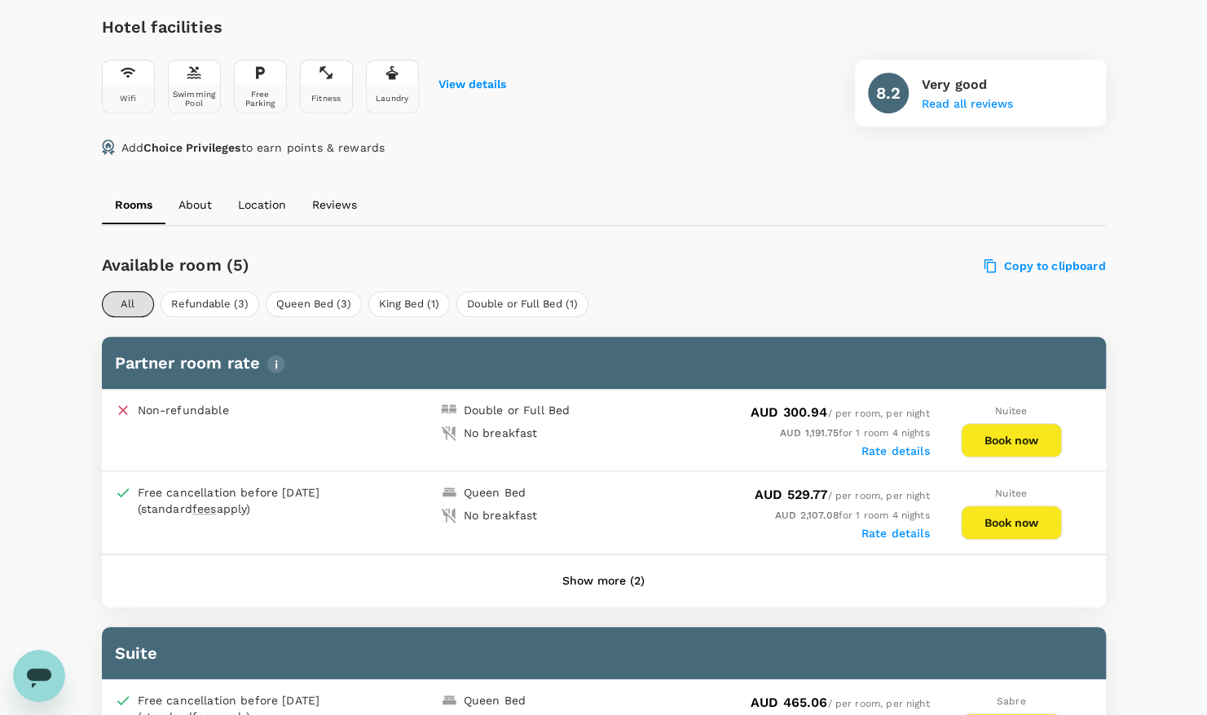
click at [588, 572] on button "Show more (2)" at bounding box center [604, 581] width 128 height 39
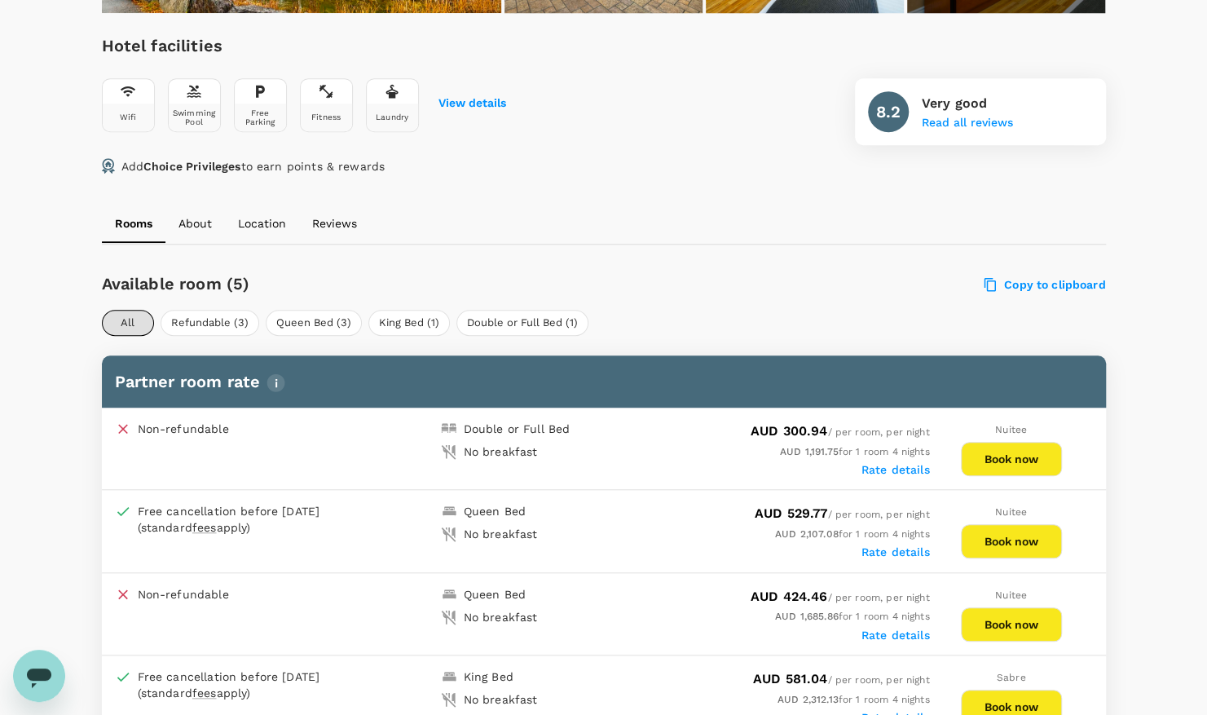
scroll to position [562, 0]
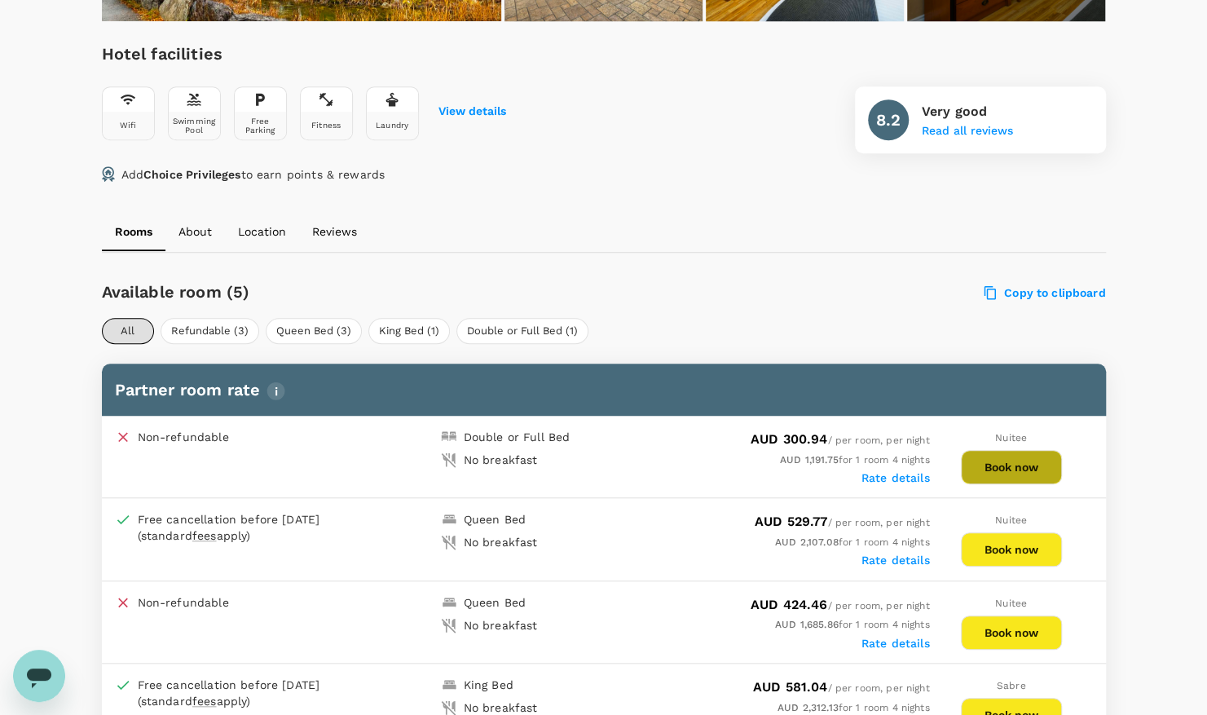
click at [1042, 458] on button "Book now" at bounding box center [1011, 467] width 101 height 34
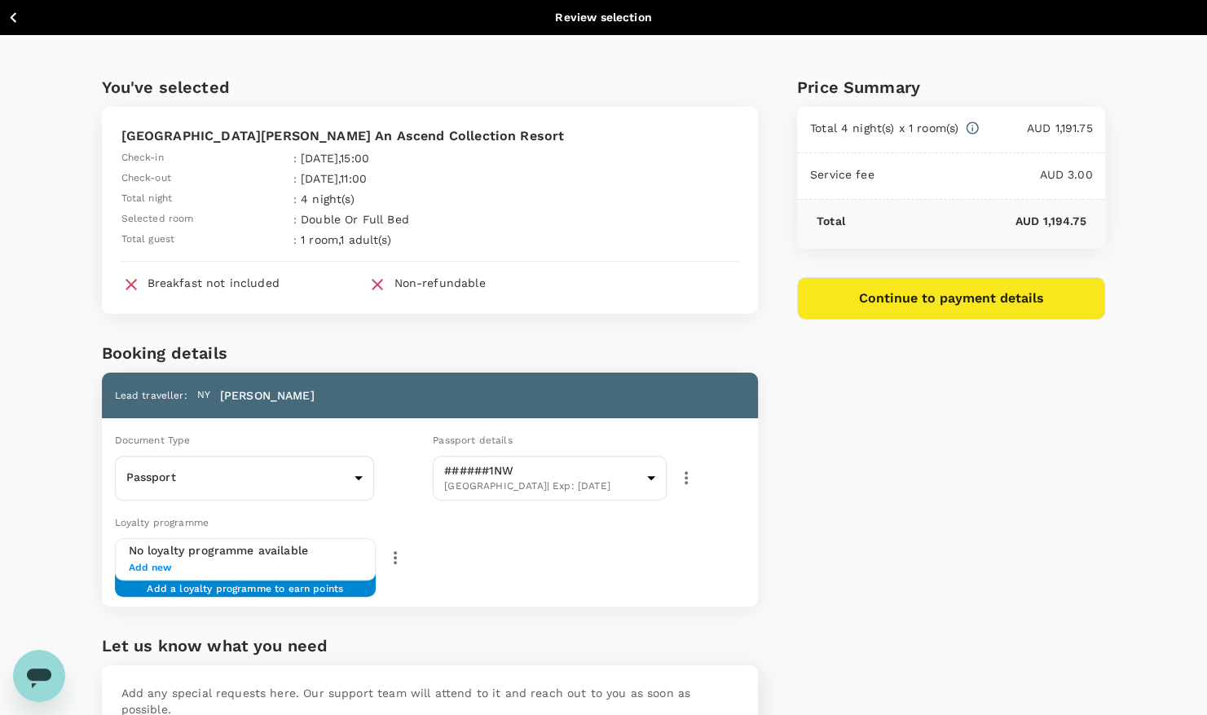
click at [926, 304] on button "Continue to payment details" at bounding box center [951, 298] width 309 height 42
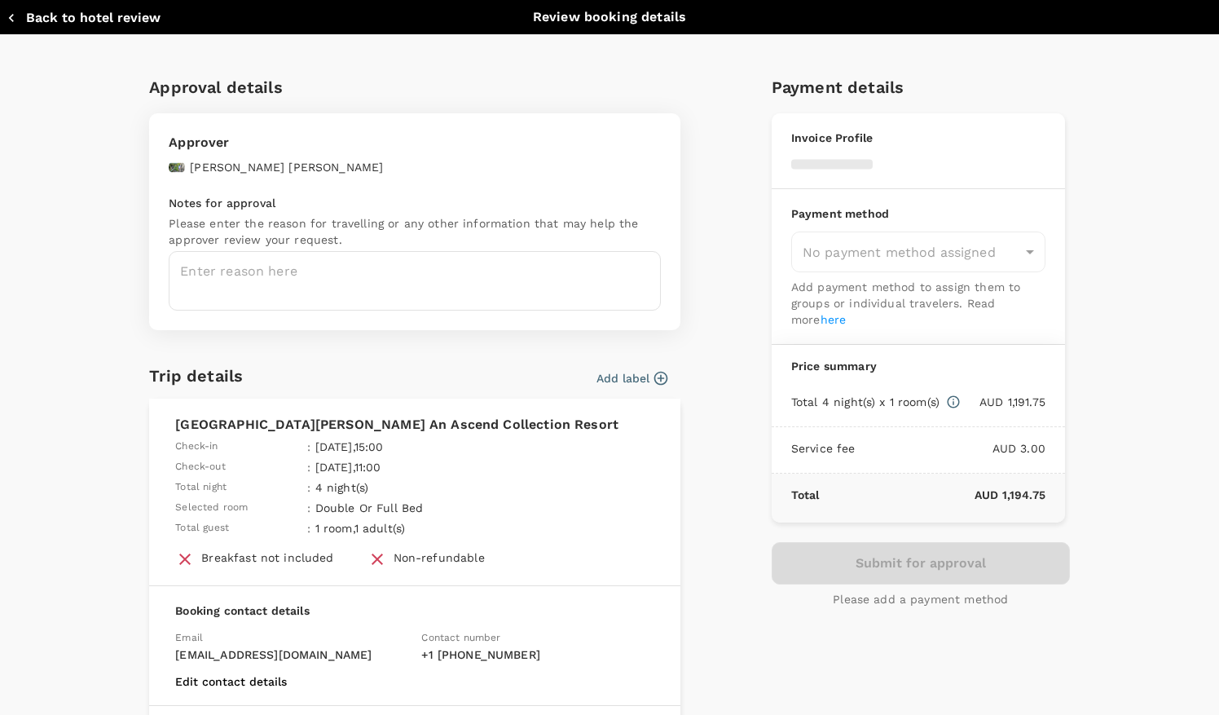
type input "9c4289b1-14a3-4119-8736-521306e5ca8f"
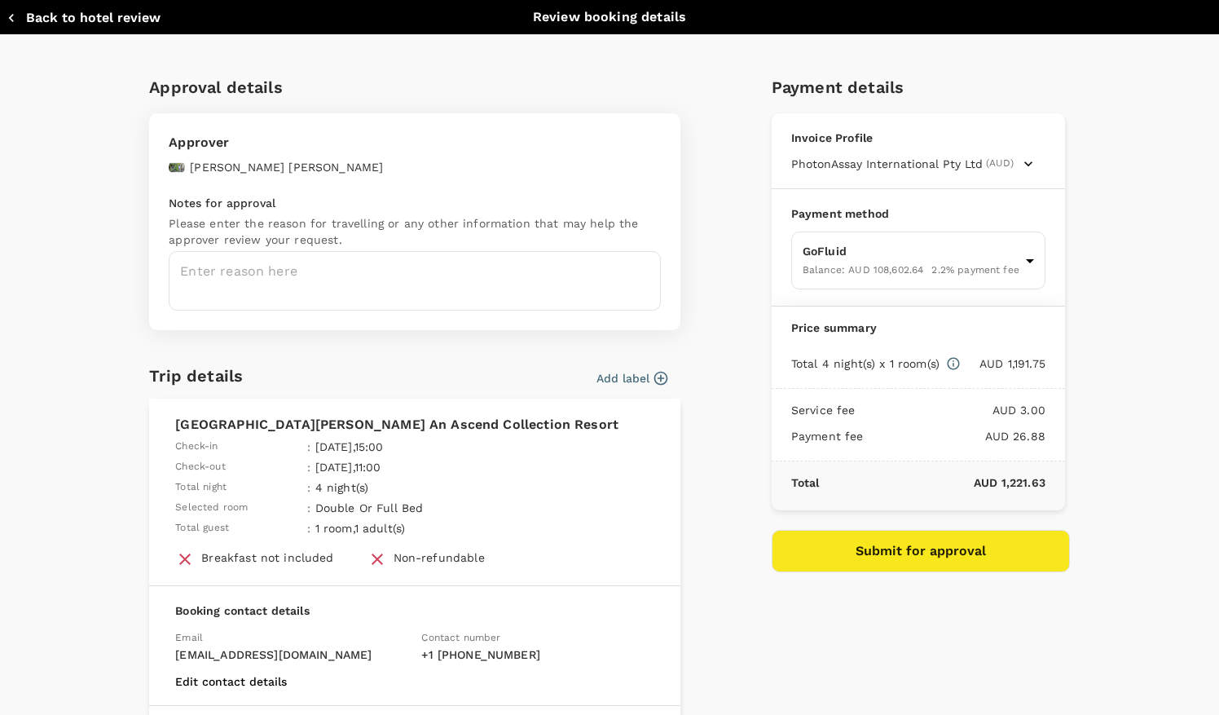
click at [631, 381] on button "Add label" at bounding box center [632, 378] width 71 height 16
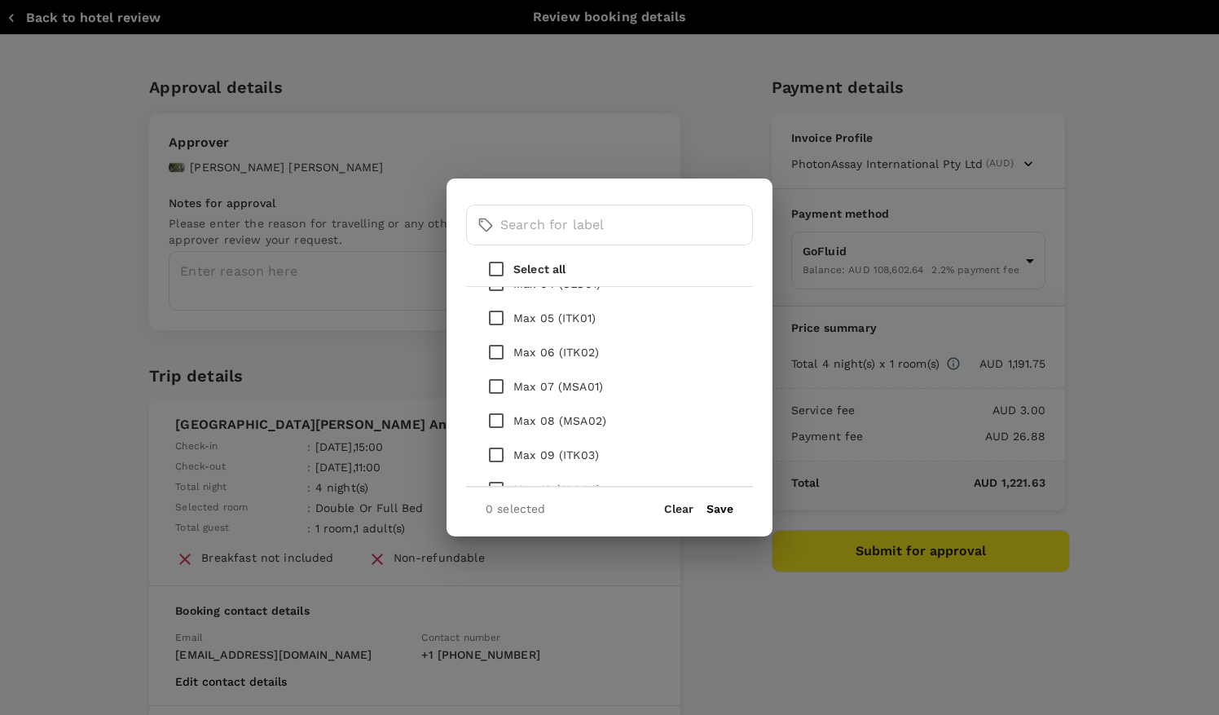
scroll to position [302, 0]
click at [543, 420] on p "Max 08 (MSA02)" at bounding box center [560, 420] width 93 height 16
click at [496, 419] on input "checkbox" at bounding box center [496, 420] width 34 height 34
checkbox input "true"
click at [721, 511] on button "Save" at bounding box center [720, 508] width 27 height 13
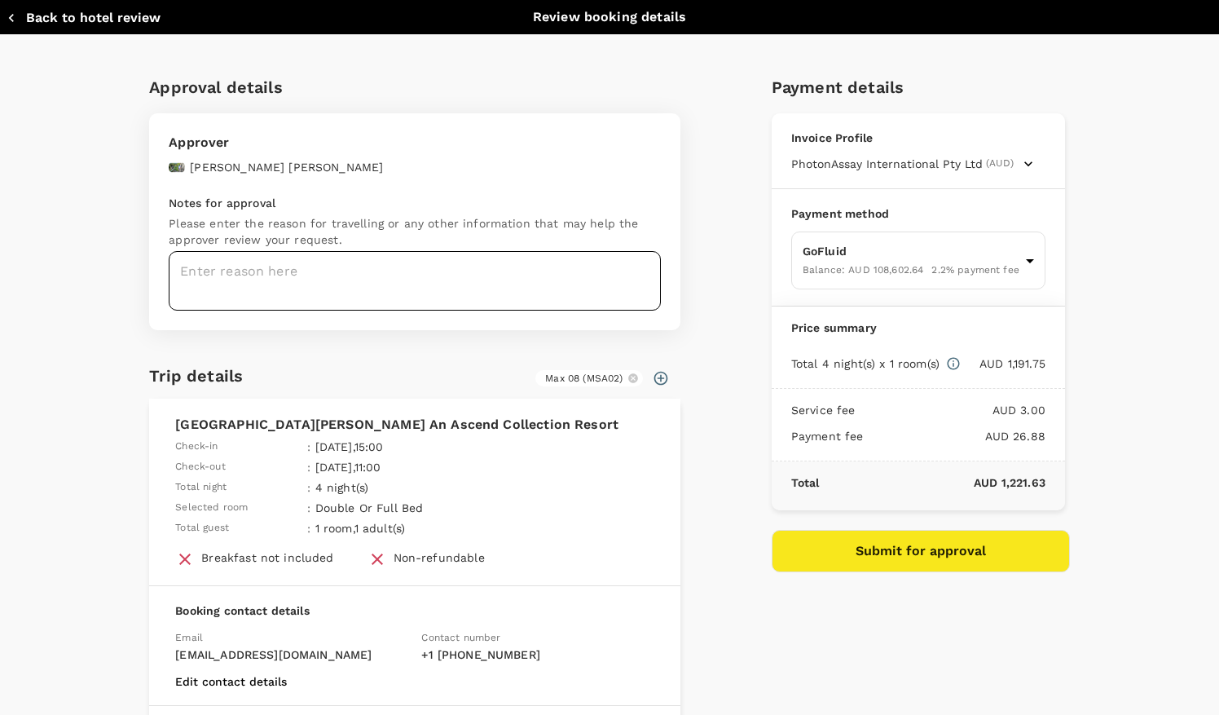
click at [310, 276] on textarea at bounding box center [415, 281] width 492 height 60
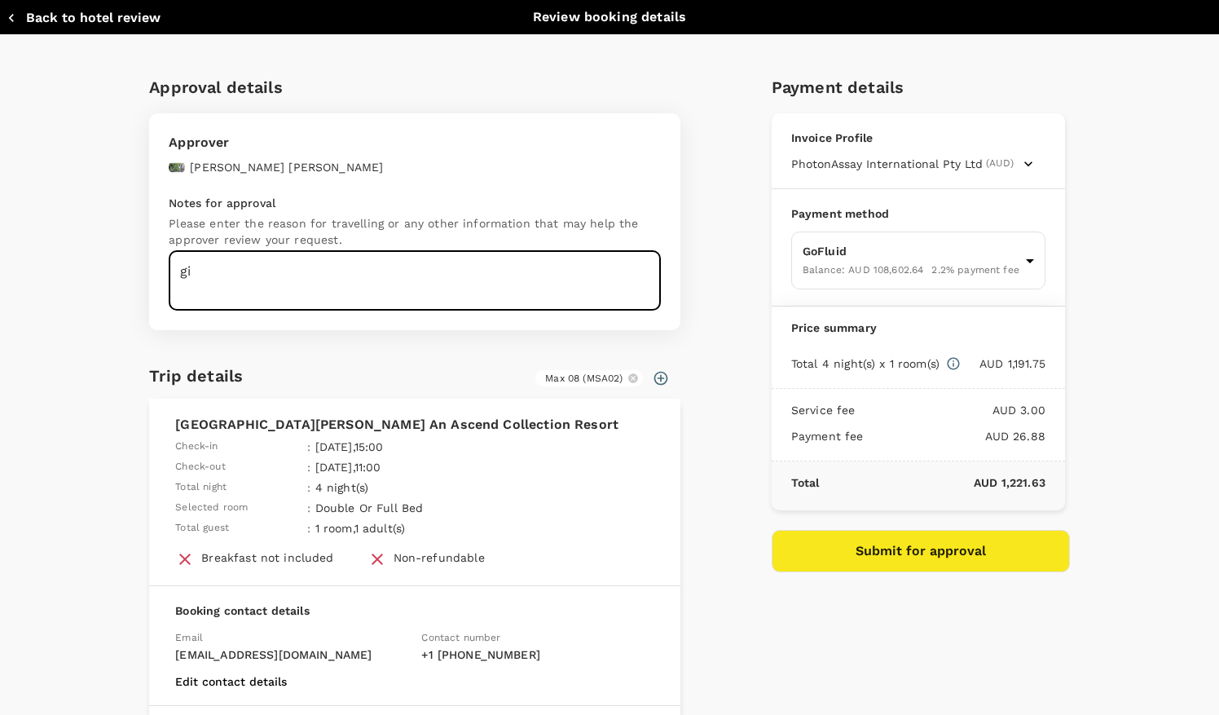
type textarea "g"
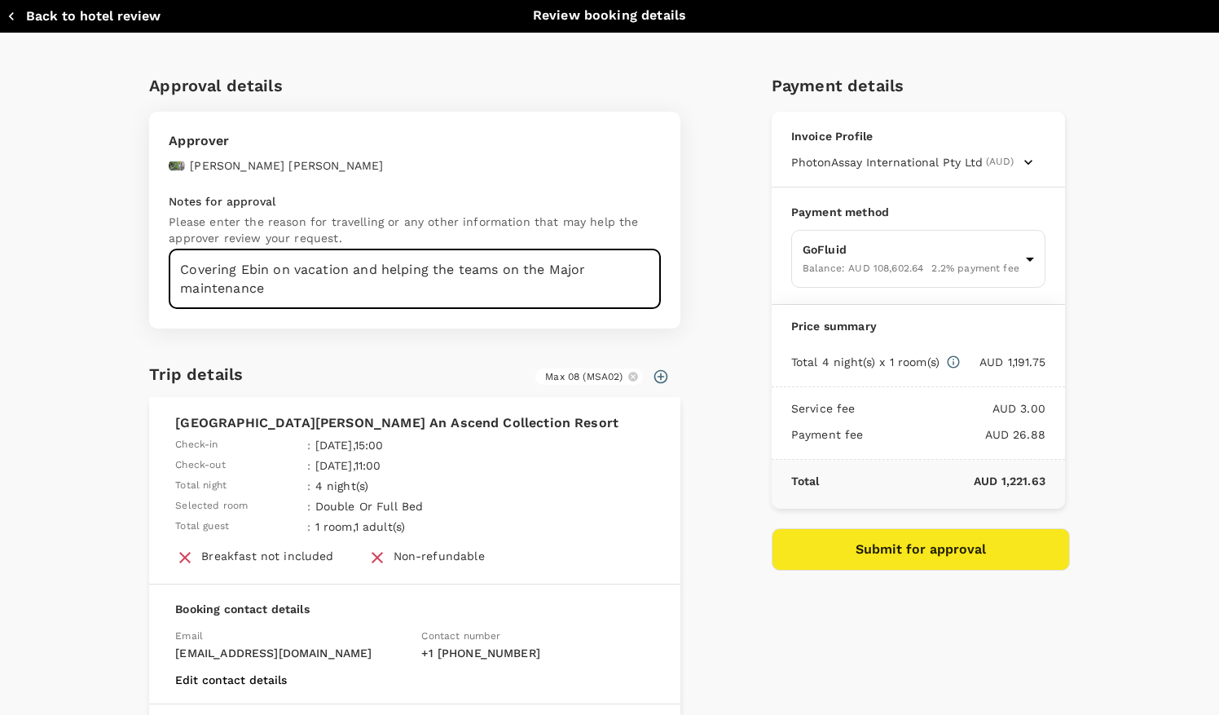
scroll to position [2, 0]
type textarea "Covering Ebin on vacation and helping the teams on the Major maintenance"
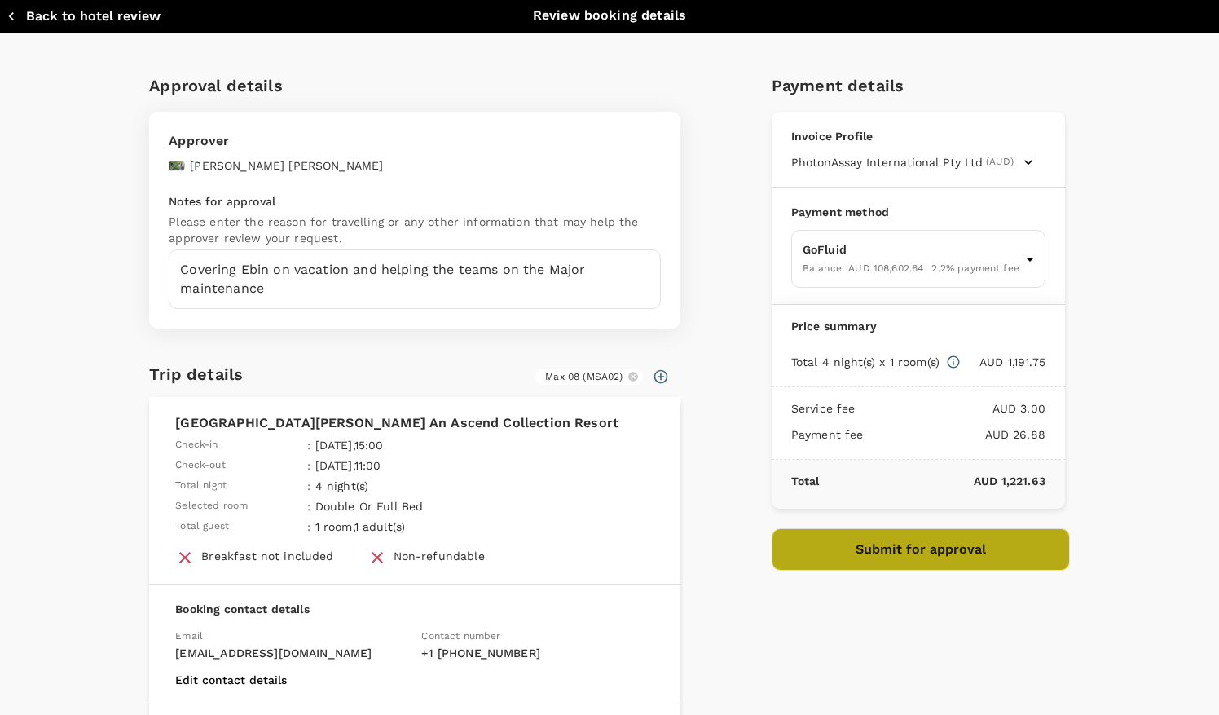
click at [915, 547] on button "Submit for approval" at bounding box center [921, 549] width 298 height 42
